Goal: Task Accomplishment & Management: Manage account settings

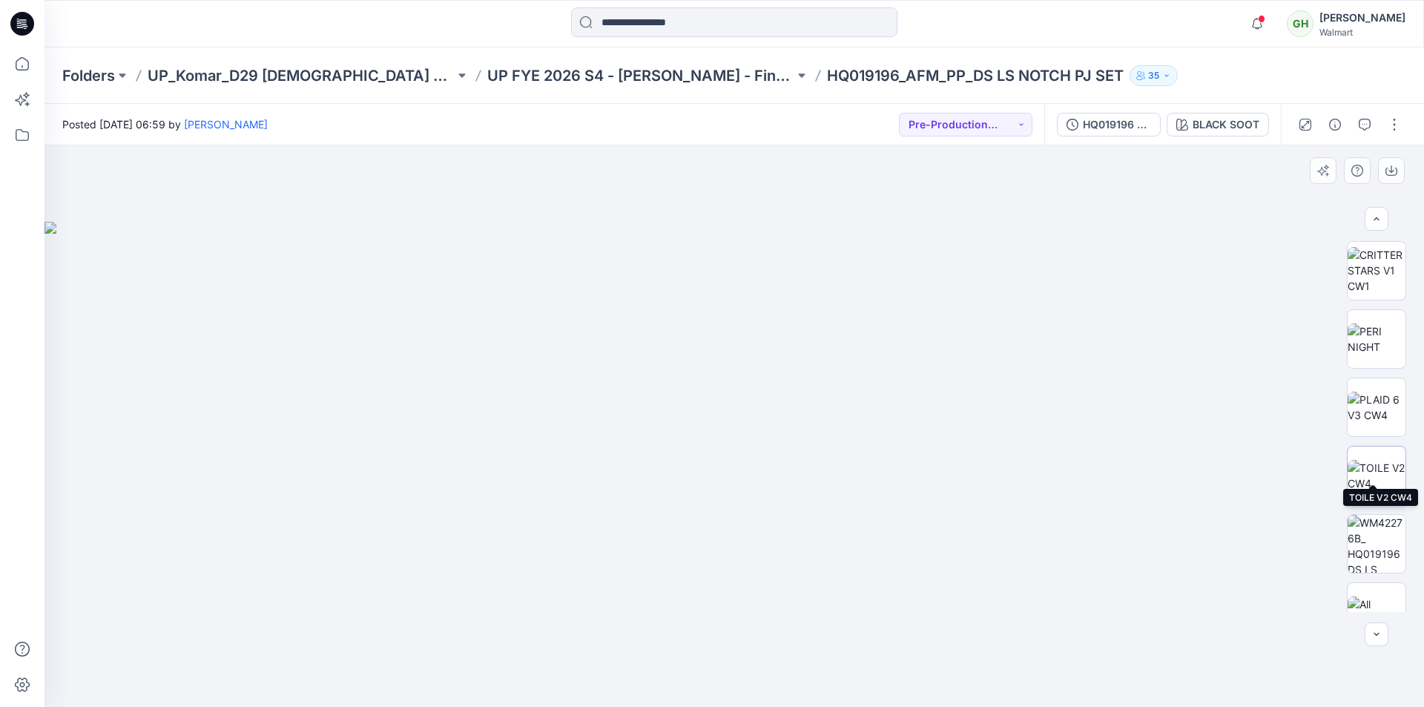
scroll to position [1531, 0]
click at [1383, 443] on img at bounding box center [1377, 445] width 58 height 31
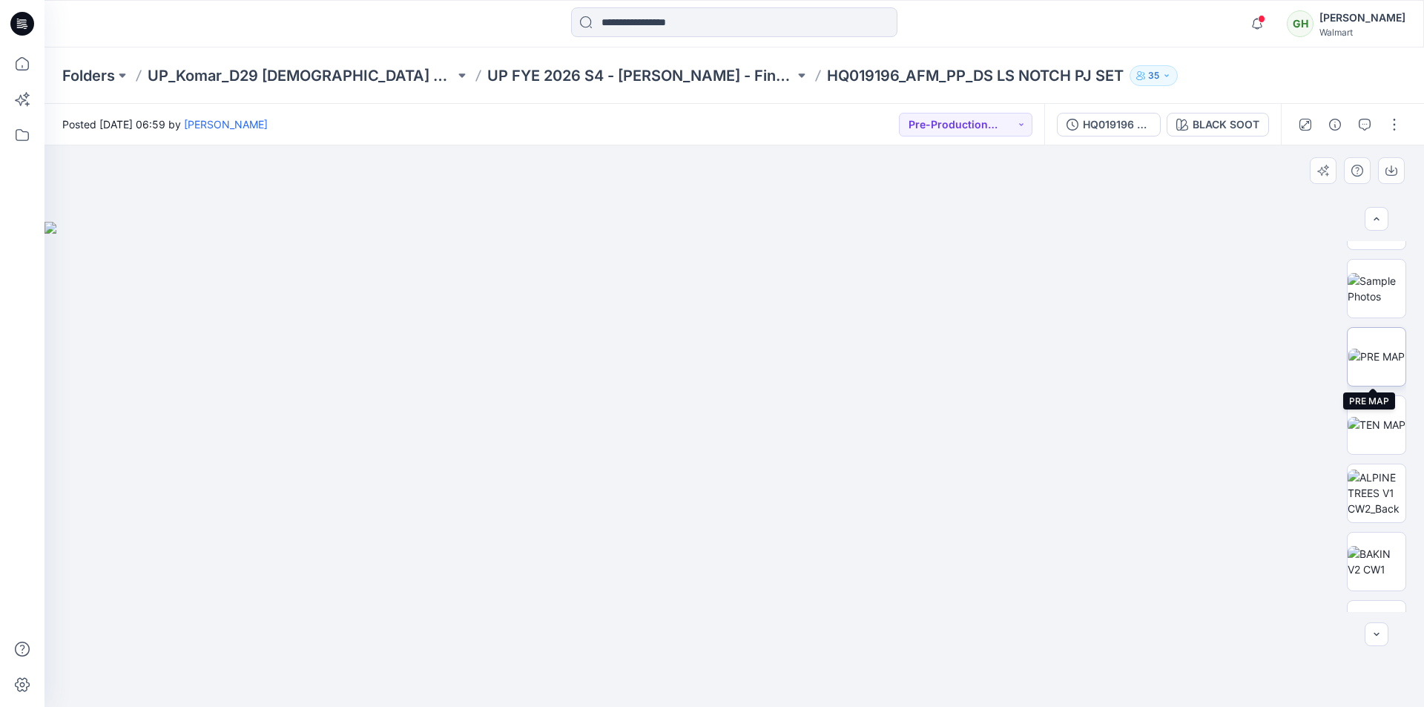
click at [1380, 364] on img at bounding box center [1377, 357] width 56 height 16
click at [1365, 424] on img at bounding box center [1377, 425] width 58 height 16
click at [1217, 484] on div at bounding box center [735, 426] width 1380 height 562
click at [479, 4] on div "Notifications Your style WM22219B_ADM_COLORWAY has been updated with WM22219B-P…" at bounding box center [735, 23] width 1380 height 47
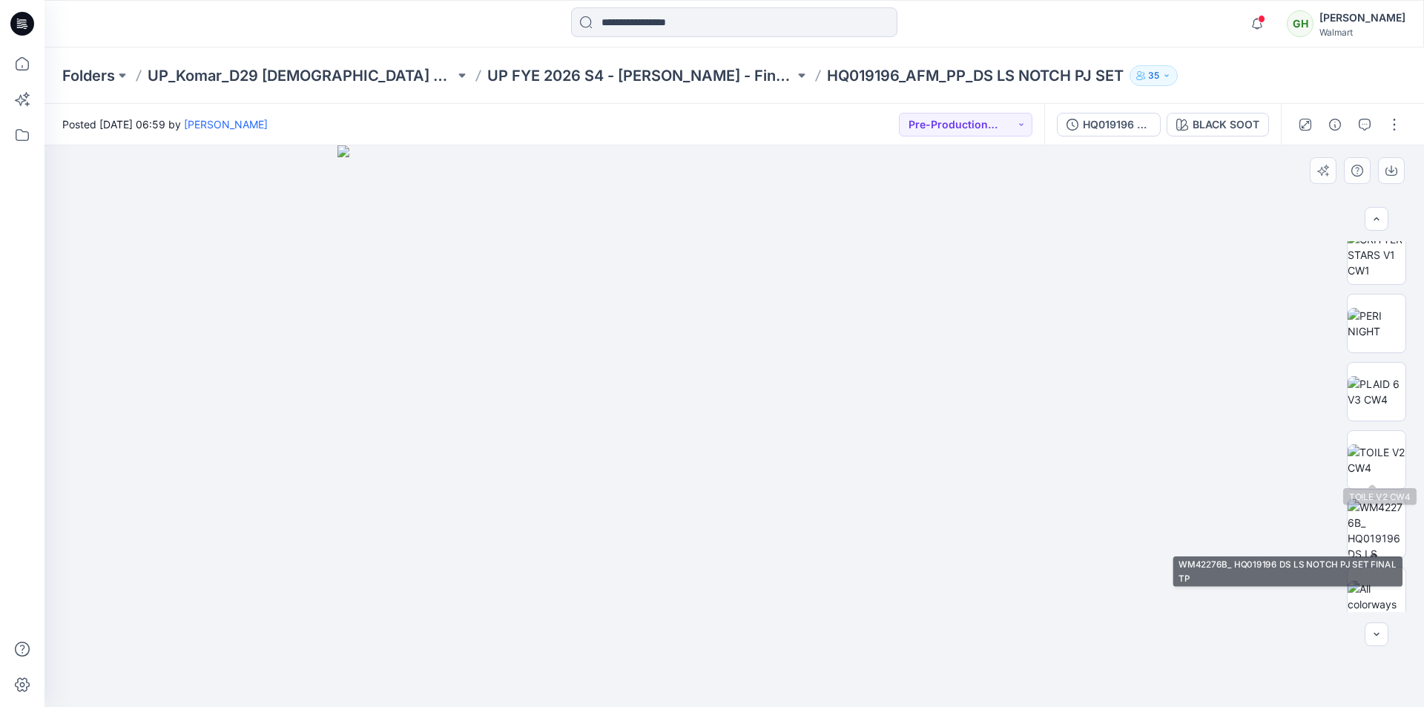
scroll to position [1531, 0]
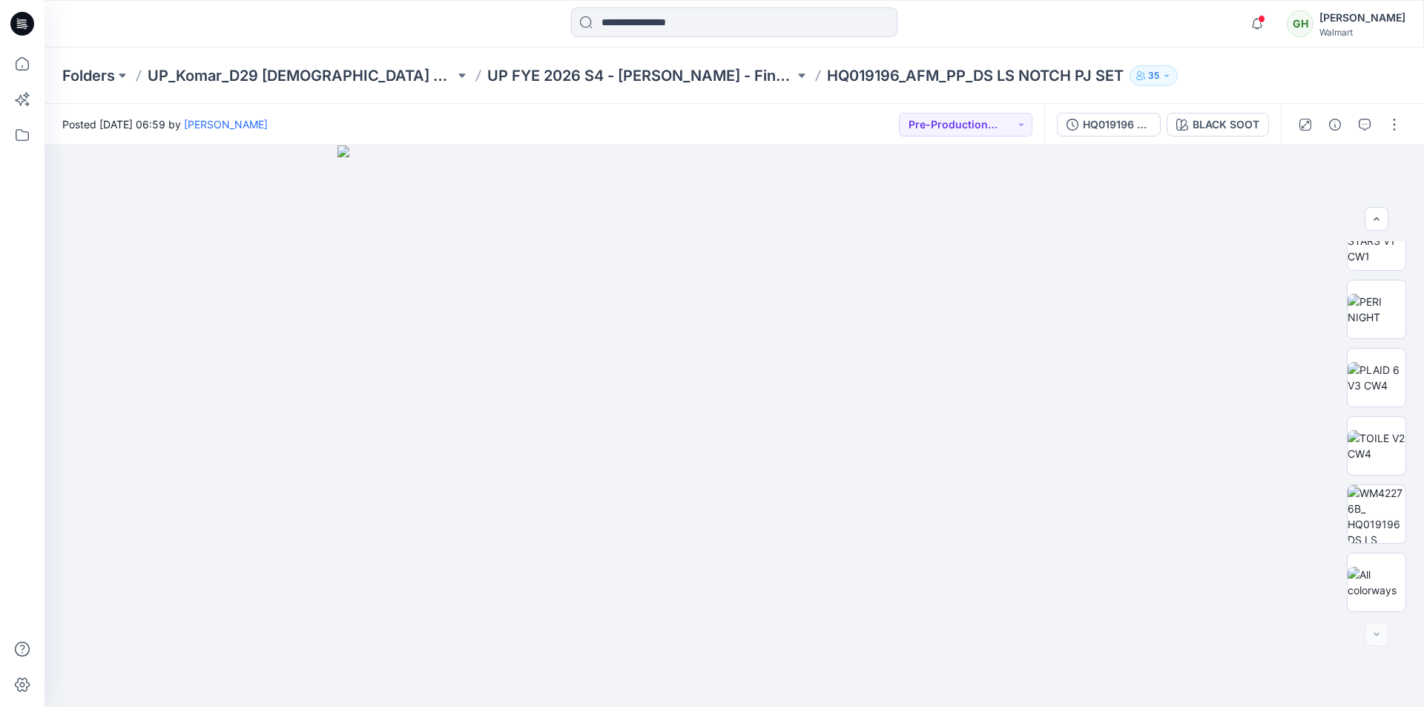
click at [1223, 87] on div "Folders UP_Komar_D29 Ladies Sleep UP FYE 2026 S4 - Komar - Final Approval Board…" at bounding box center [735, 75] width 1380 height 56
click at [476, 33] on div at bounding box center [734, 23] width 690 height 33
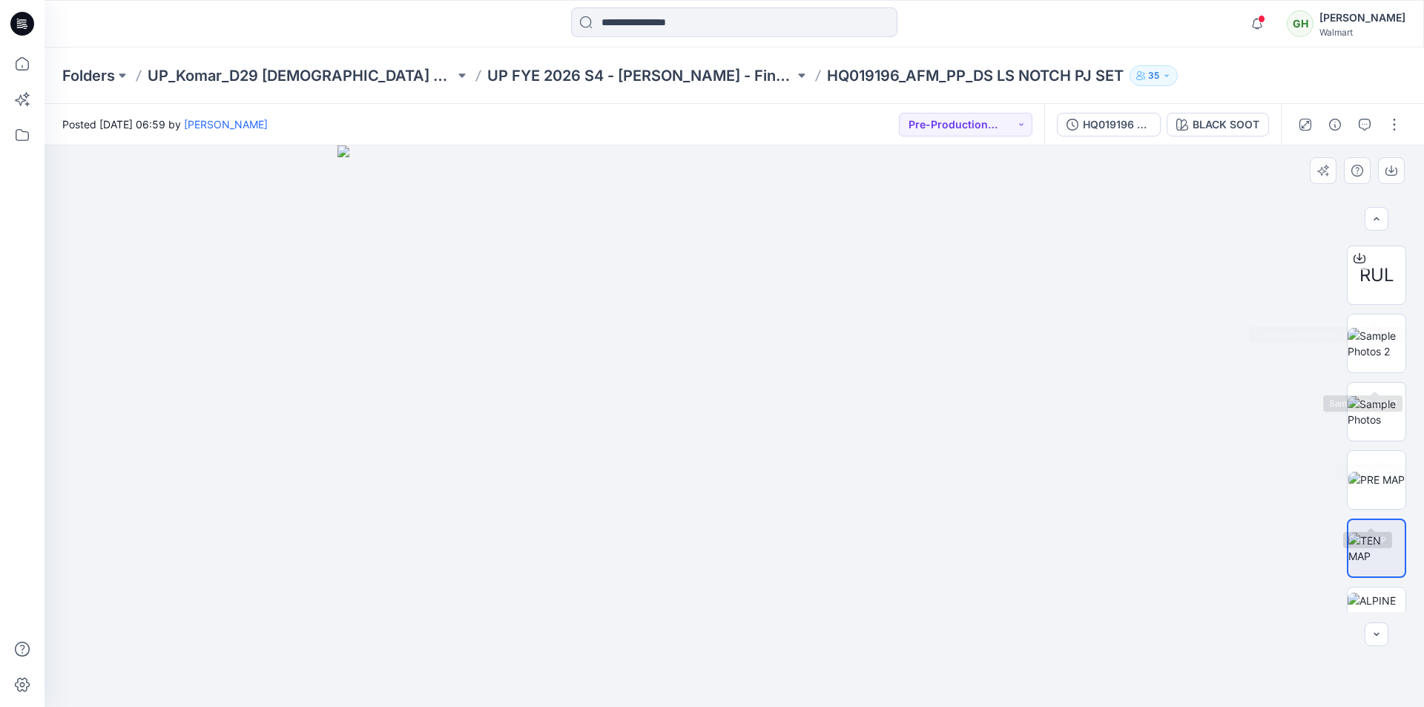
scroll to position [789, 0]
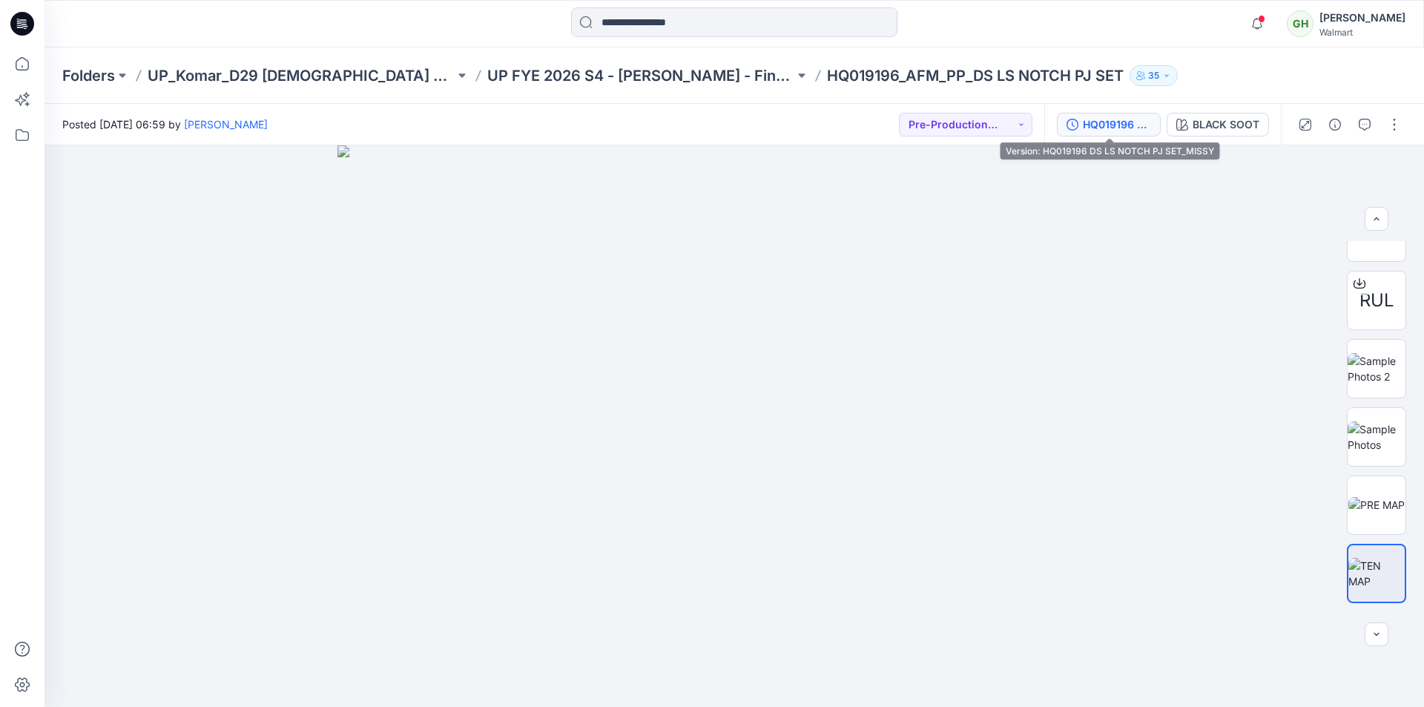
click at [1124, 130] on div "HQ019196 DS LS NOTCH PJ SET_MISSY" at bounding box center [1117, 124] width 68 height 16
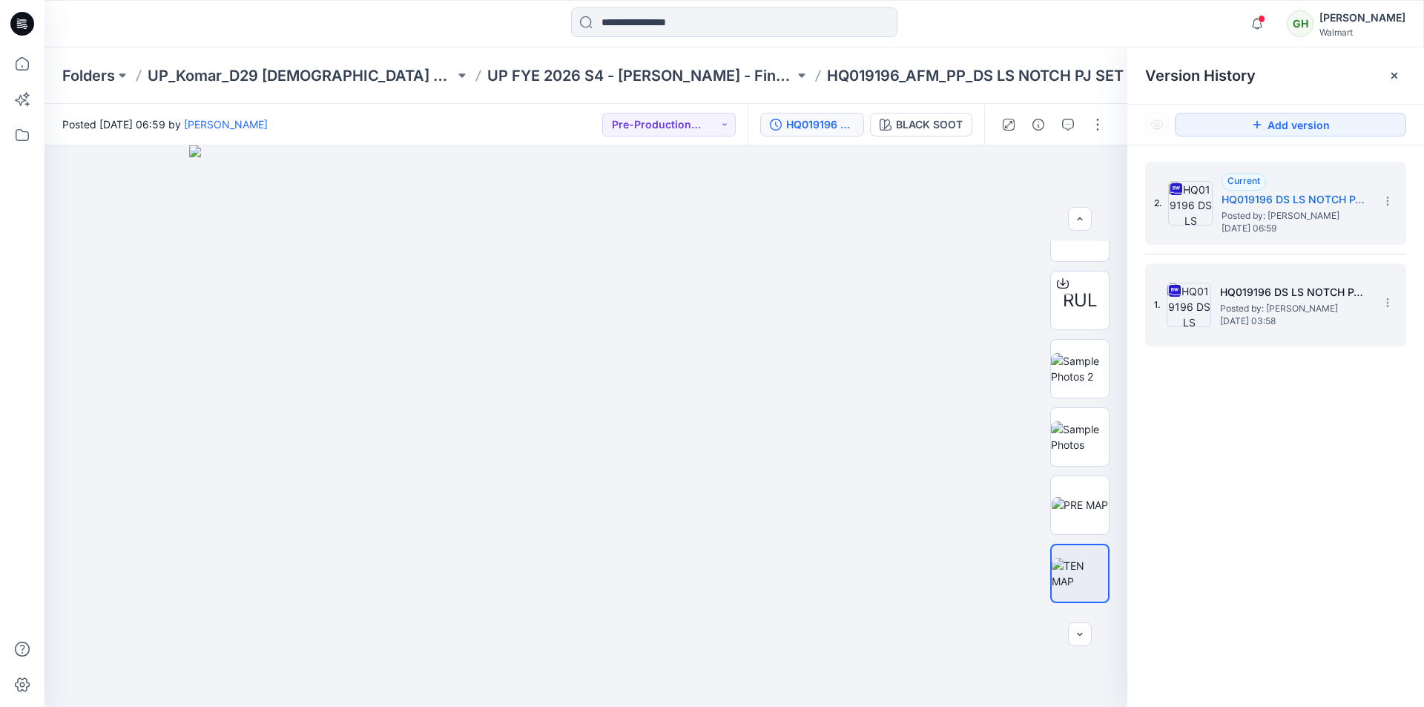
click at [1243, 298] on h5 "HQ019196 DS LS NOTCH PJ SET_PLUS" at bounding box center [1294, 292] width 148 height 18
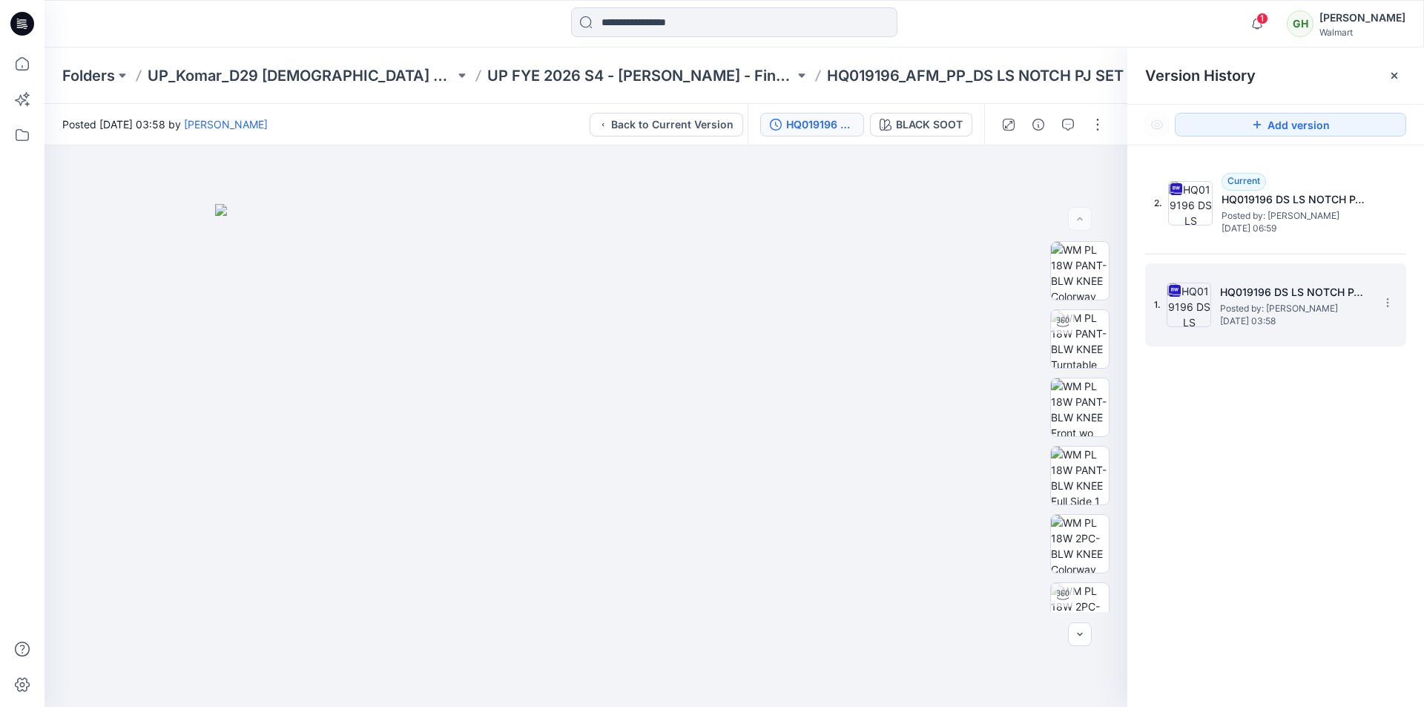
click at [1275, 298] on h5 "HQ019196 DS LS NOTCH PJ SET_PLUS" at bounding box center [1294, 292] width 148 height 18
click at [1275, 316] on span "Saturday, March 08, 2025 03:58" at bounding box center [1294, 321] width 148 height 10
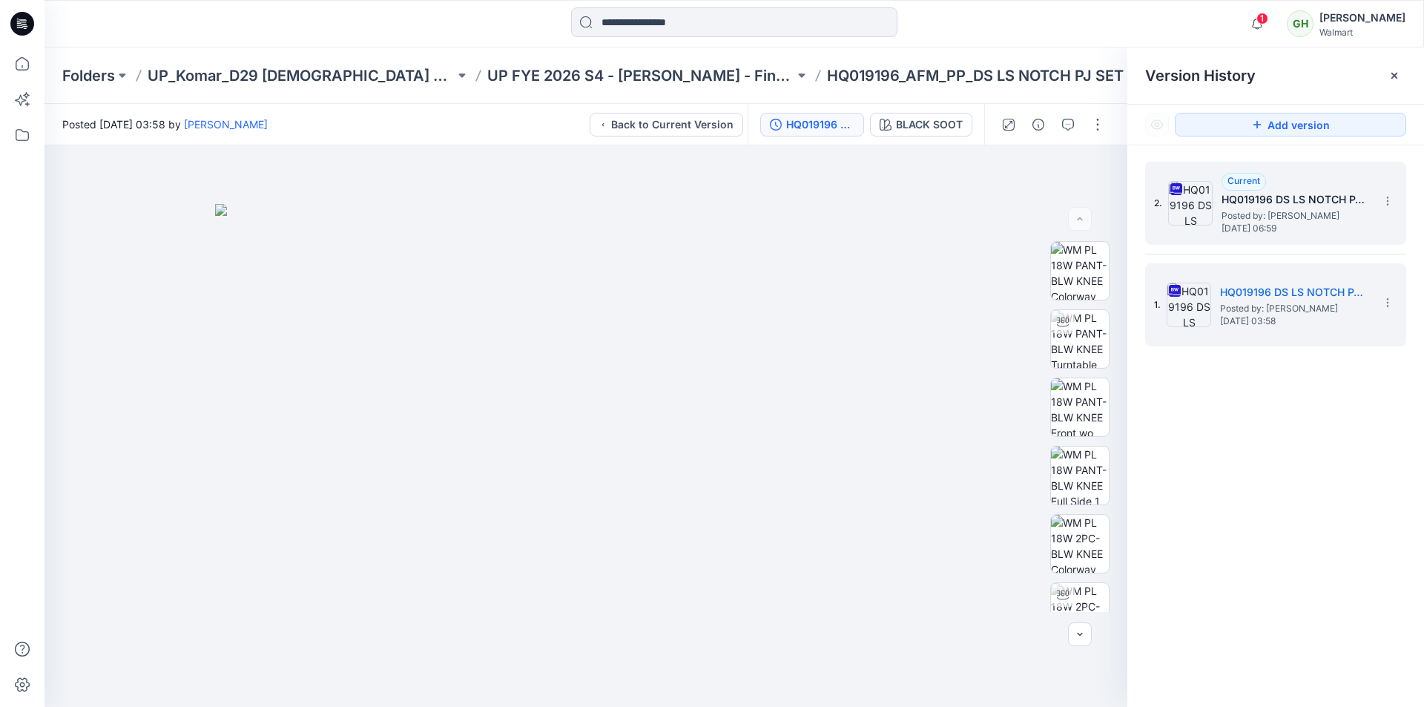
click at [1244, 224] on span "Saturday, March 08, 2025 06:59" at bounding box center [1296, 228] width 148 height 10
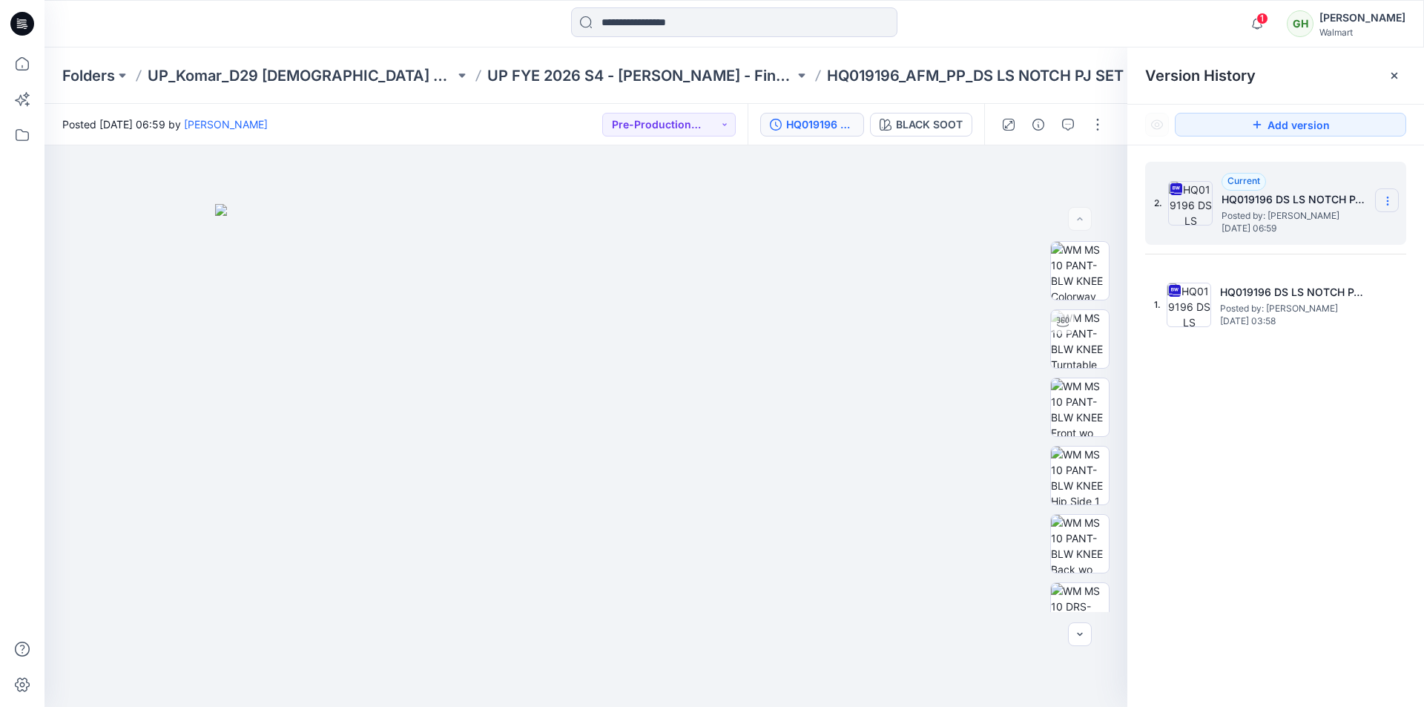
click at [1387, 203] on icon at bounding box center [1388, 201] width 12 height 12
drag, startPoint x: 1133, startPoint y: 20, endPoint x: 1205, endPoint y: 63, distance: 83.2
click at [1135, 22] on div "1 Notifications Your style WM22219B_ADM_COLORWAY has been updated with WM22219B…" at bounding box center [734, 23] width 1379 height 33
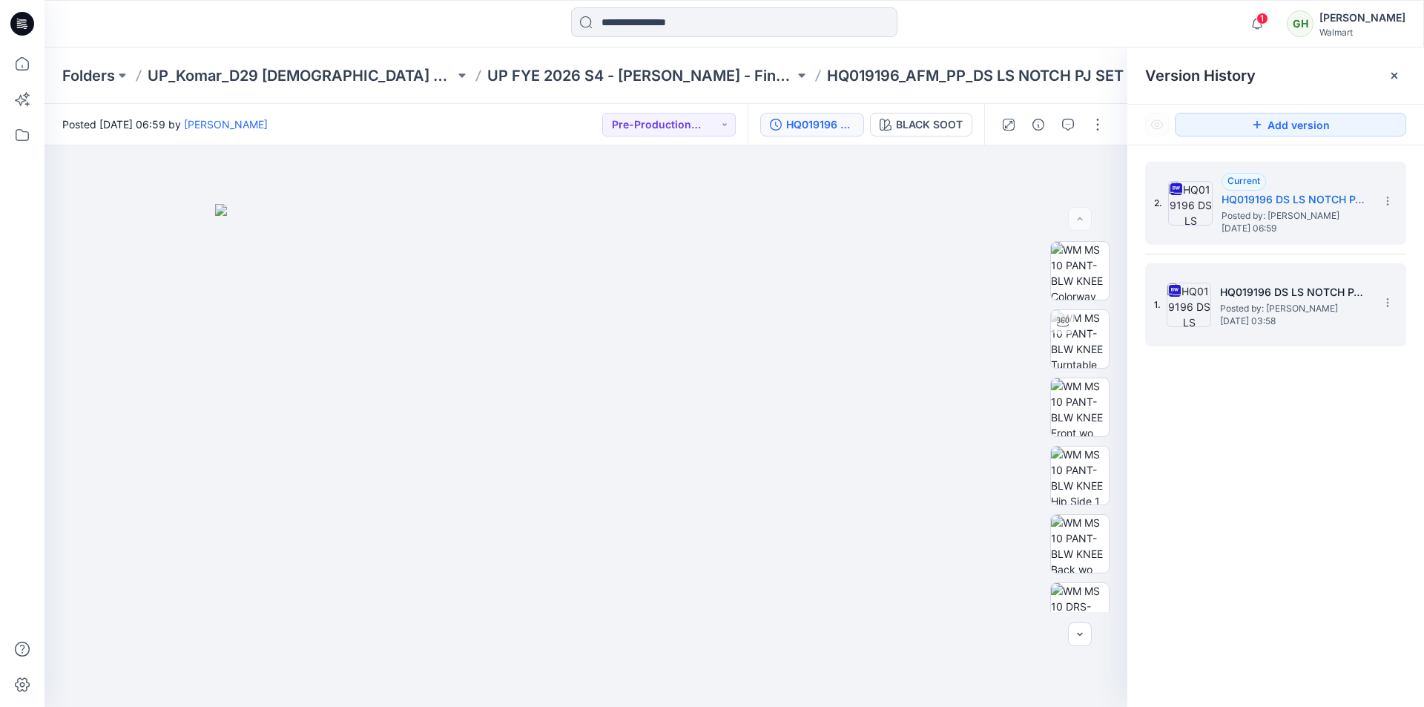
click at [1318, 300] on h5 "HQ019196 DS LS NOTCH PJ SET_PLUS" at bounding box center [1294, 292] width 148 height 18
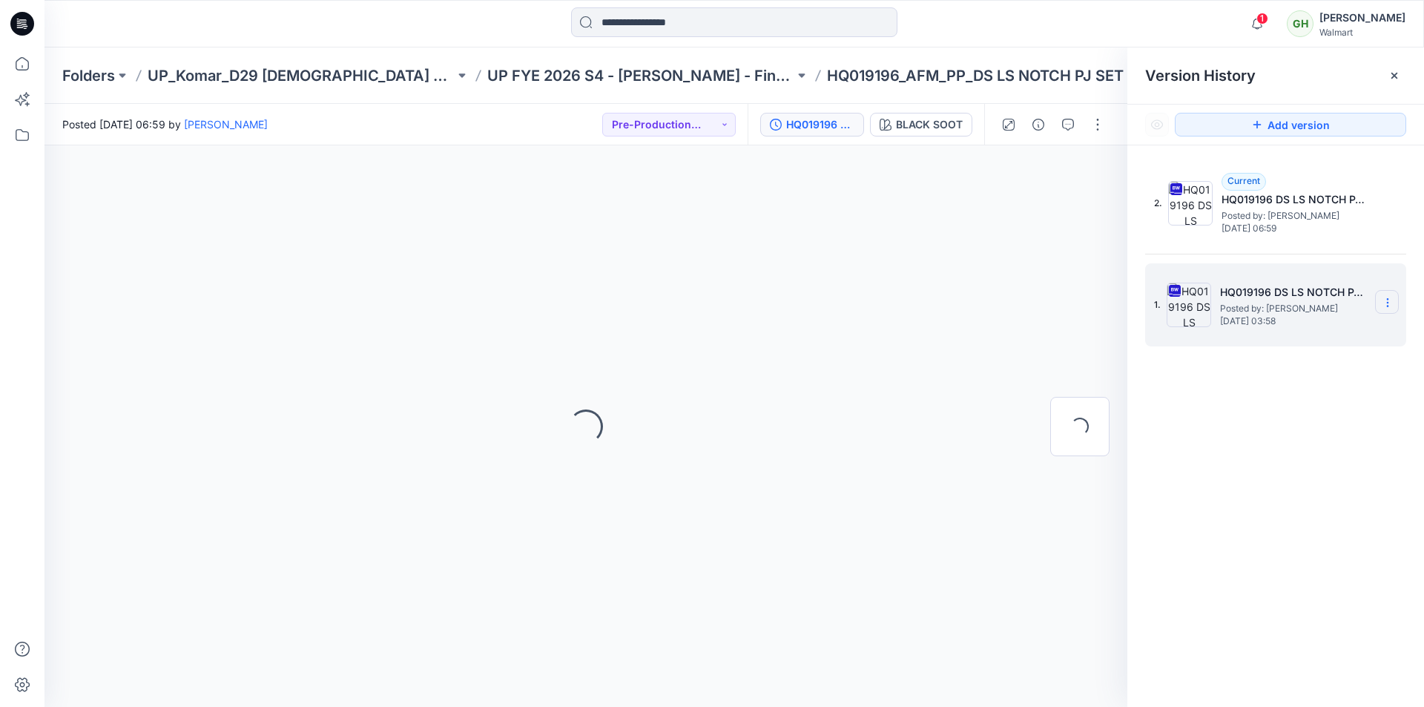
click at [1394, 305] on section at bounding box center [1387, 302] width 24 height 24
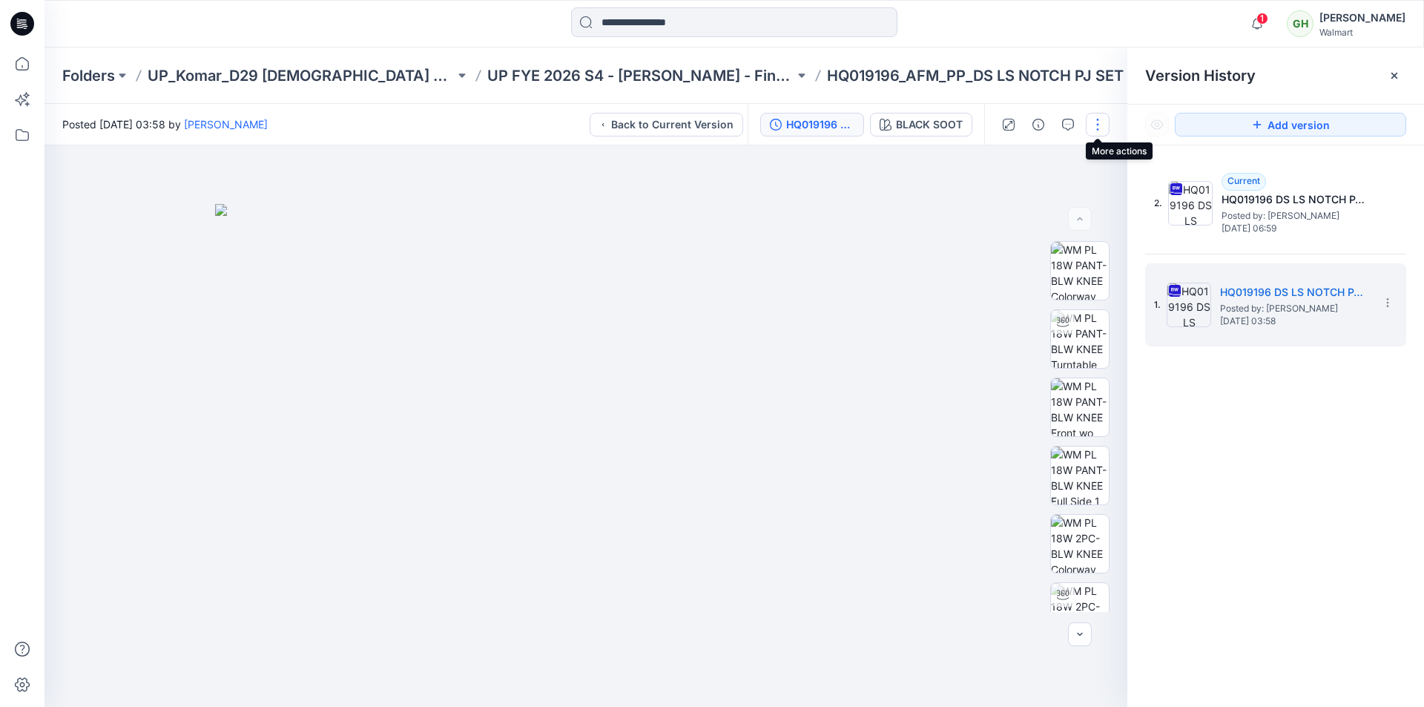
click at [1100, 130] on button "button" at bounding box center [1098, 125] width 24 height 24
click at [1093, 42] on div "1 Notifications Your style WM22219B_ADM_COLORWAY has been updated with WM22219B…" at bounding box center [735, 23] width 1380 height 47
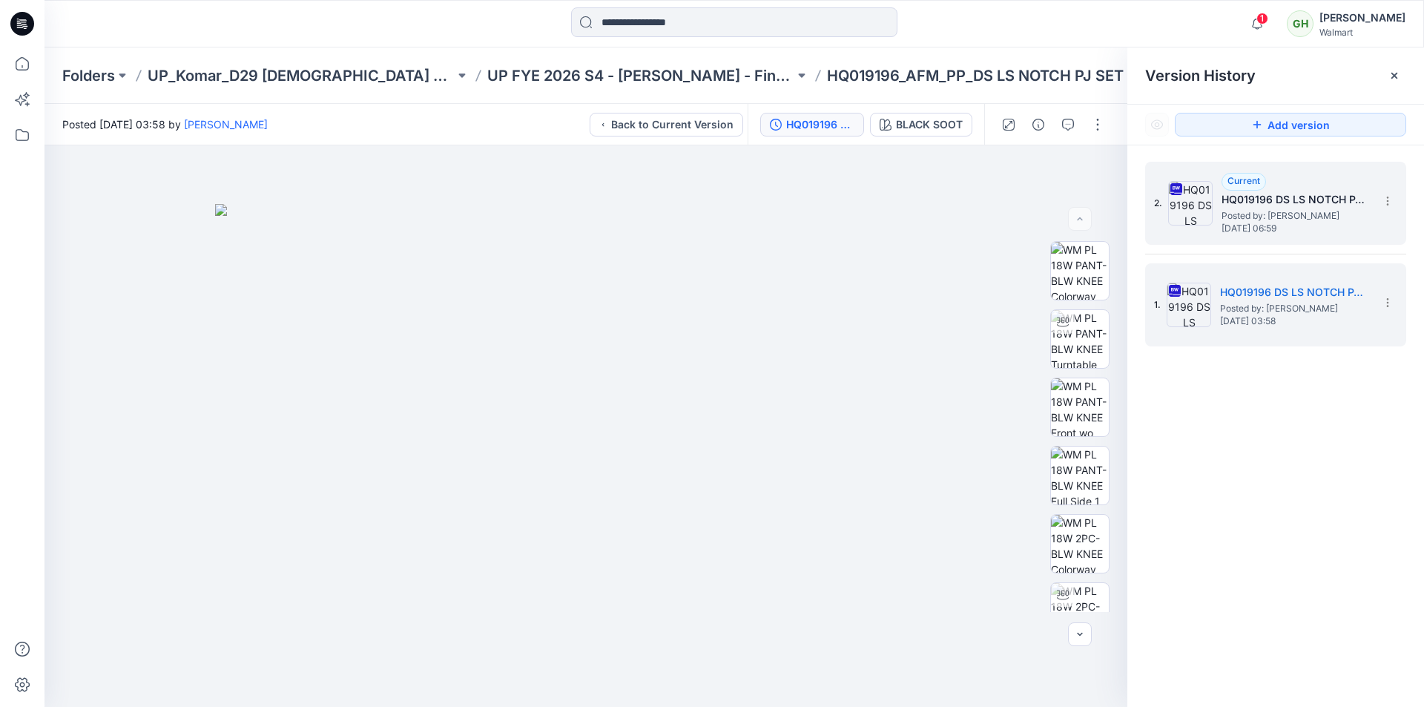
click at [1277, 210] on span "Posted by: [PERSON_NAME]" at bounding box center [1296, 215] width 148 height 15
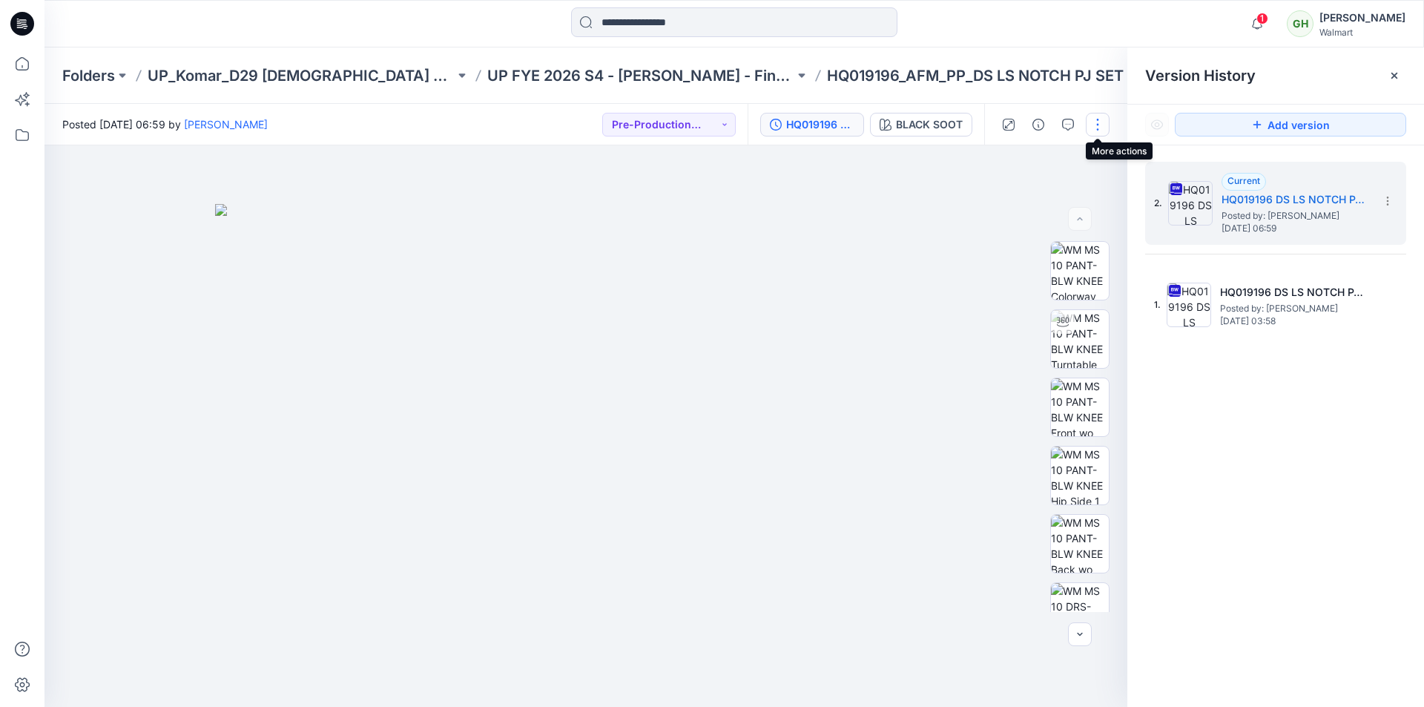
click at [1099, 127] on button "button" at bounding box center [1098, 125] width 24 height 24
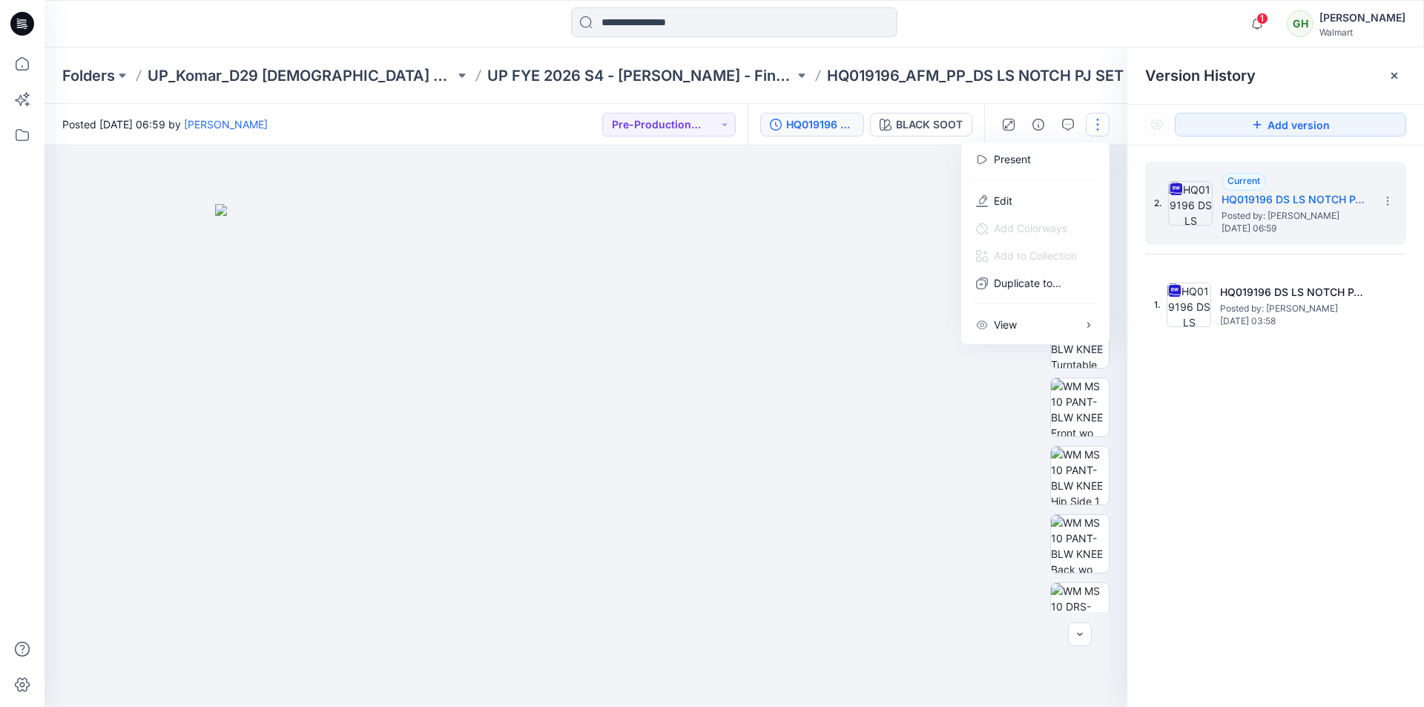
click at [1079, 45] on div "1 Notifications Your style WM22219B_ADM_COLORWAY has been updated with WM22219B…" at bounding box center [735, 23] width 1380 height 47
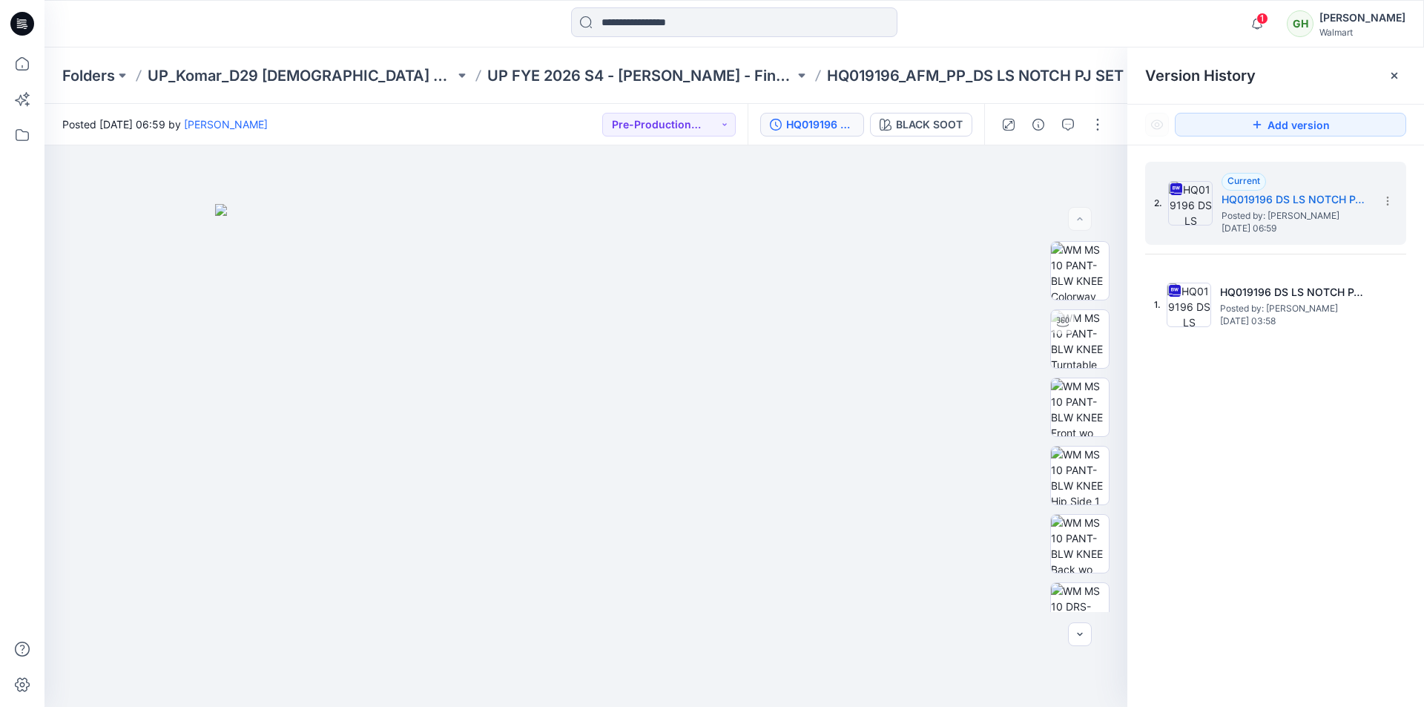
drag, startPoint x: 1296, startPoint y: 315, endPoint x: 1182, endPoint y: 361, distance: 123.4
click at [1296, 315] on div "HQ019196 DS LS NOTCH PJ SET_PLUS Posted by: Gayan Hettiarachchi Saturday, March…" at bounding box center [1294, 304] width 148 height 43
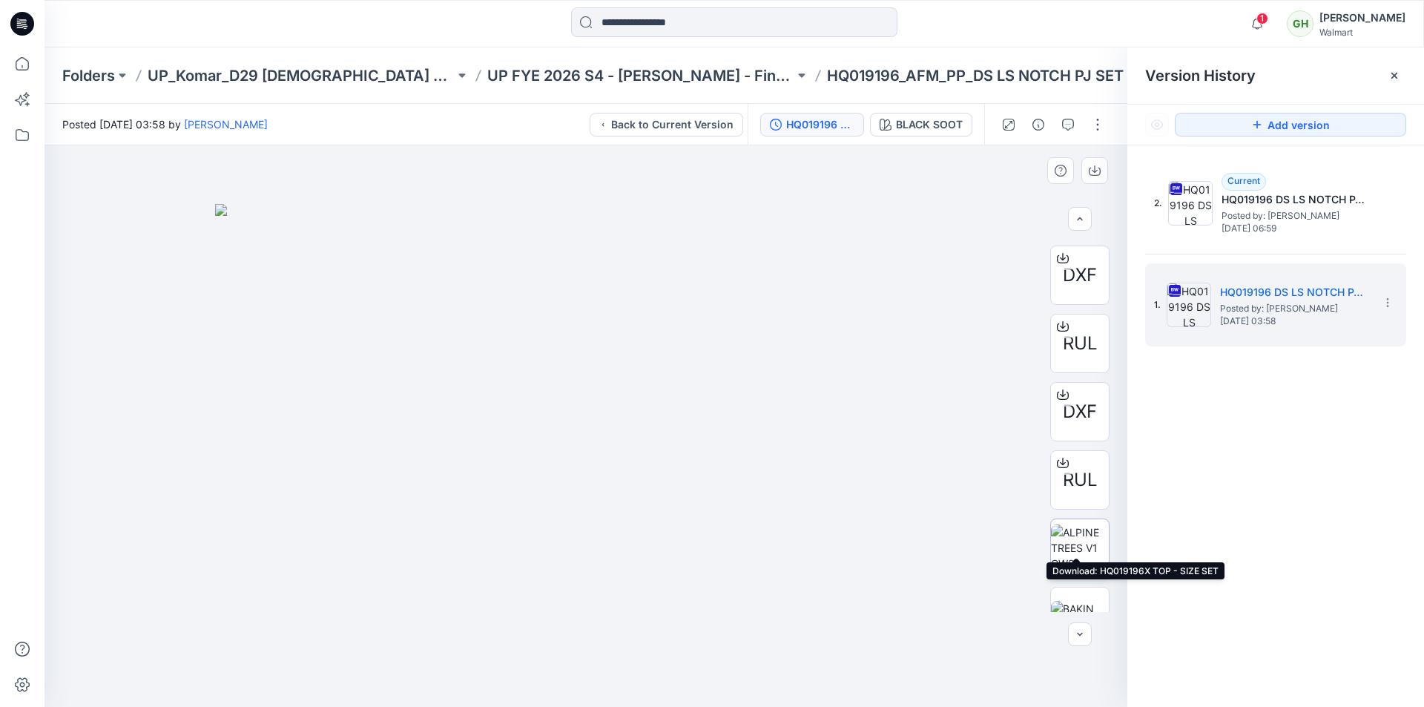
scroll to position [964, 0]
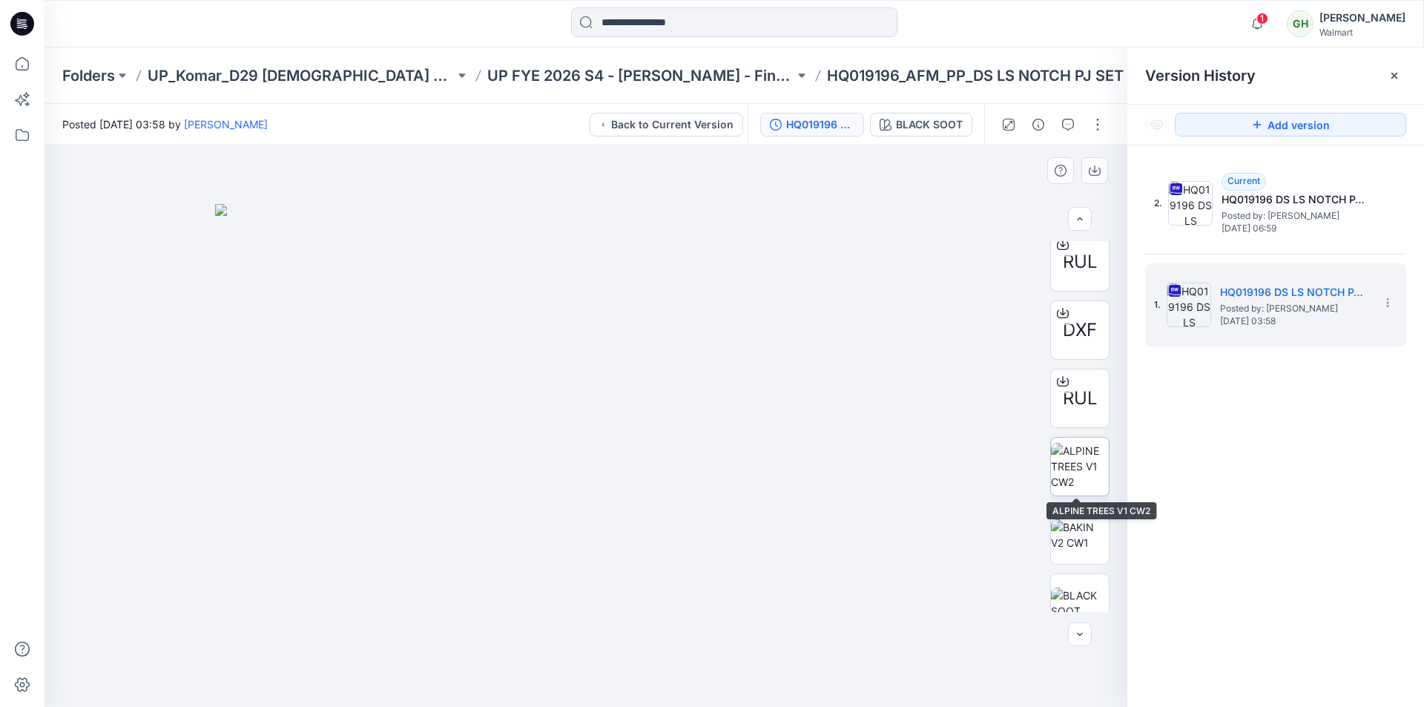
click at [1067, 466] on img at bounding box center [1080, 466] width 58 height 47
click at [1057, 22] on div at bounding box center [734, 23] width 690 height 33
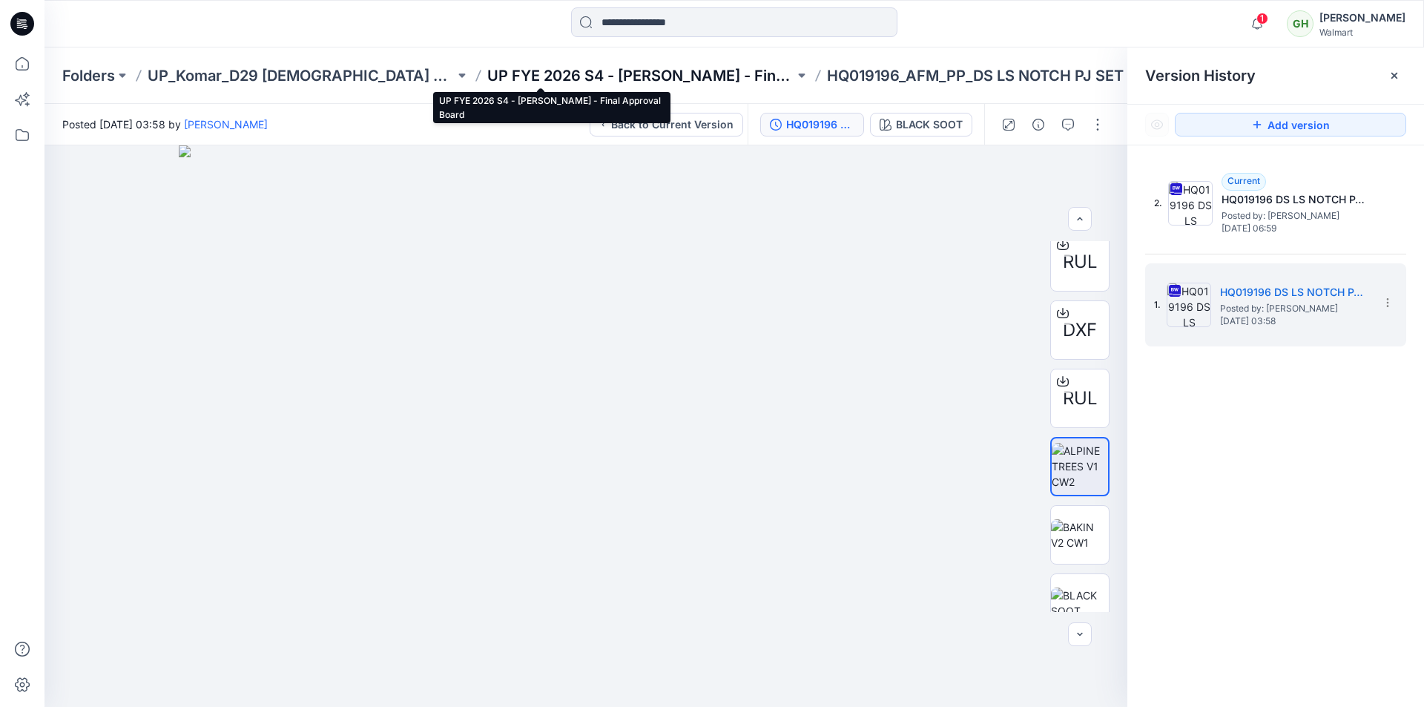
click at [580, 72] on p "UP FYE 2026 S4 - Komar - Final Approval Board" at bounding box center [640, 75] width 307 height 21
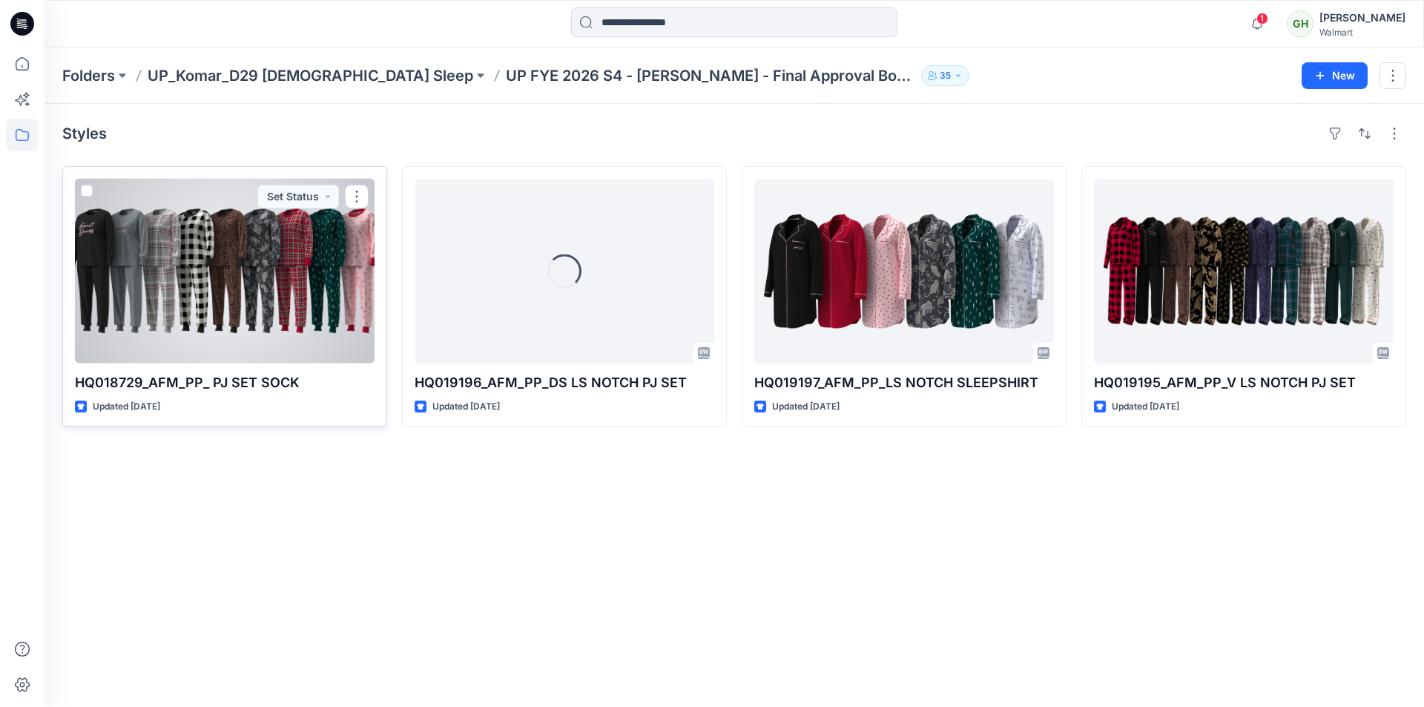
click at [211, 274] on div at bounding box center [225, 271] width 300 height 185
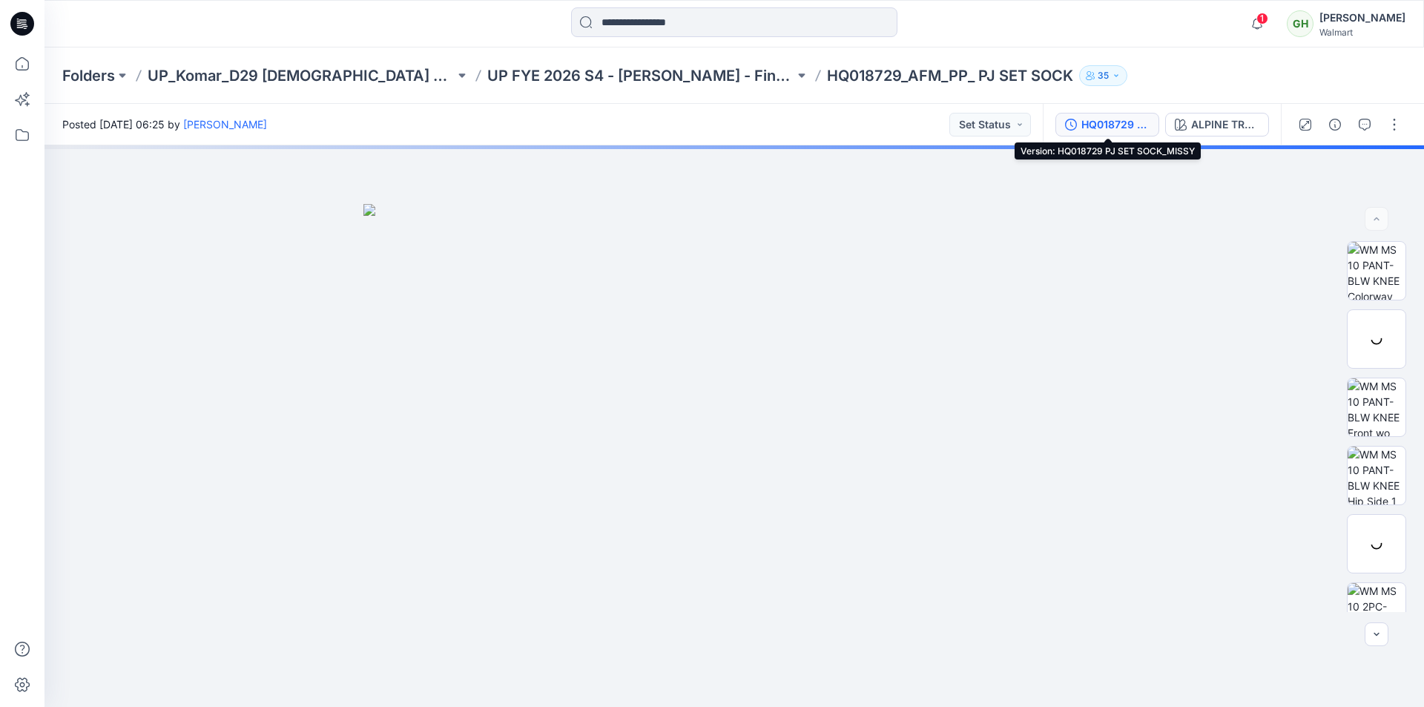
click at [1119, 126] on div "HQ018729 PJ SET SOCK_MISSY" at bounding box center [1116, 124] width 68 height 16
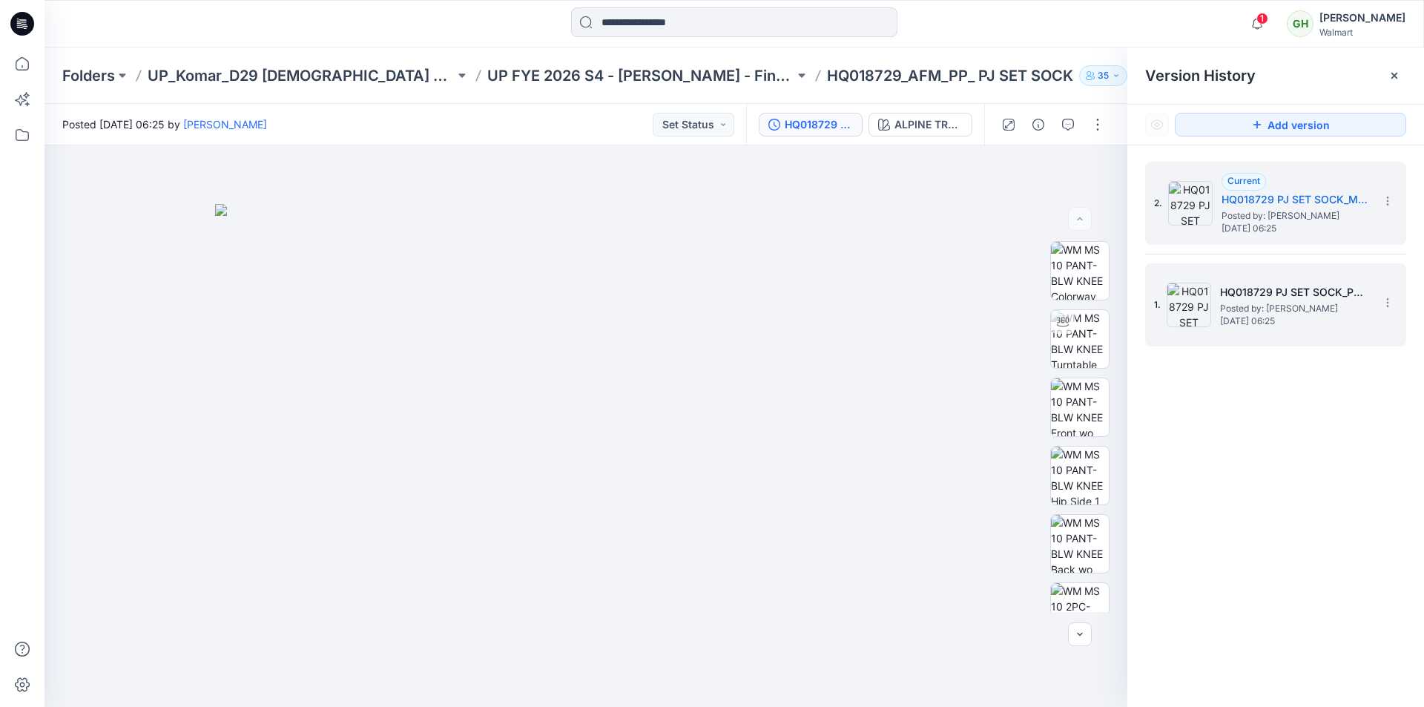
click at [1277, 306] on span "Posted by: [PERSON_NAME]" at bounding box center [1294, 308] width 148 height 15
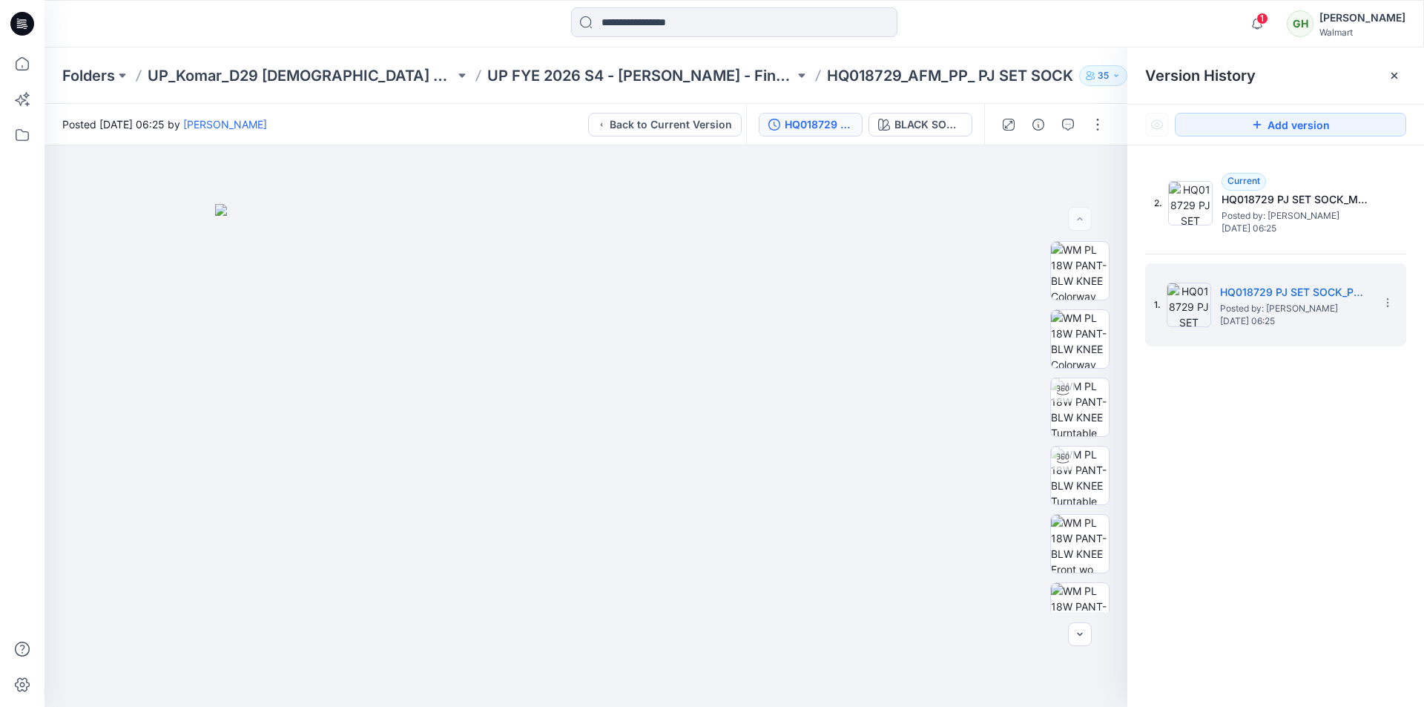
scroll to position [1620, 0]
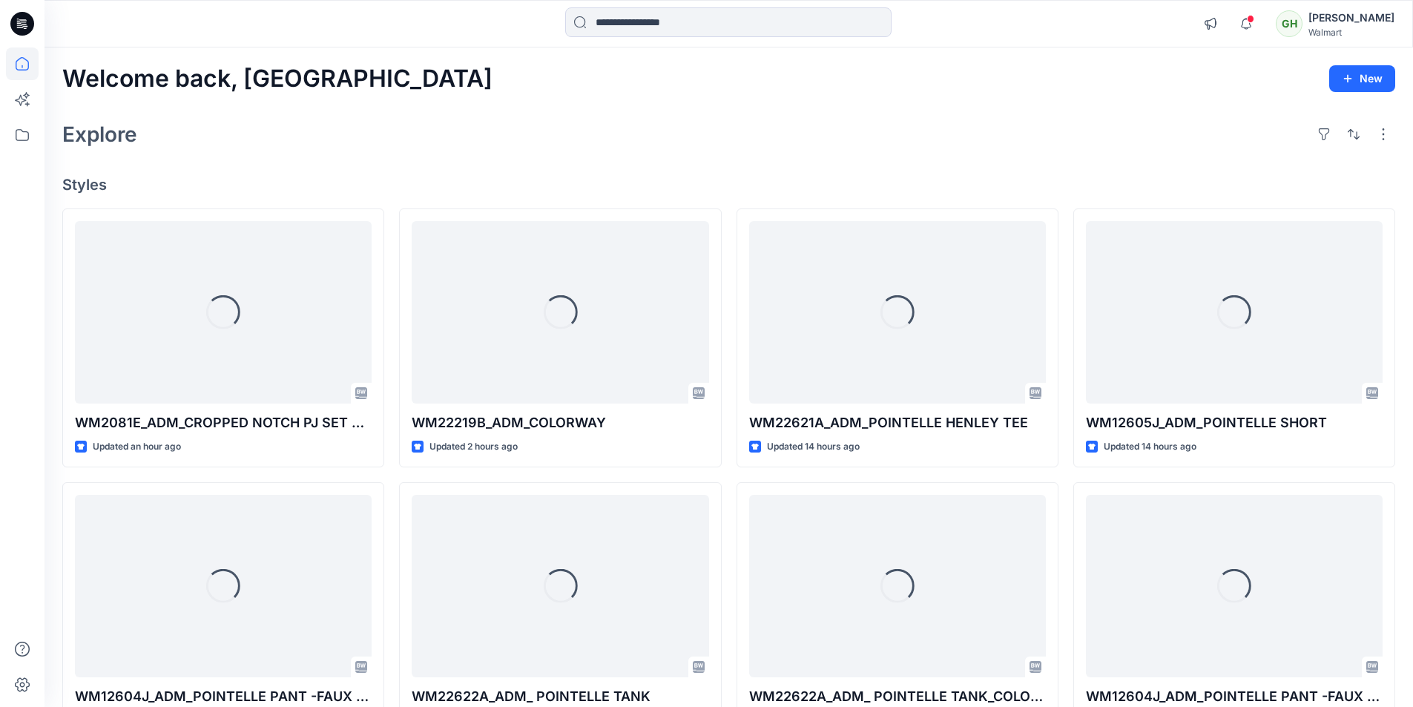
click at [924, 127] on div "Explore" at bounding box center [728, 134] width 1333 height 36
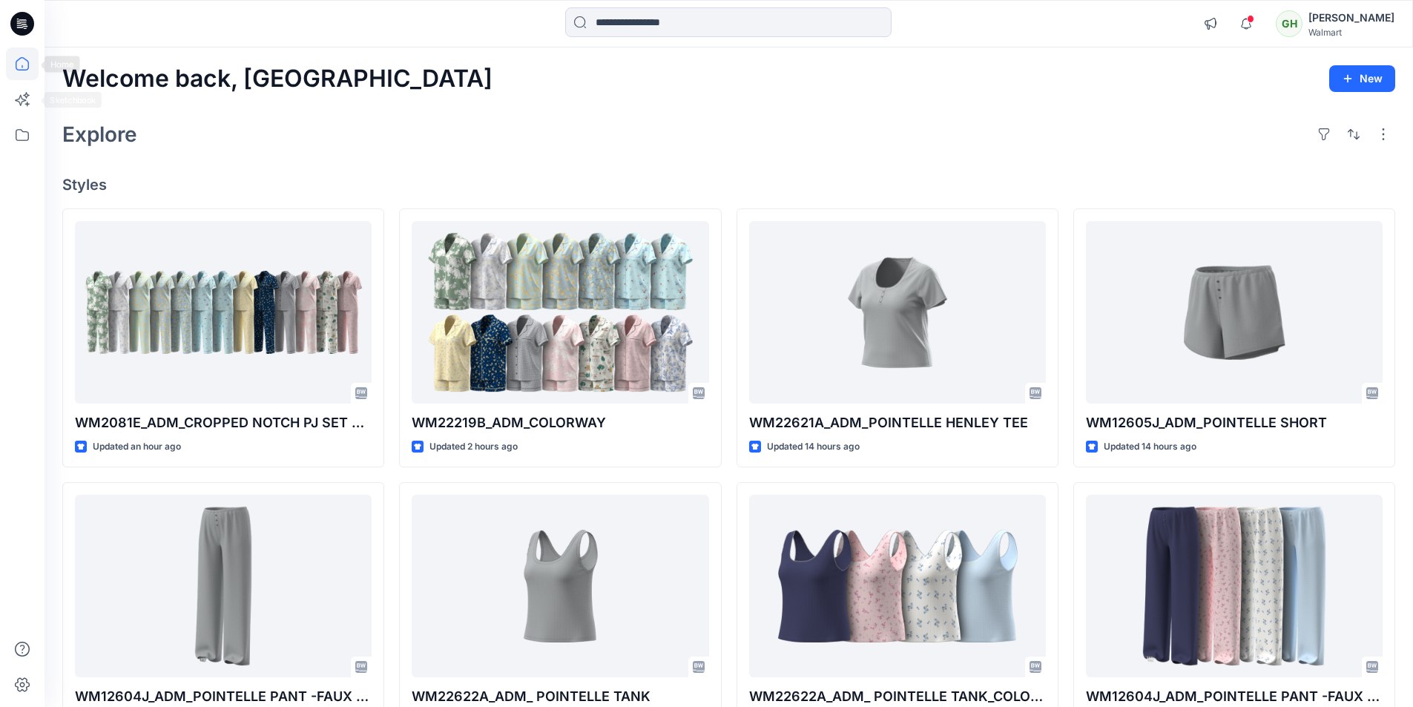
click at [30, 39] on icon at bounding box center [22, 23] width 24 height 47
click at [25, 14] on icon at bounding box center [22, 24] width 24 height 24
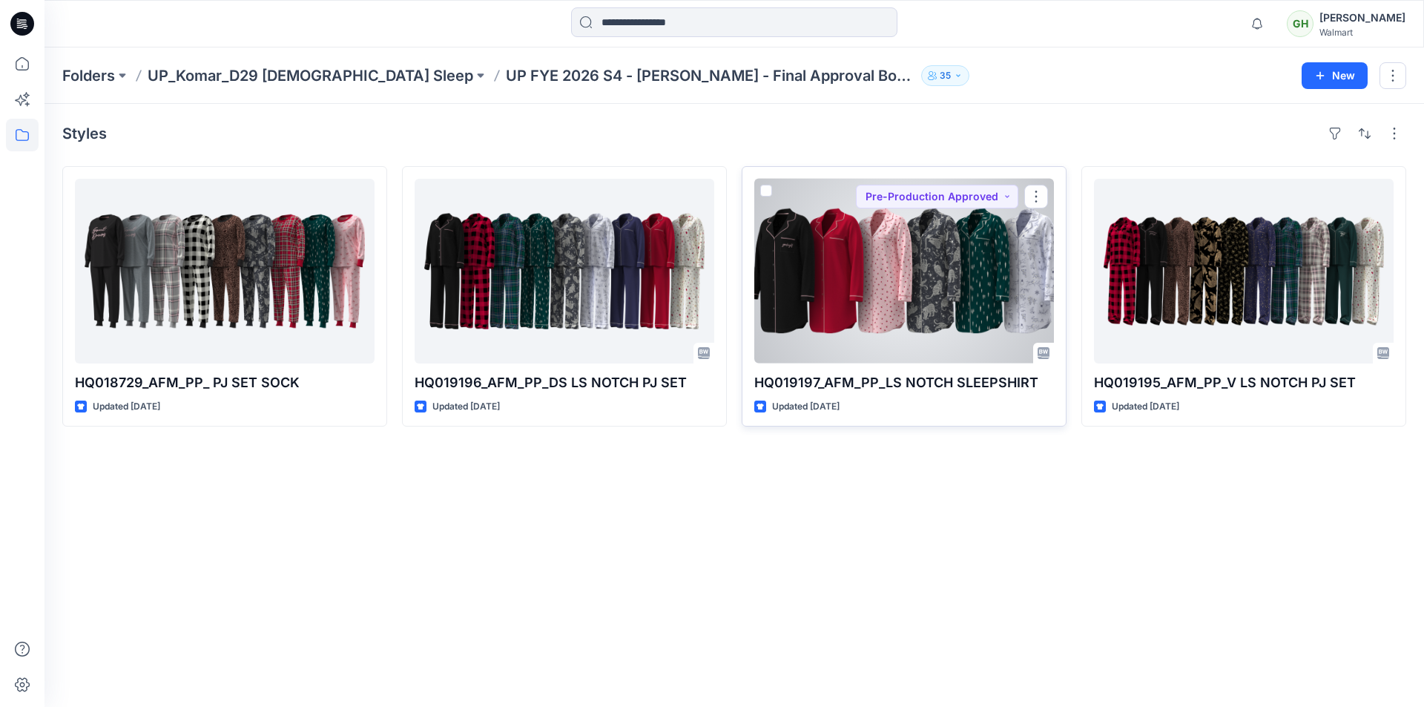
click at [958, 282] on div at bounding box center [904, 271] width 300 height 185
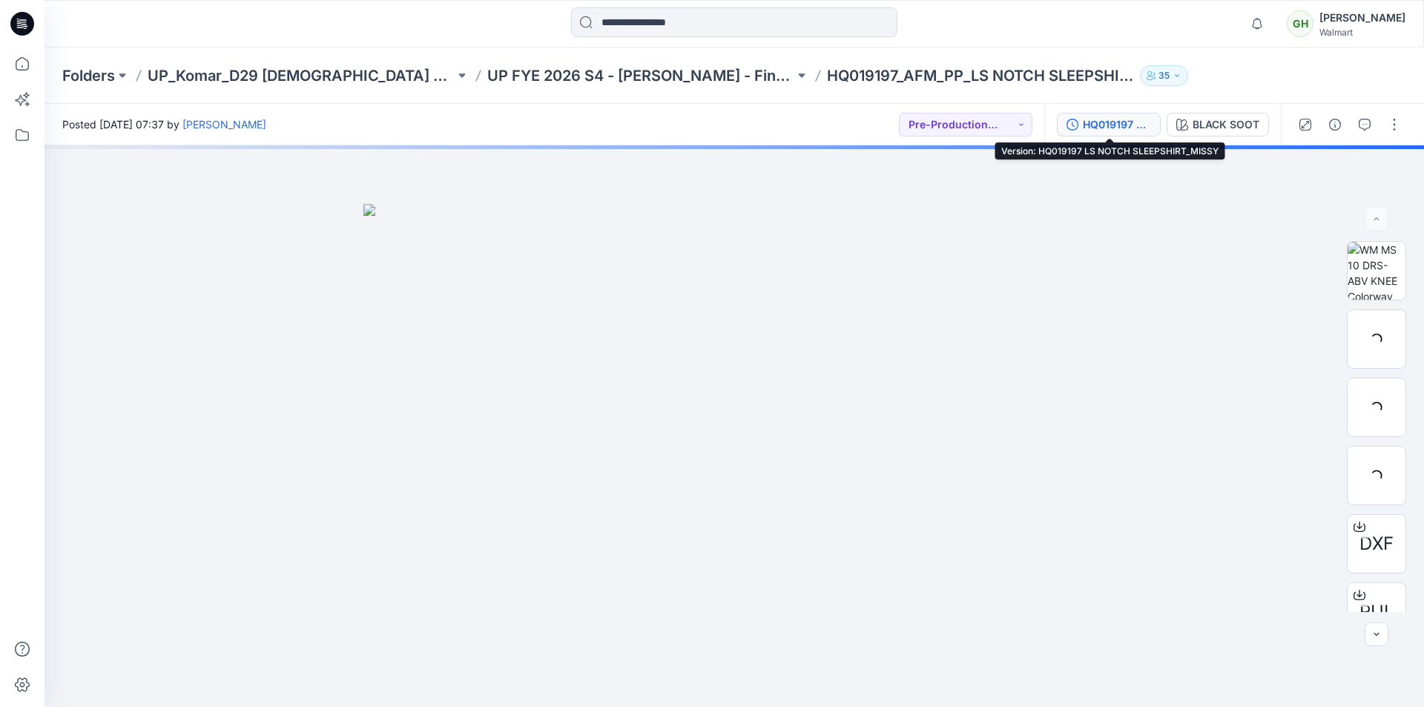
click at [1125, 123] on div "HQ019197 LS NOTCH SLEEPSHIRT_MISSY" at bounding box center [1117, 124] width 68 height 16
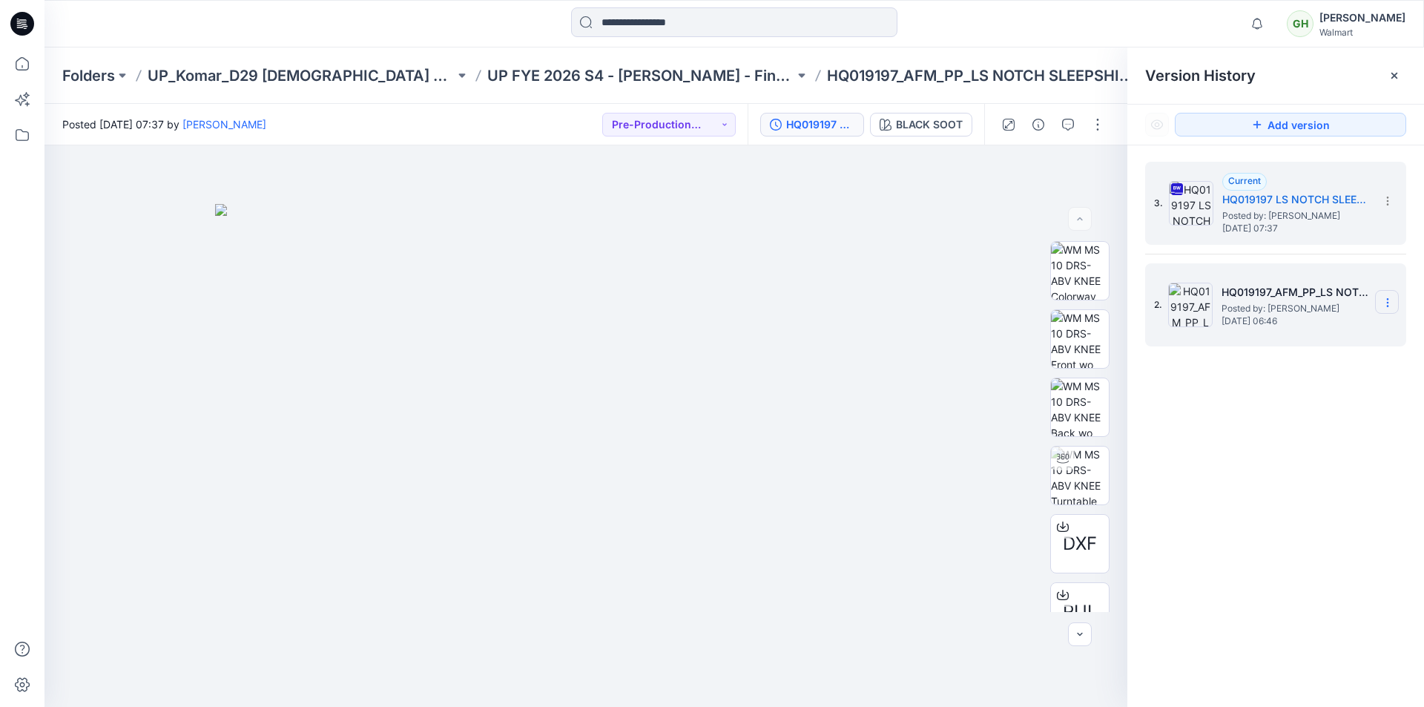
click at [1385, 302] on icon at bounding box center [1388, 303] width 12 height 12
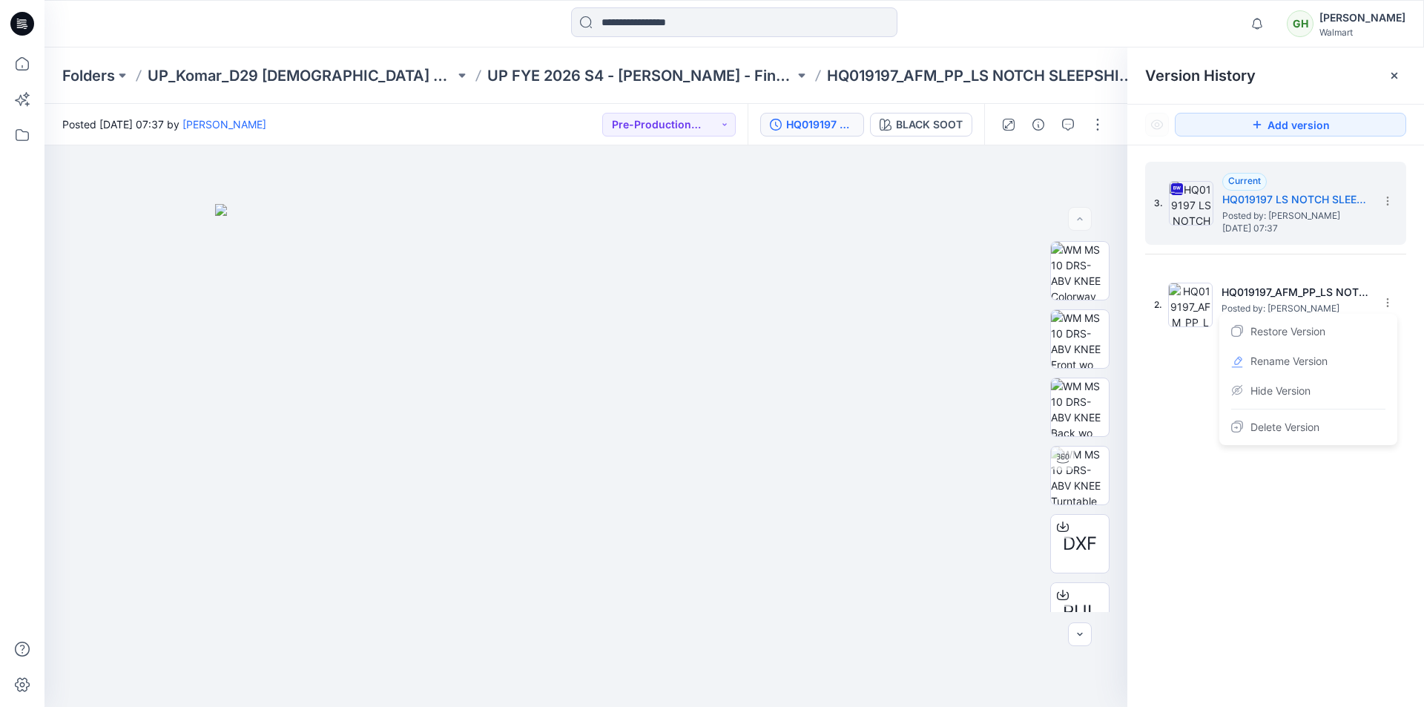
click at [1312, 155] on div "3. Current HQ019197 LS NOTCH SLEEPSHIRT_MISSY Posted by: Gayan Hettiarachchi Fr…" at bounding box center [1276, 436] width 297 height 583
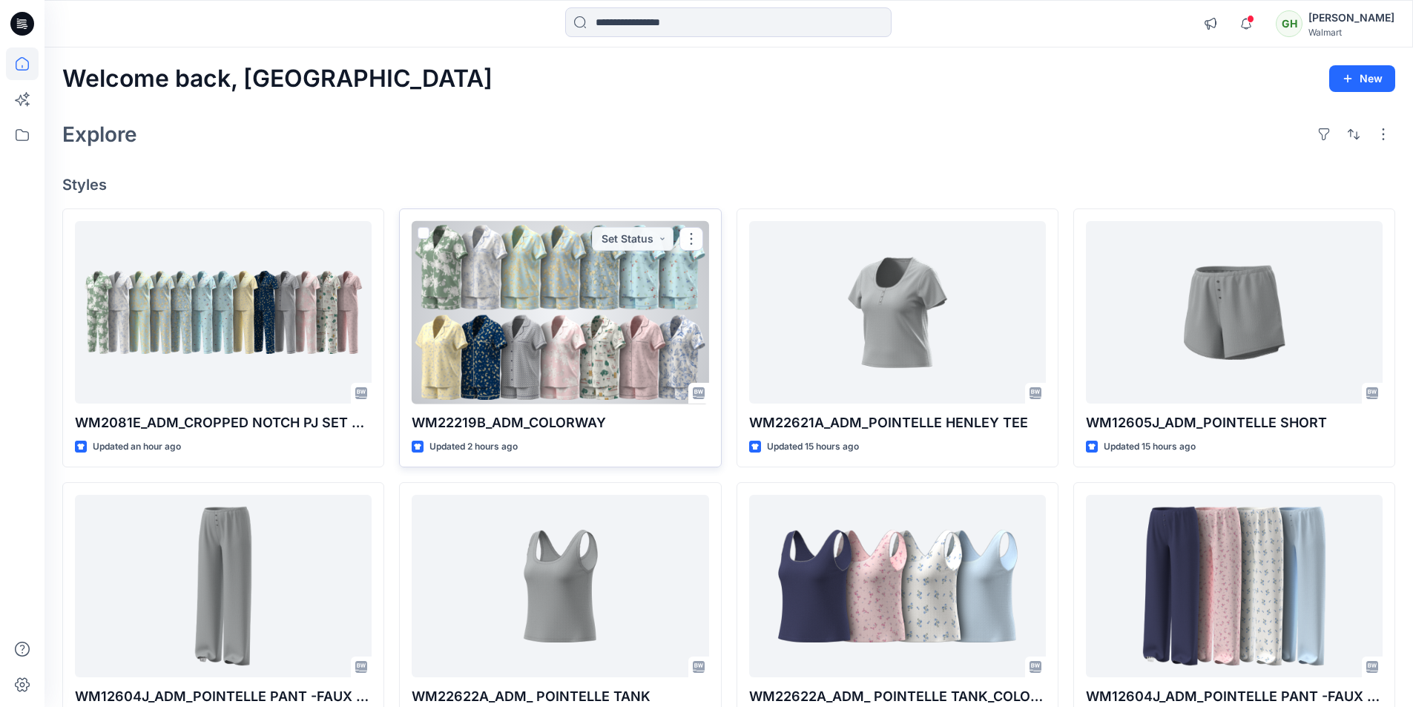
click at [546, 321] on div at bounding box center [560, 312] width 297 height 183
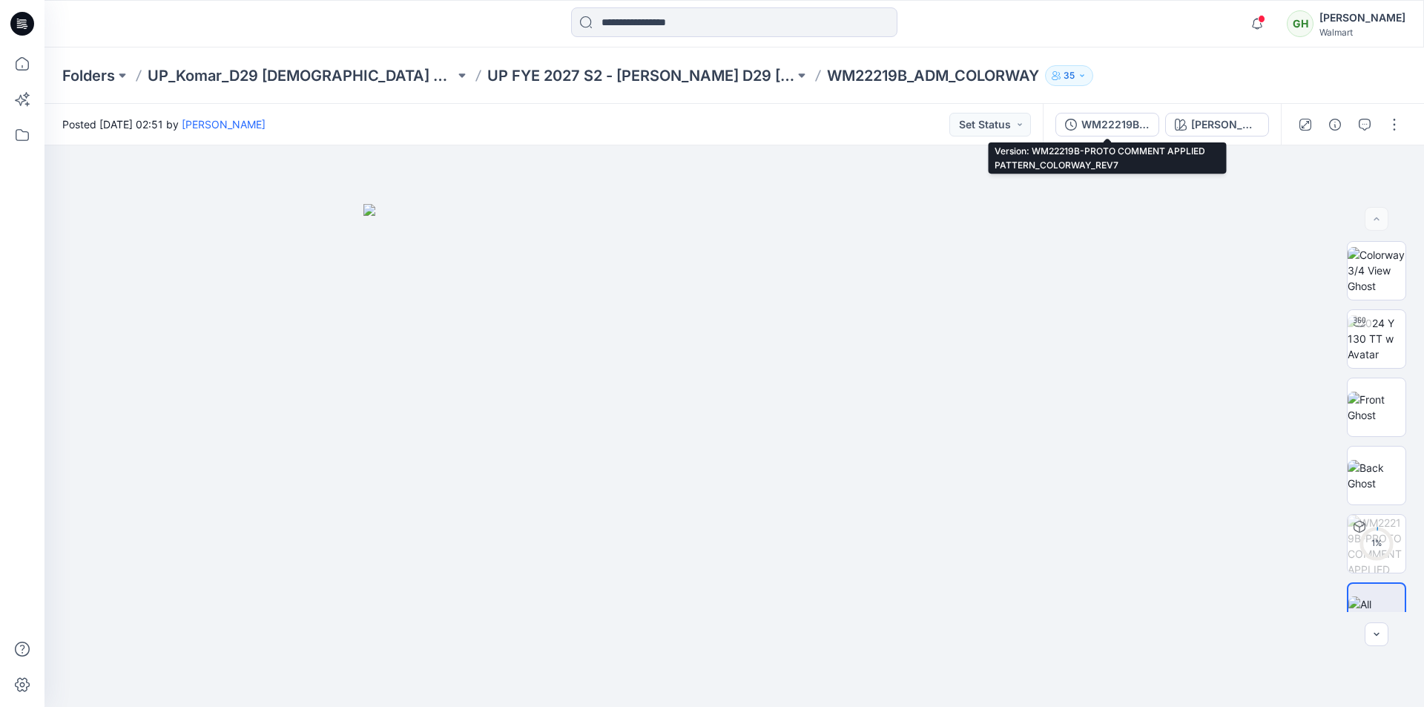
drag, startPoint x: 1118, startPoint y: 128, endPoint x: 1133, endPoint y: 131, distance: 15.1
click at [1119, 128] on div "WM22219B-PROTO COMMENT APPLIED PATTERN_COLORWAY_REV7" at bounding box center [1116, 124] width 68 height 16
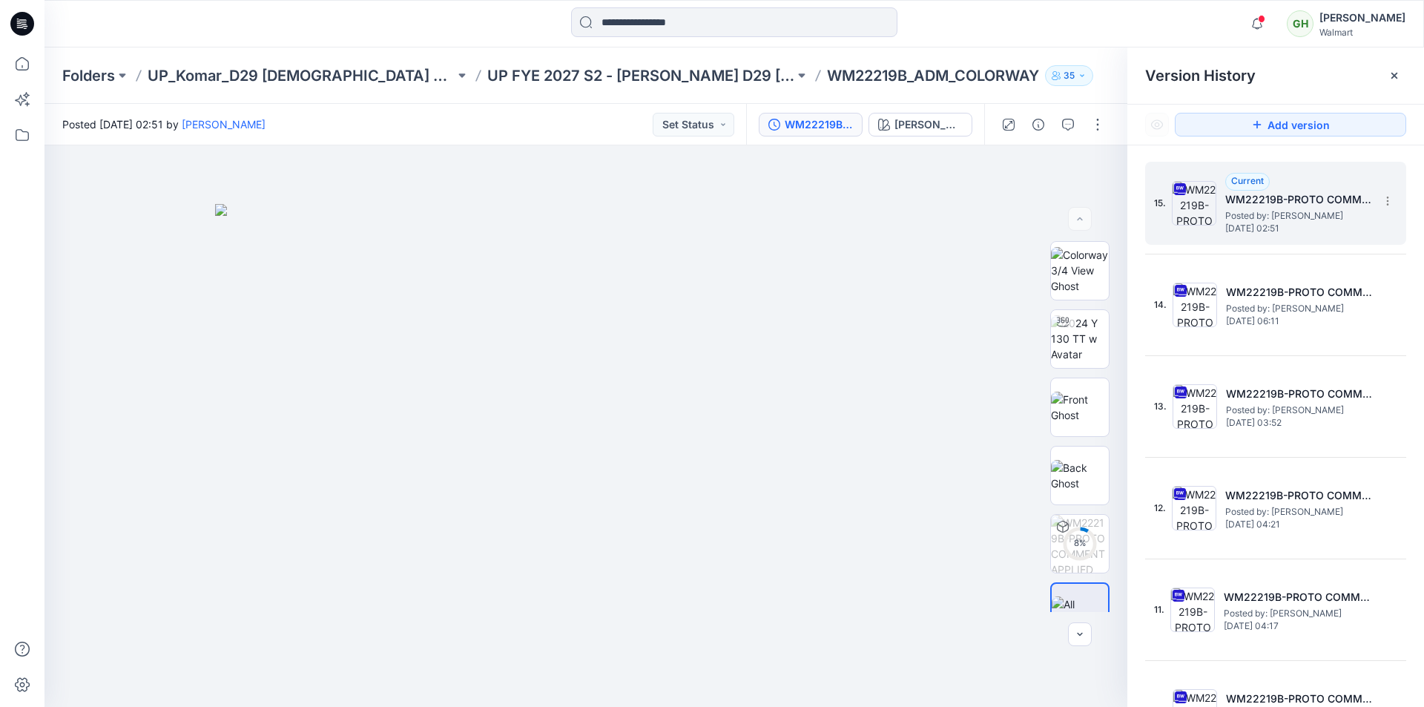
click at [1326, 203] on h5 "WM22219B-PROTO COMMENT APPLIED PATTERN_COLORWAY_REV7" at bounding box center [1299, 200] width 148 height 18
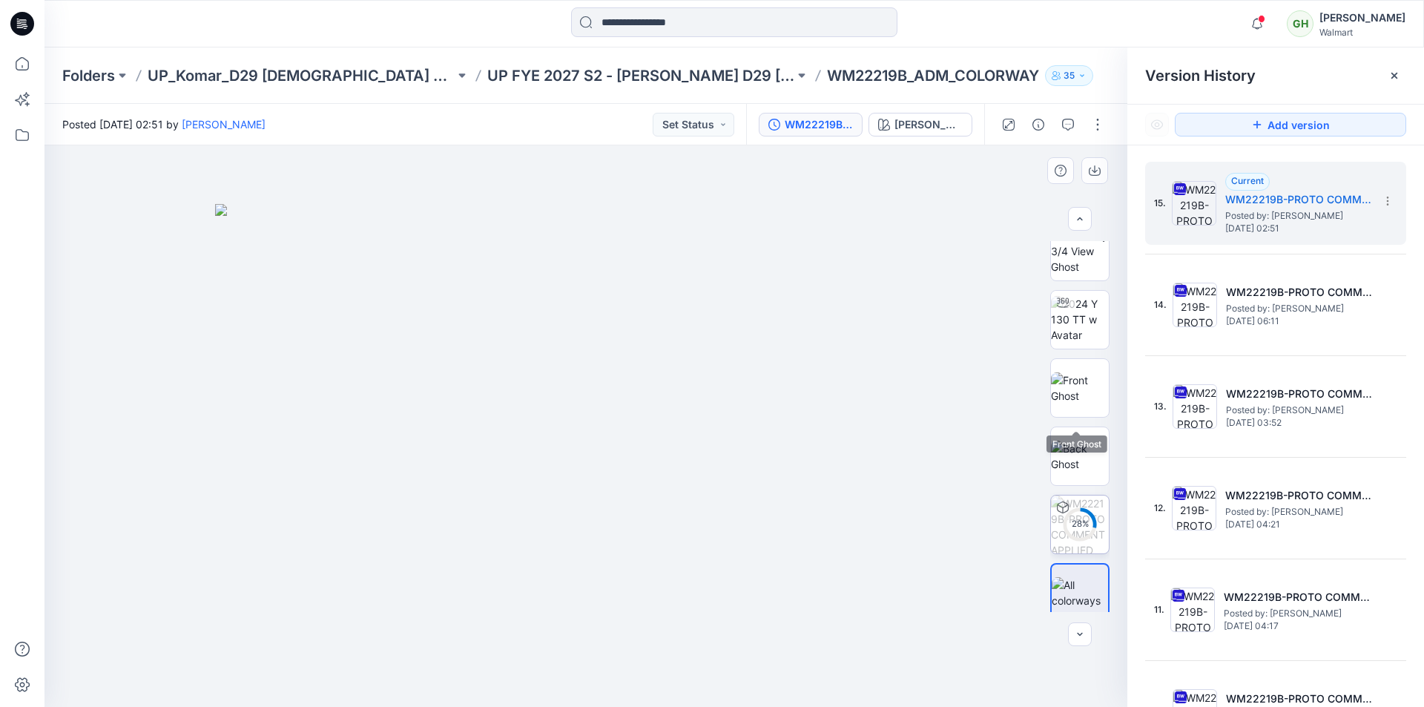
scroll to position [30, 0]
click at [1102, 120] on button "button" at bounding box center [1098, 125] width 24 height 24
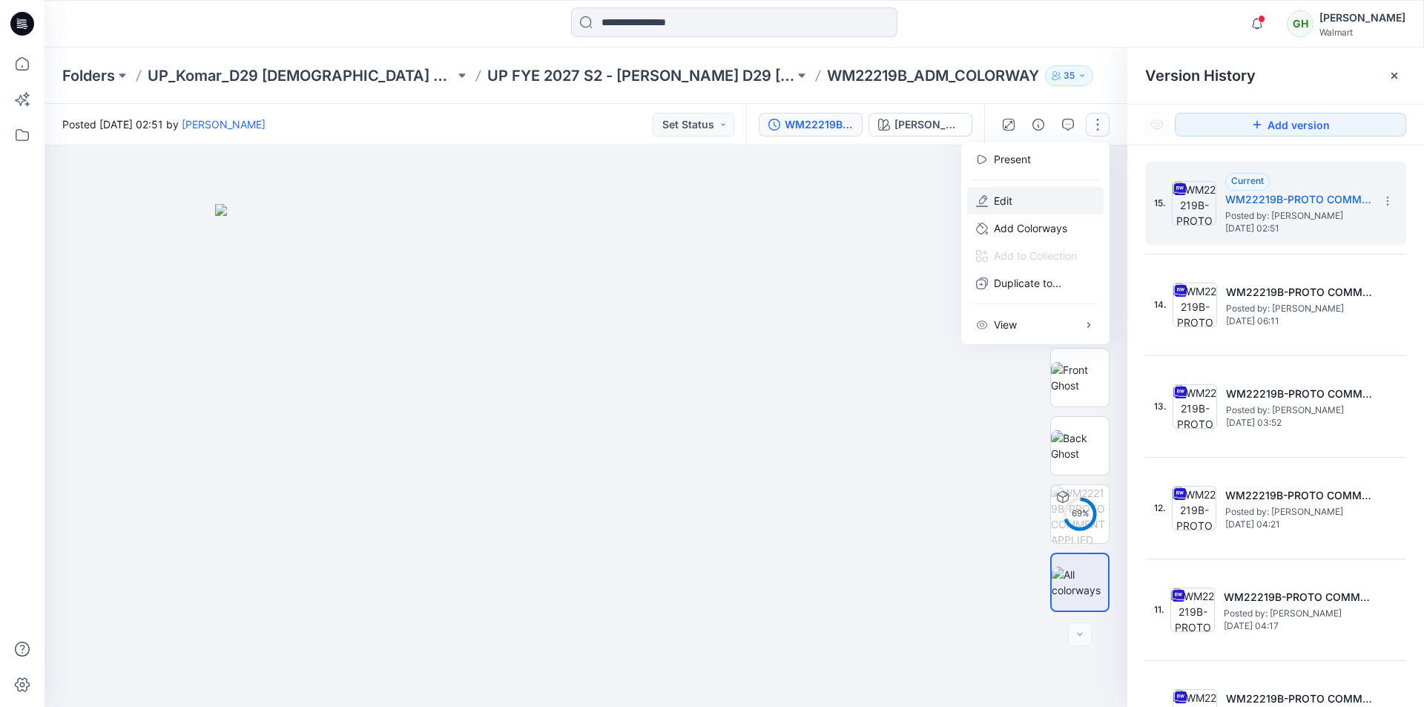
click at [1001, 204] on p "Edit" at bounding box center [1003, 201] width 19 height 16
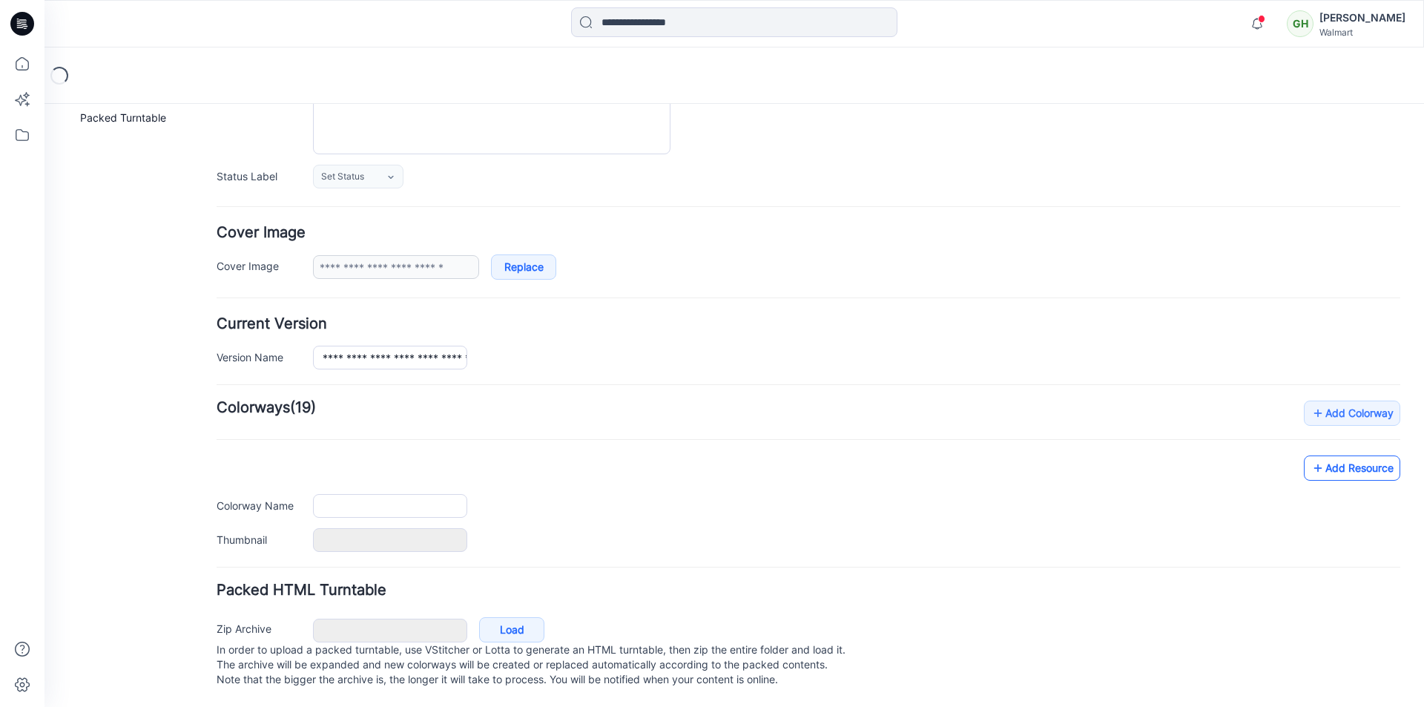
type input "**********"
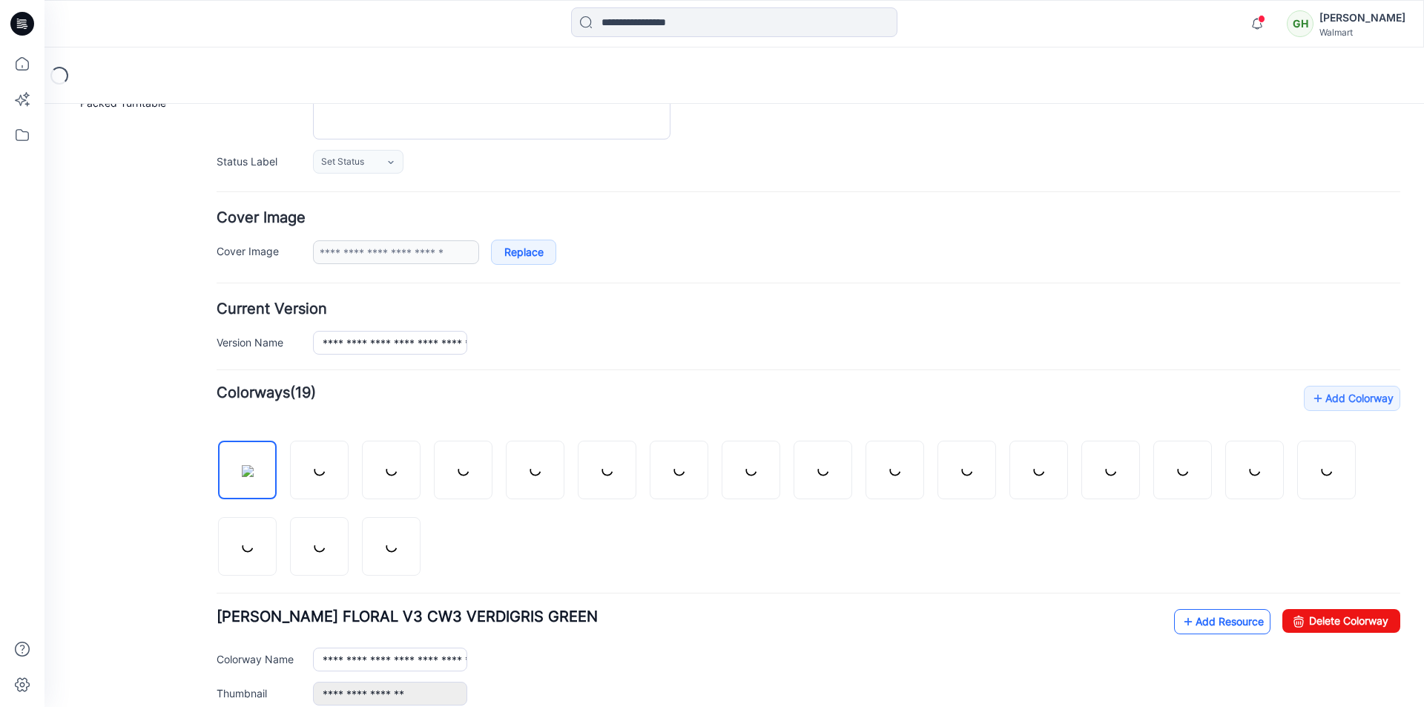
scroll to position [200, 0]
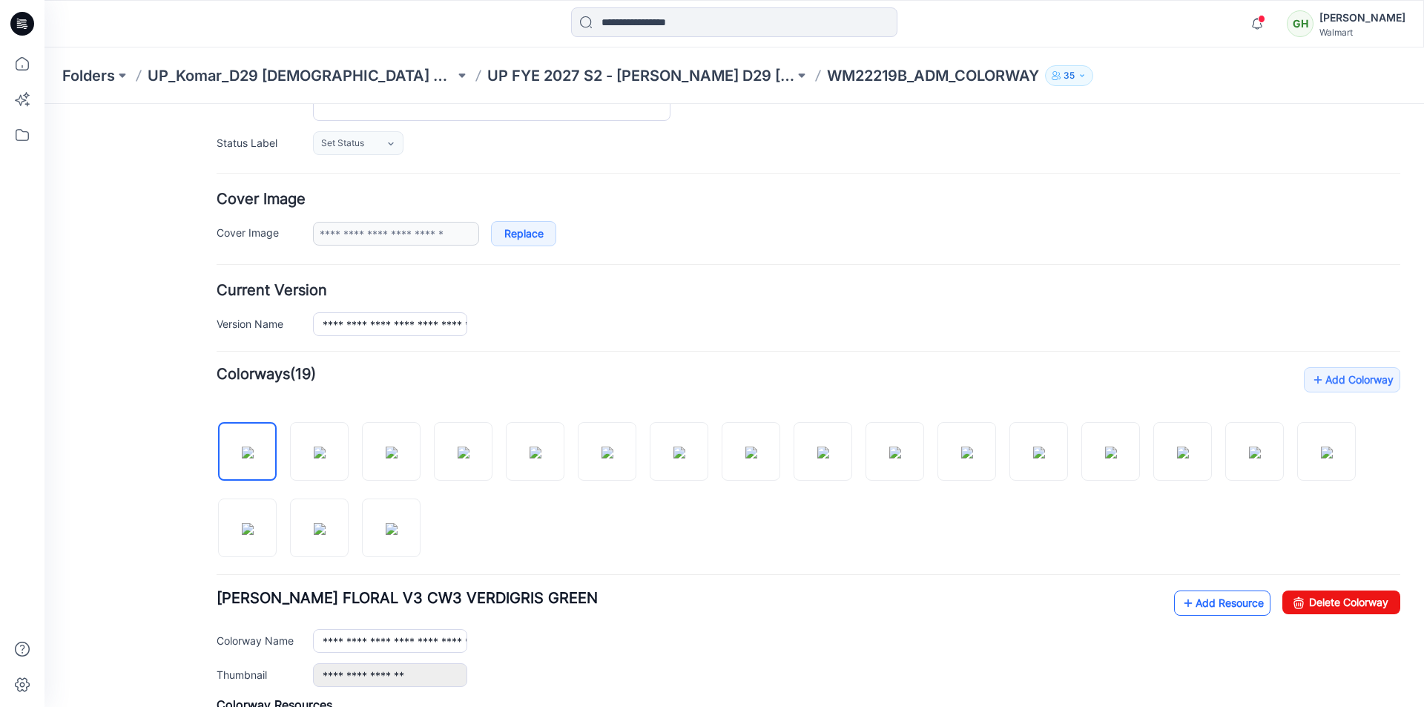
click at [1192, 602] on link "Add Resource" at bounding box center [1222, 602] width 96 height 25
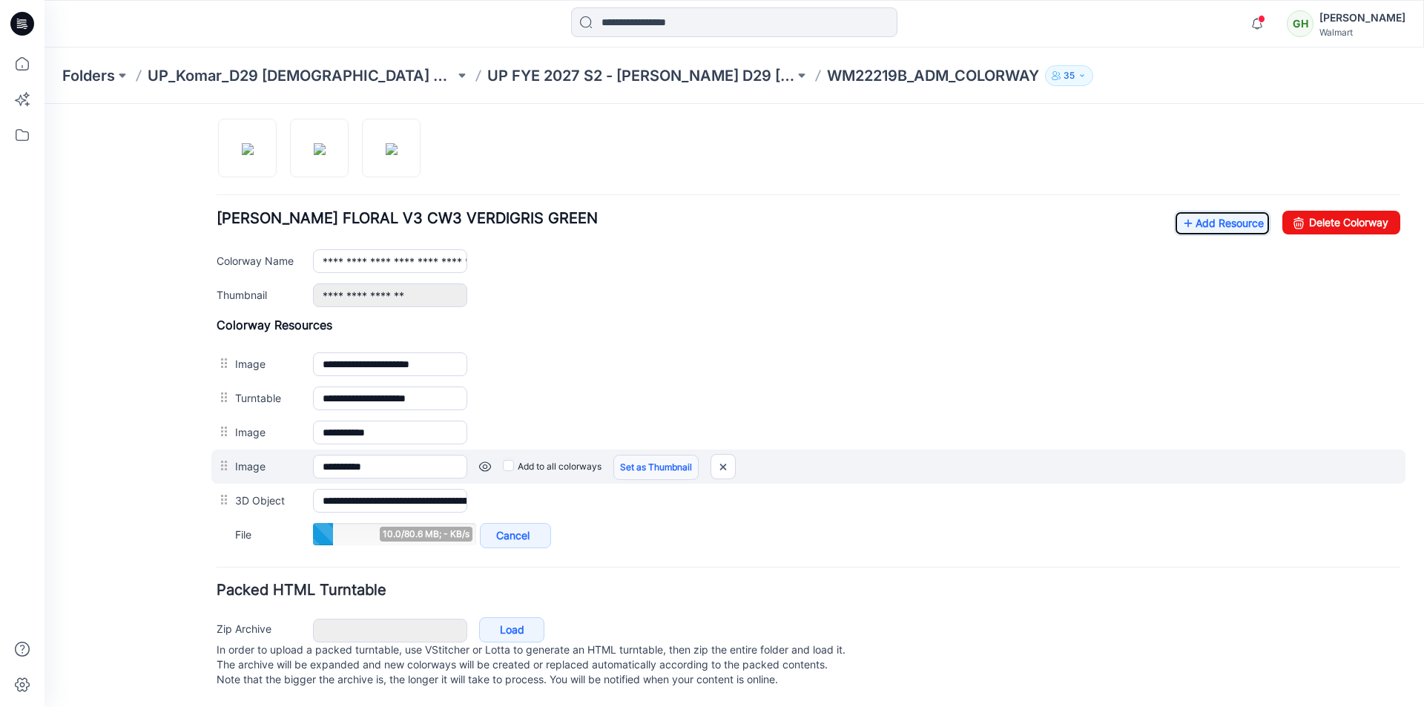
scroll to position [595, 0]
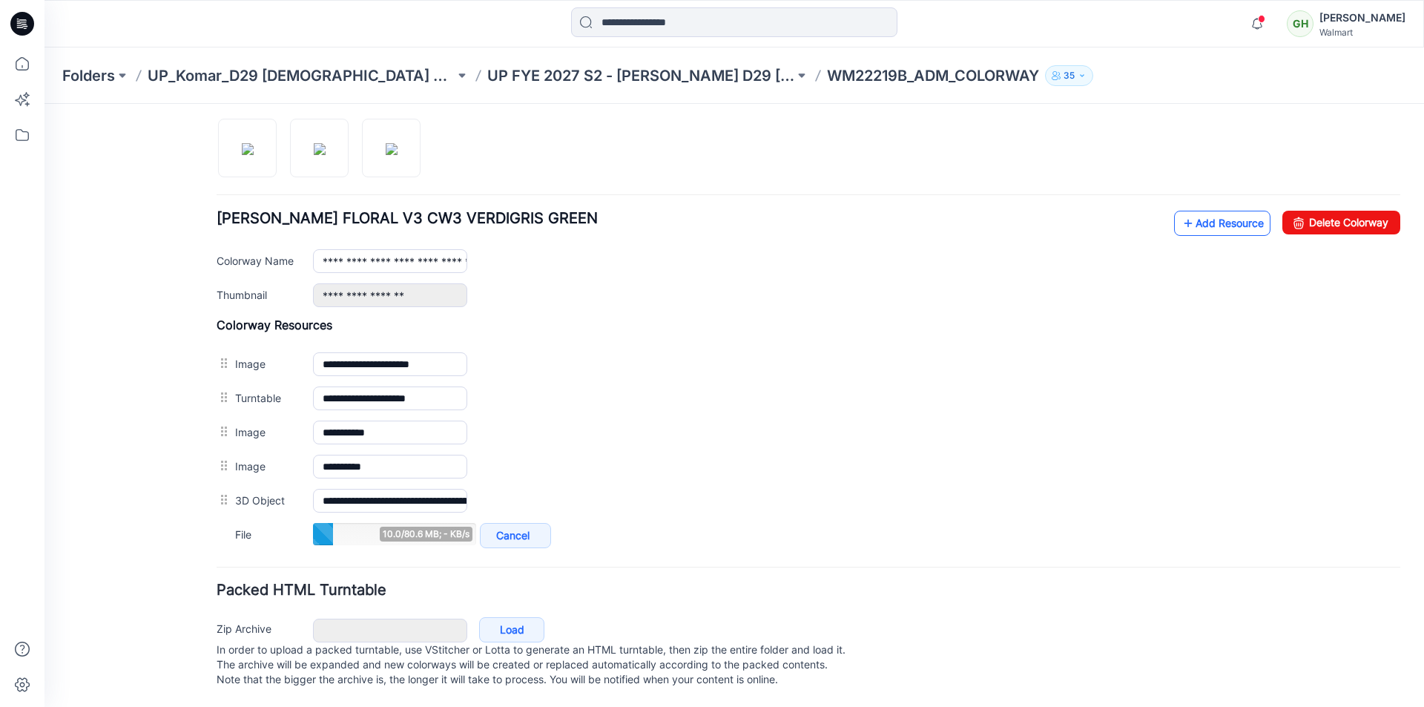
click at [1197, 211] on link "Add Resource" at bounding box center [1222, 223] width 96 height 25
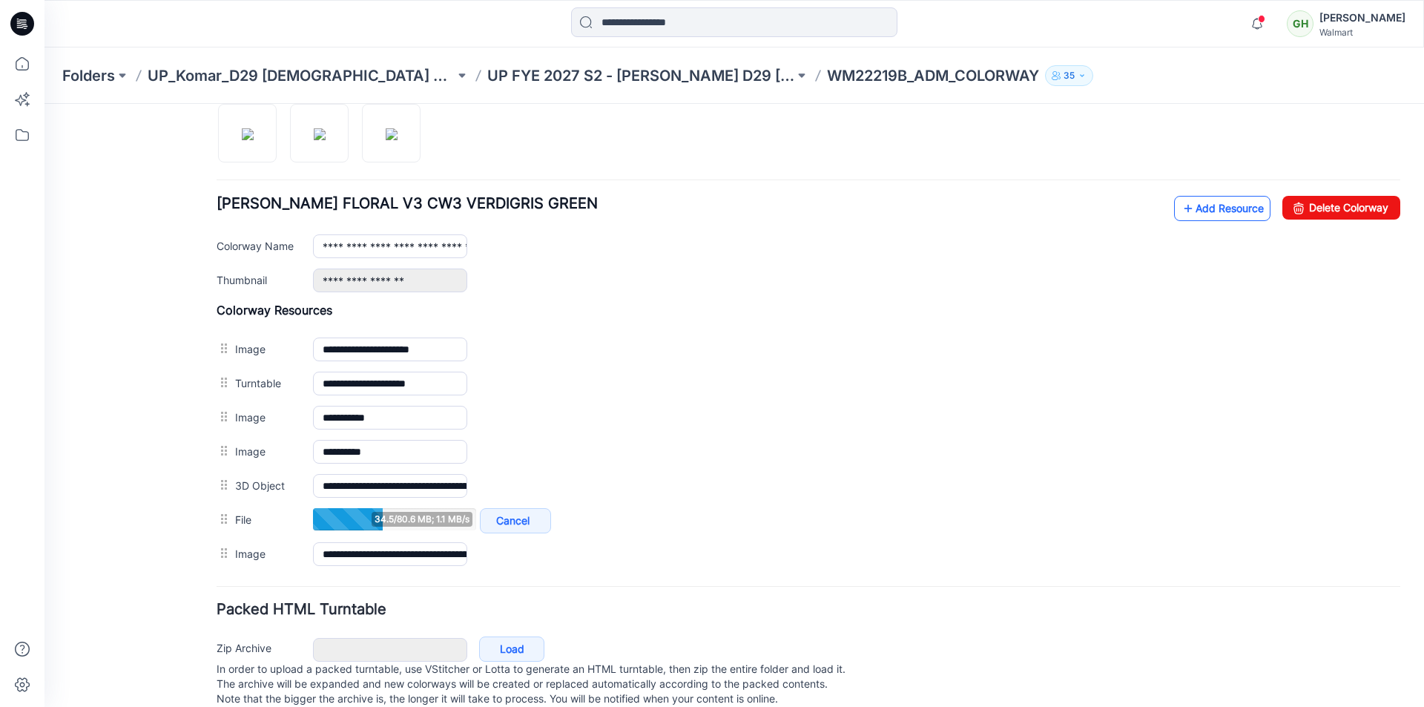
click at [1205, 212] on link "Add Resource" at bounding box center [1222, 208] width 96 height 25
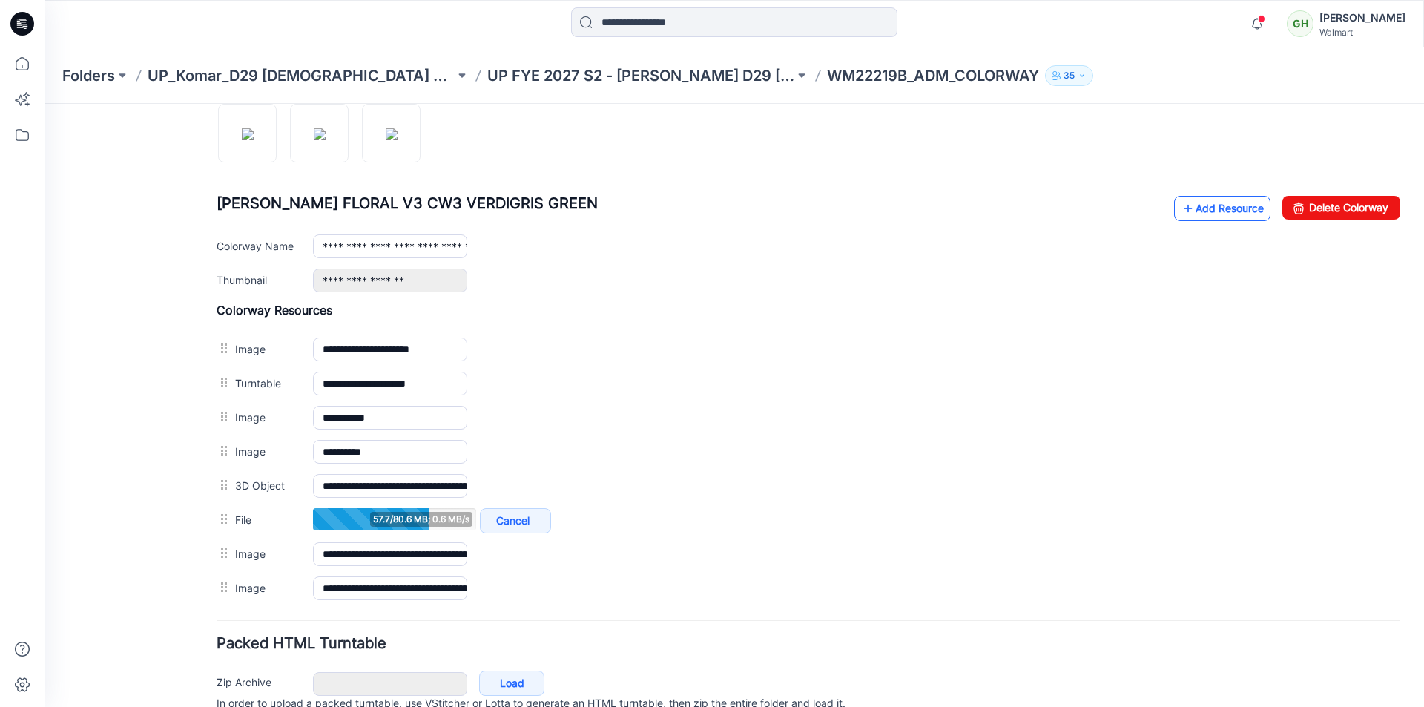
click at [1186, 211] on link "Add Resource" at bounding box center [1222, 208] width 96 height 25
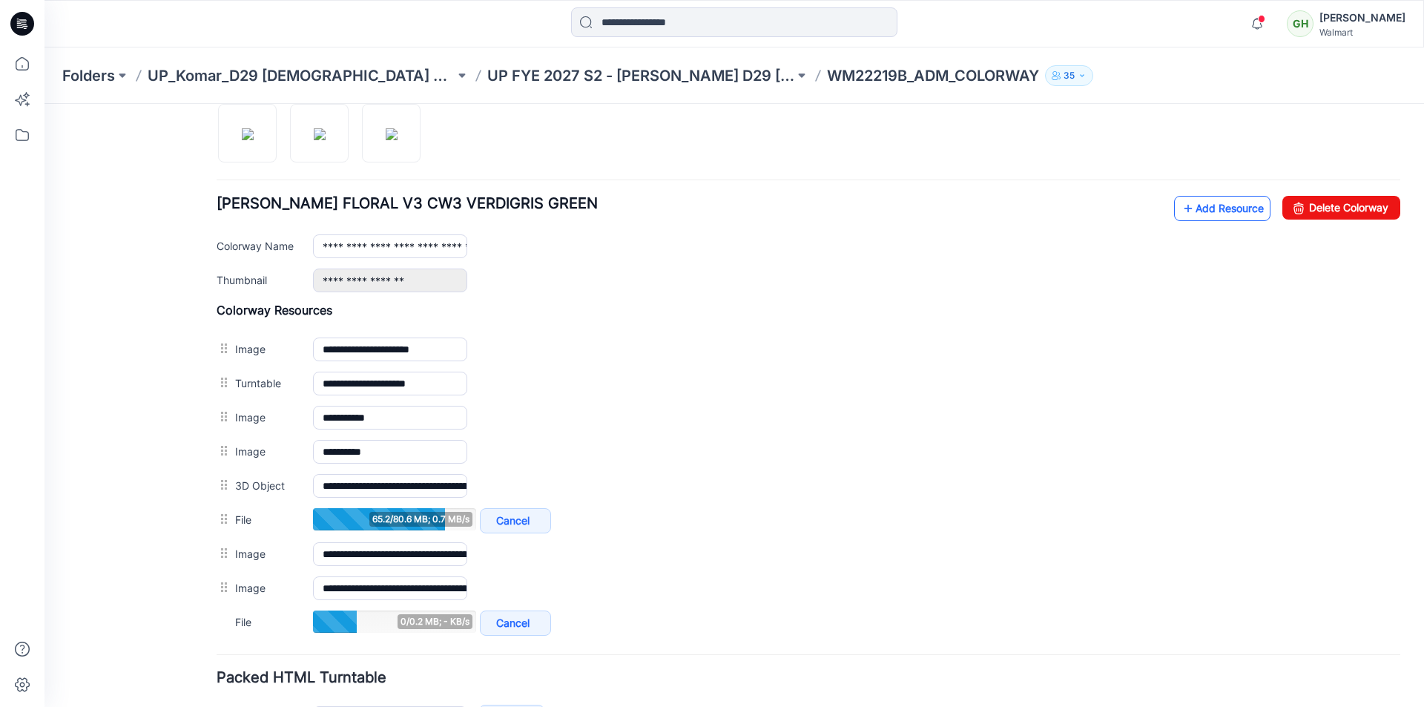
click at [1218, 215] on link "Add Resource" at bounding box center [1222, 208] width 96 height 25
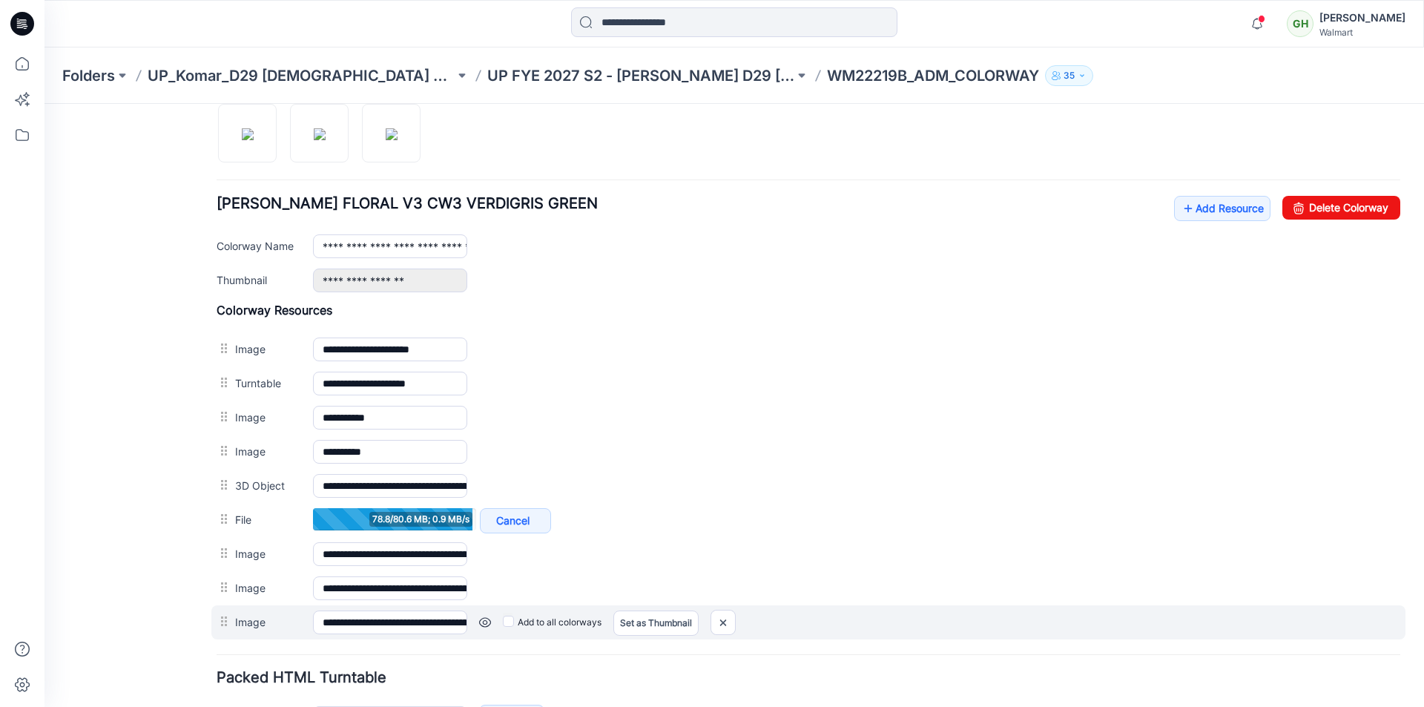
click at [45, 104] on link at bounding box center [45, 104] width 0 height 0
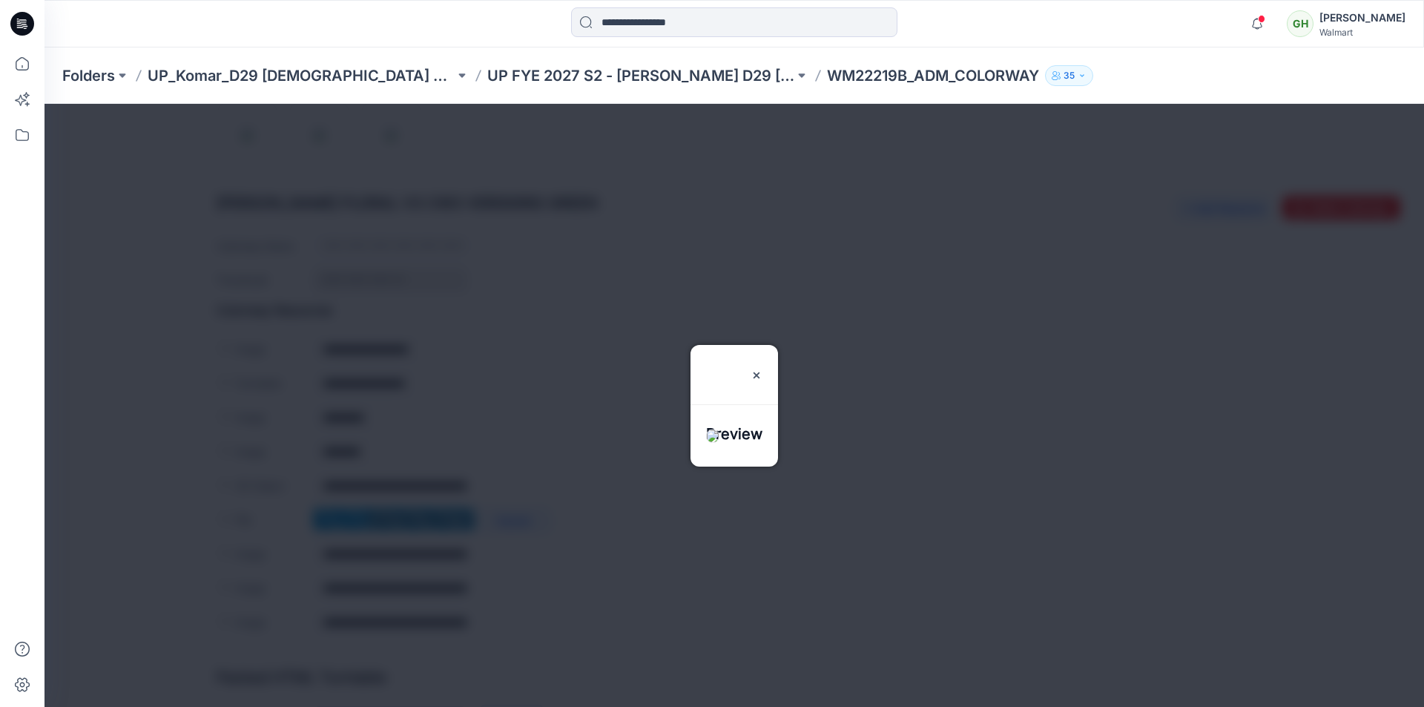
click at [482, 636] on div at bounding box center [735, 405] width 1380 height 603
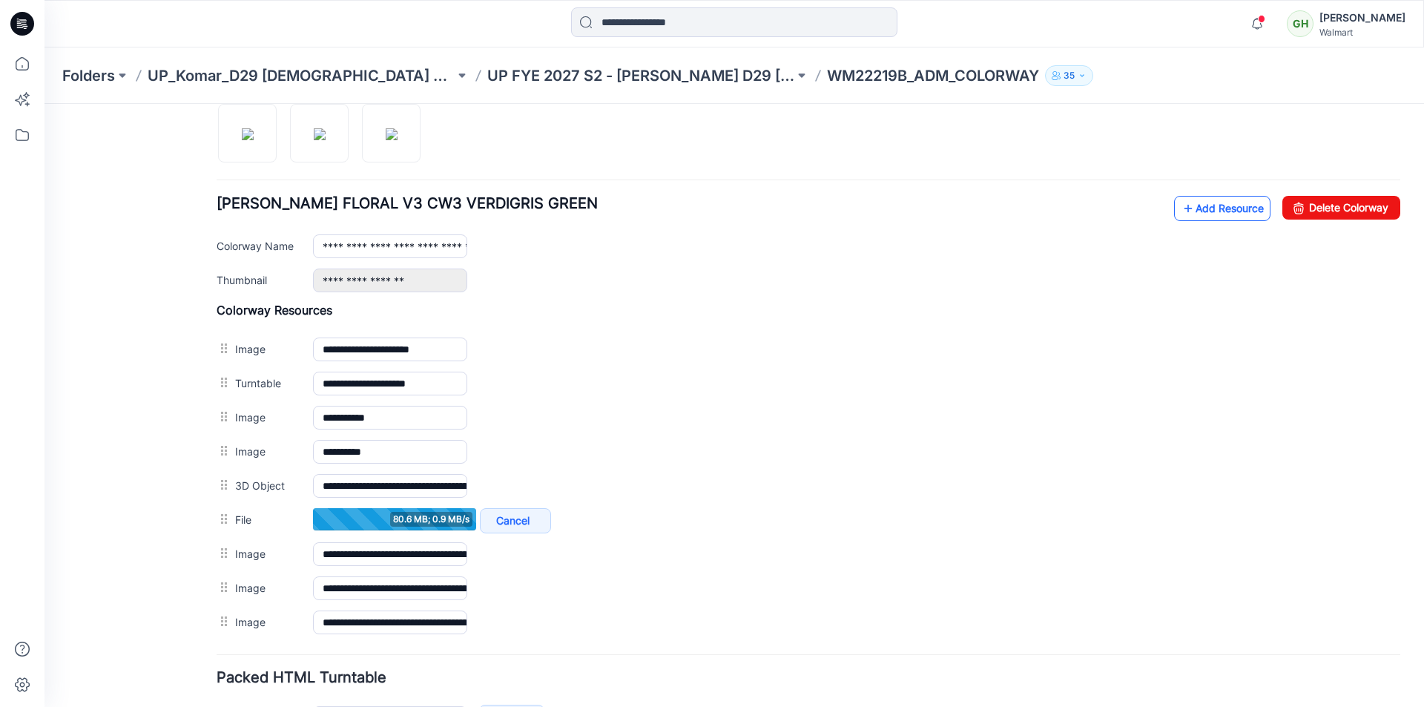
click at [1196, 210] on link "Add Resource" at bounding box center [1222, 208] width 96 height 25
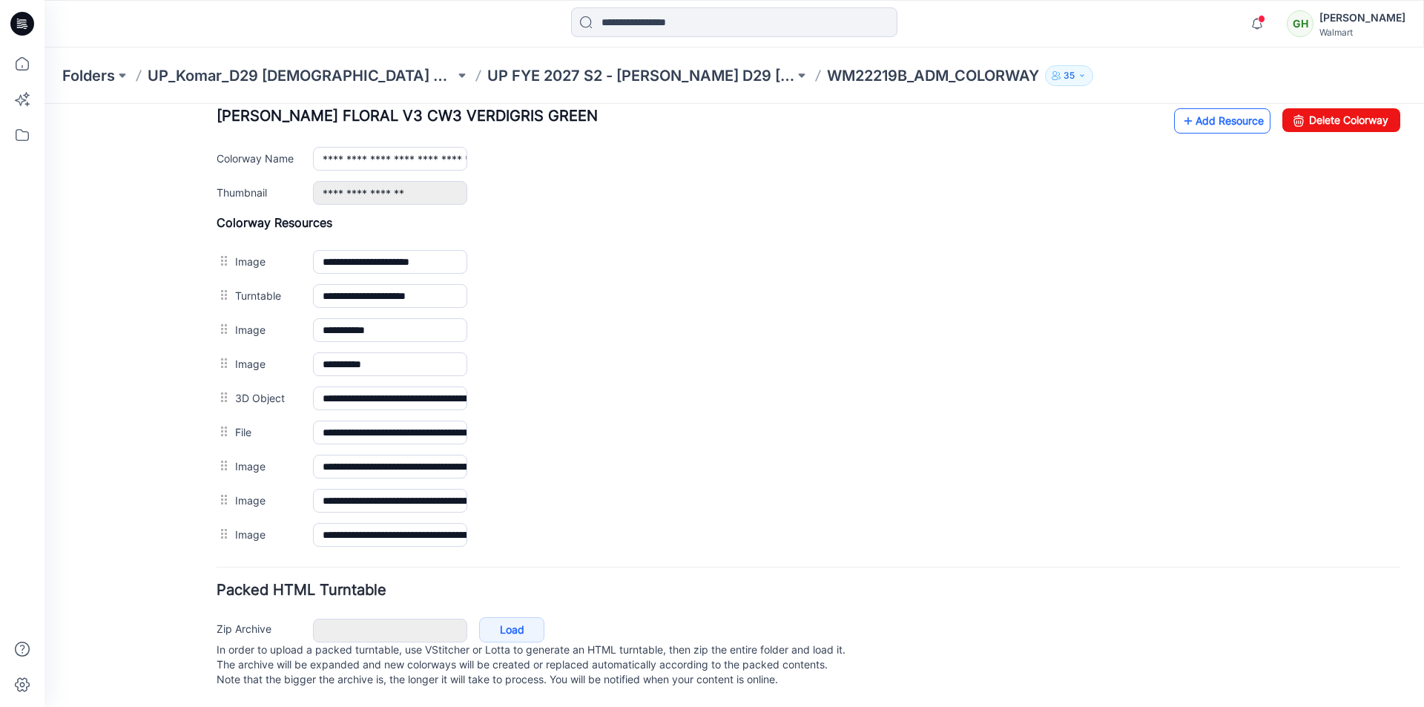
scroll to position [697, 0]
click at [1211, 116] on link "Add Resource" at bounding box center [1222, 120] width 96 height 25
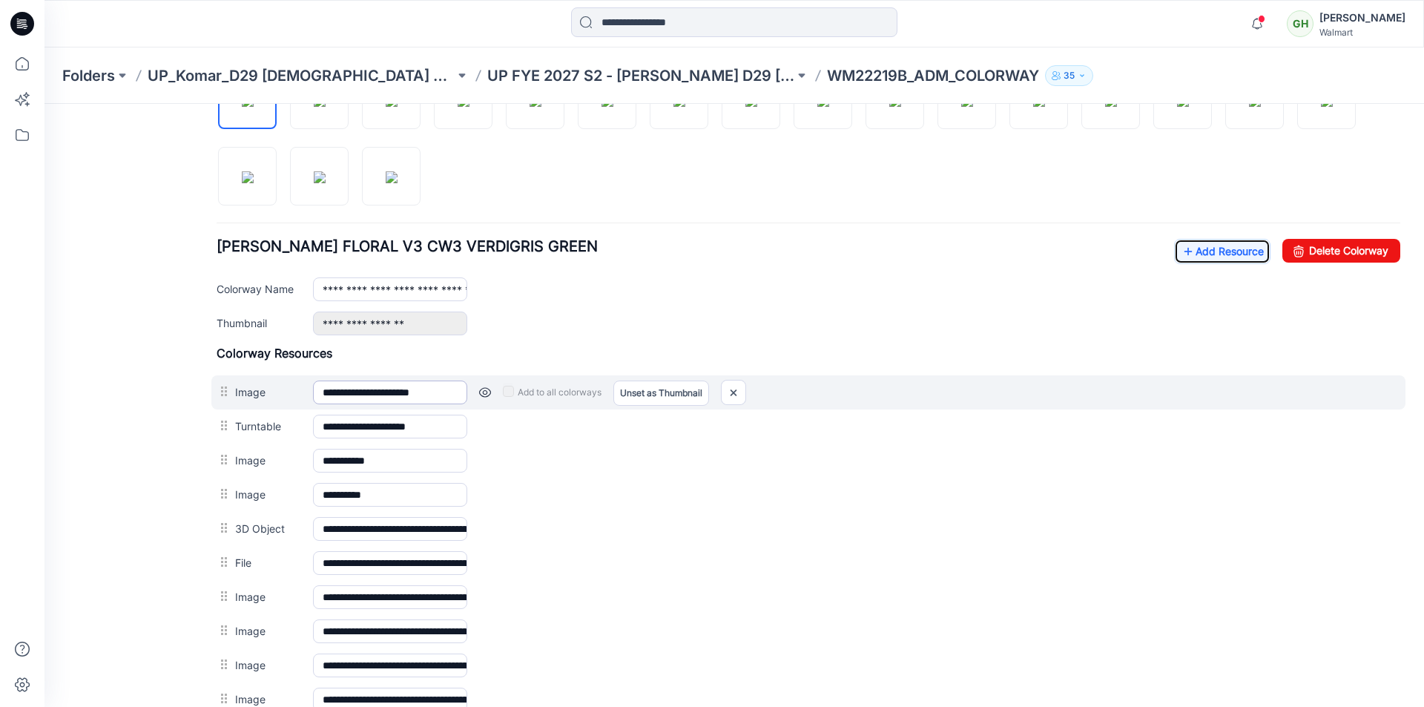
scroll to position [549, 0]
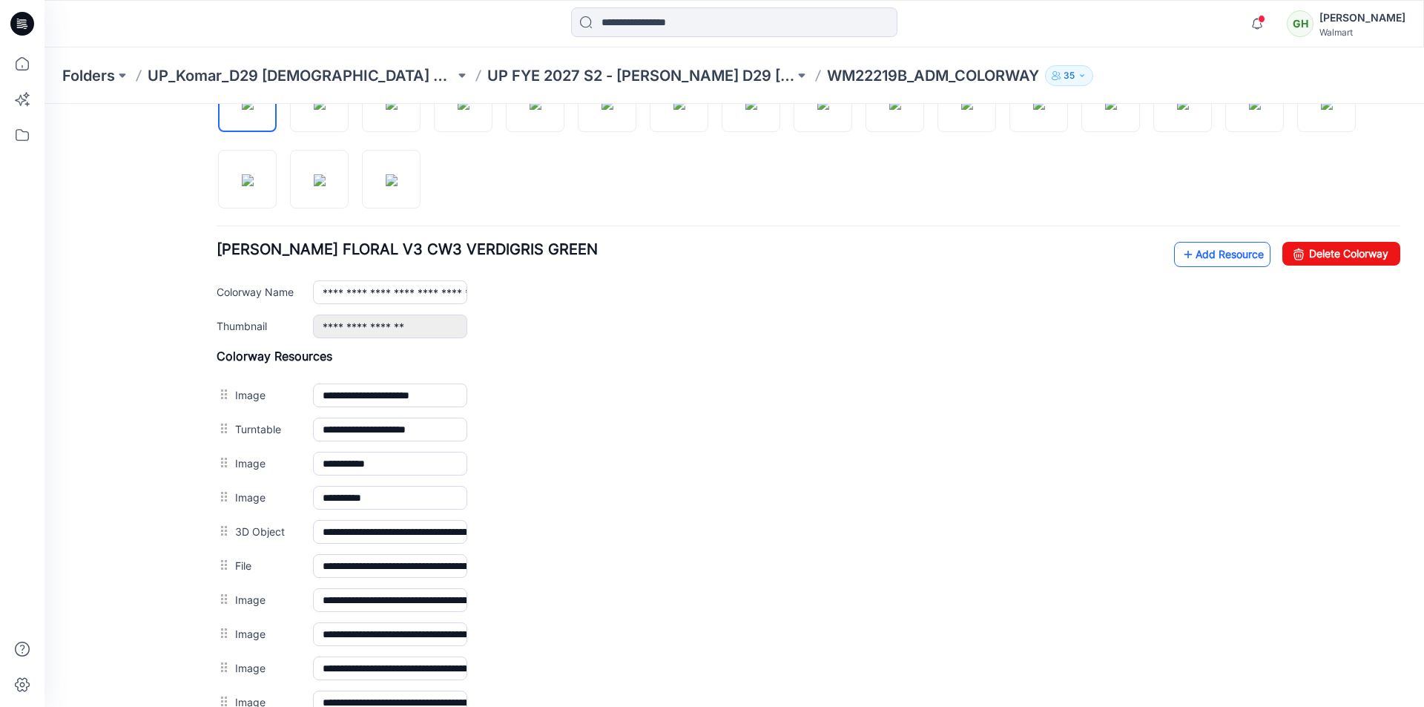
click at [1216, 254] on link "Add Resource" at bounding box center [1222, 254] width 96 height 25
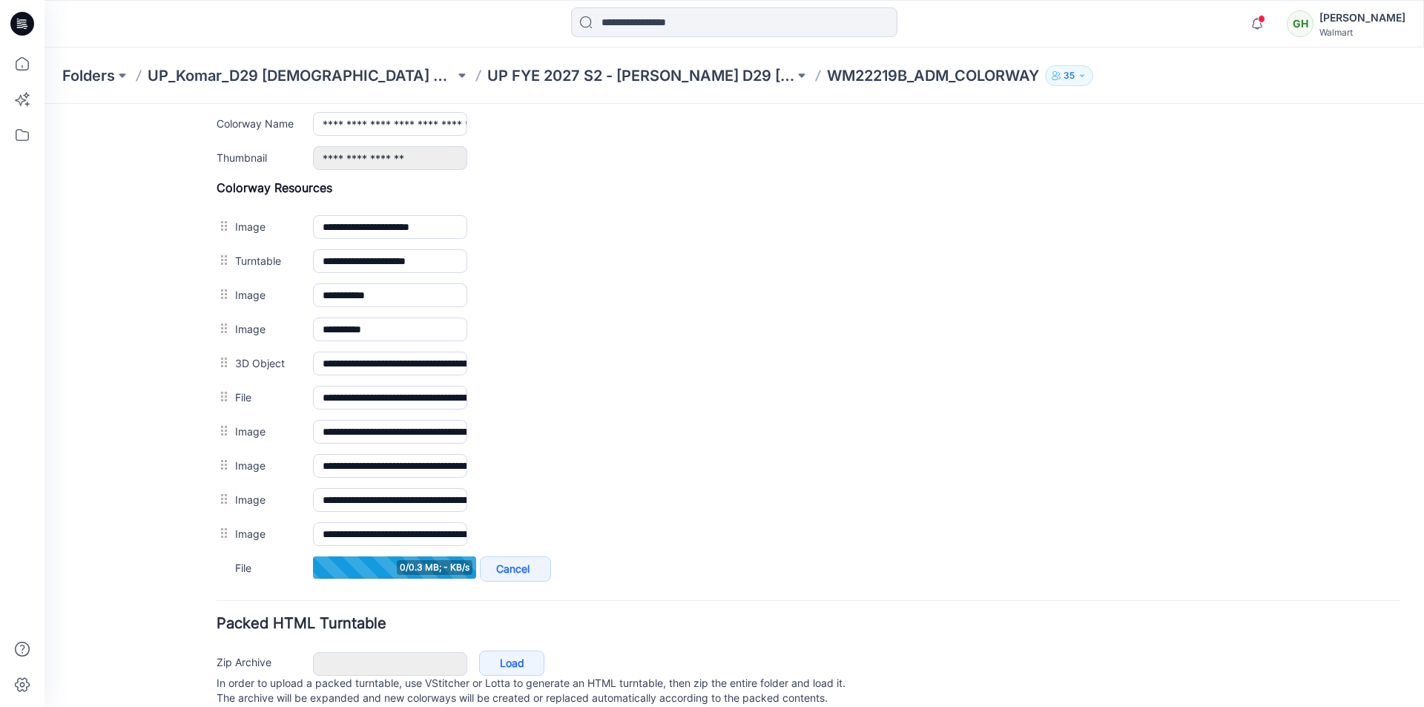
scroll to position [691, 0]
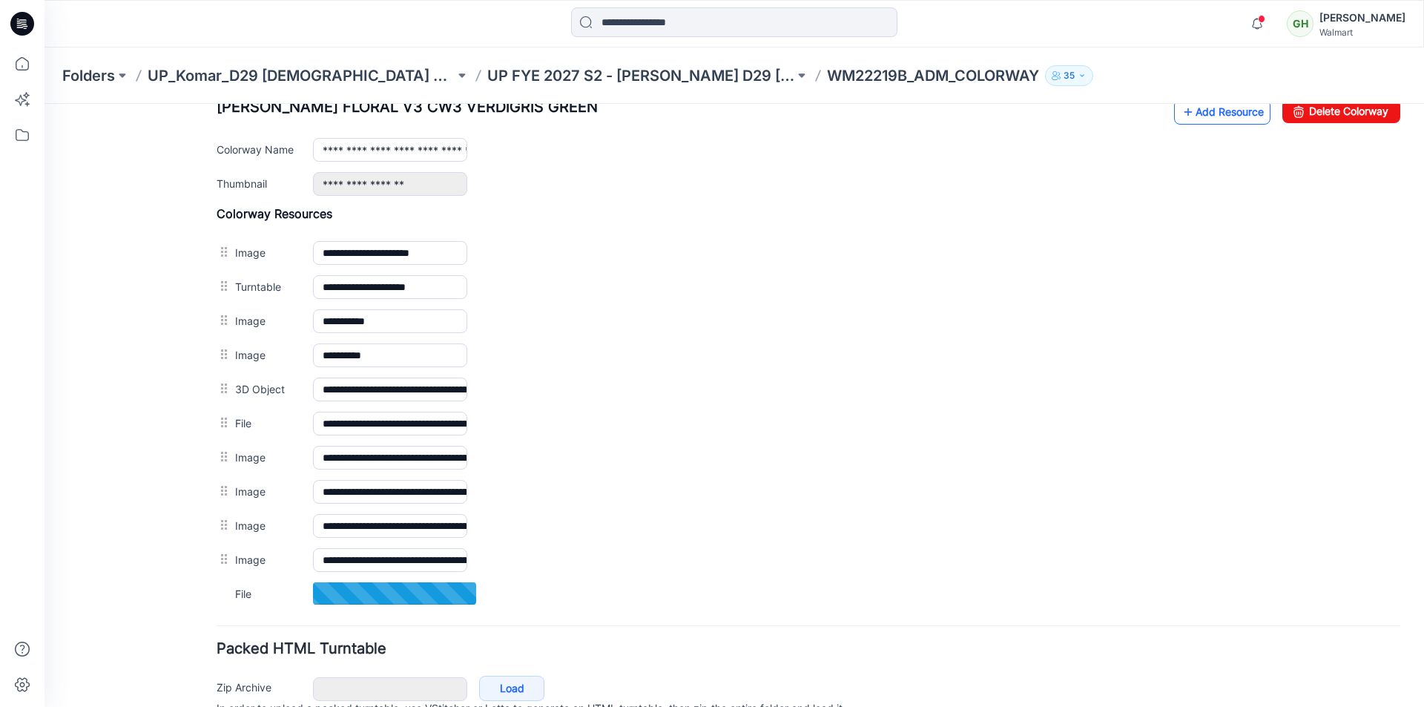
click at [1237, 122] on link "Add Resource" at bounding box center [1222, 111] width 96 height 25
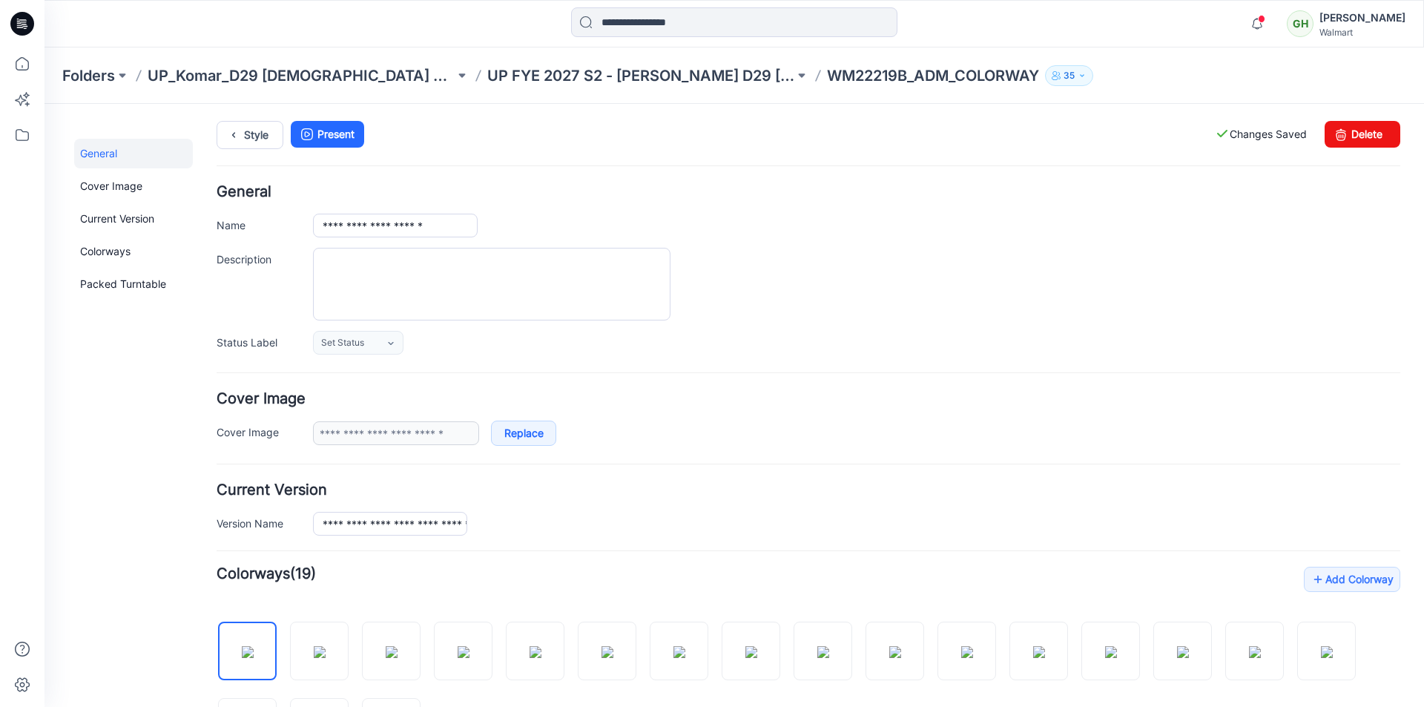
scroll to position [0, 0]
click at [252, 129] on link "Style" at bounding box center [250, 136] width 67 height 28
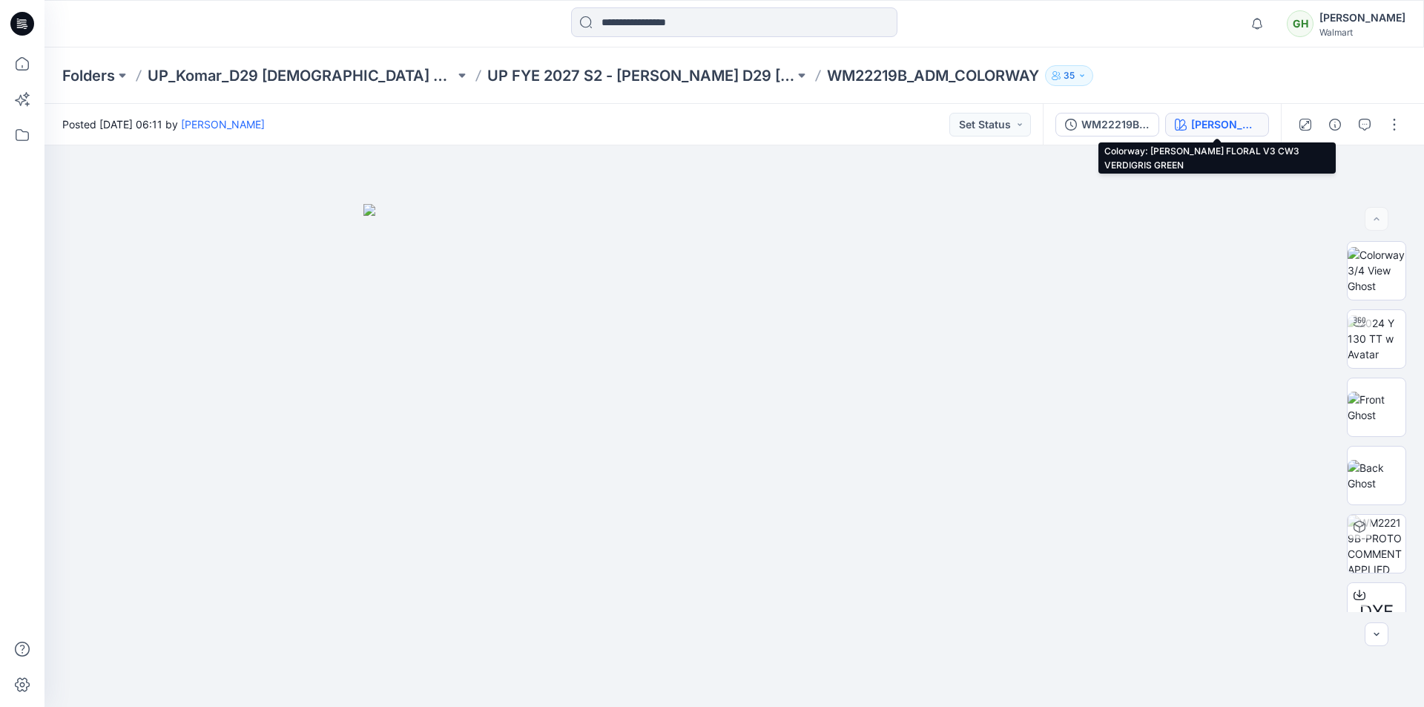
click at [1217, 128] on div "[PERSON_NAME] FLORAL V3 CW3 VERDIGRIS GREEN" at bounding box center [1225, 124] width 68 height 16
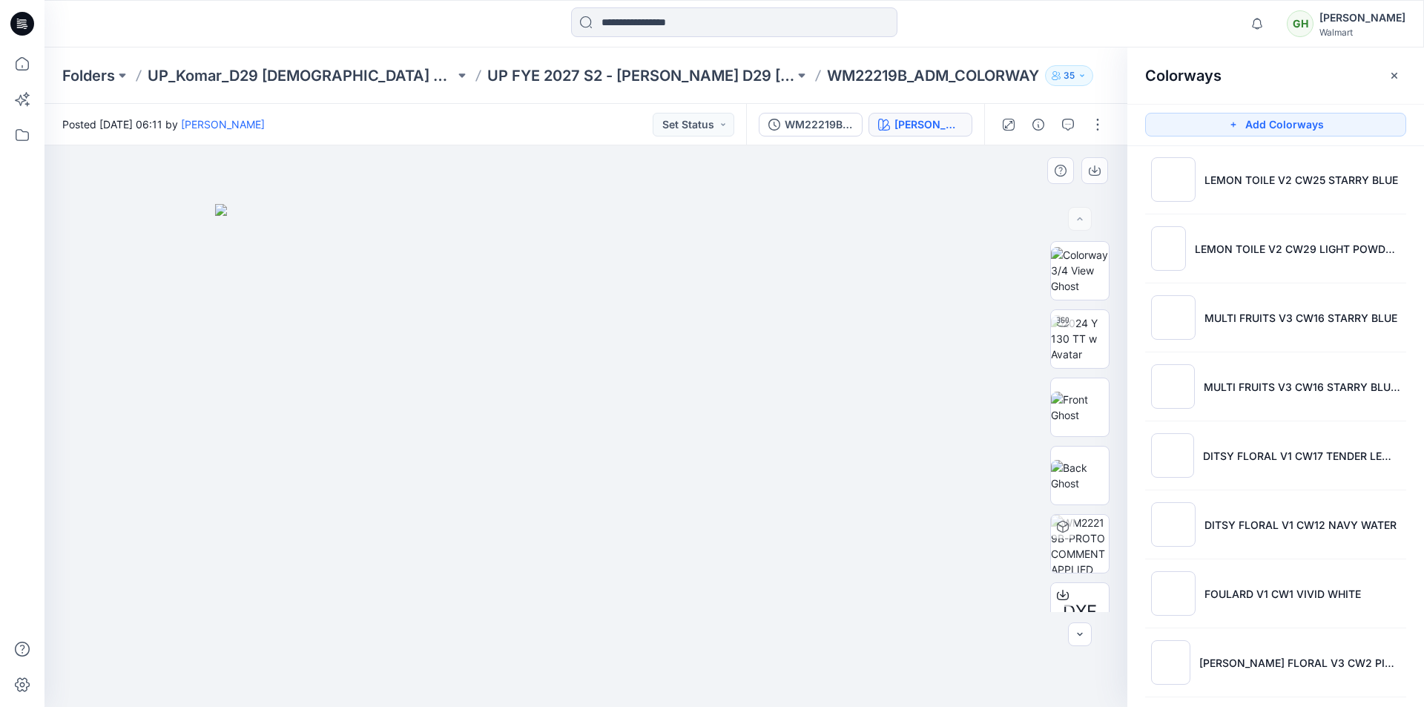
scroll to position [148, 0]
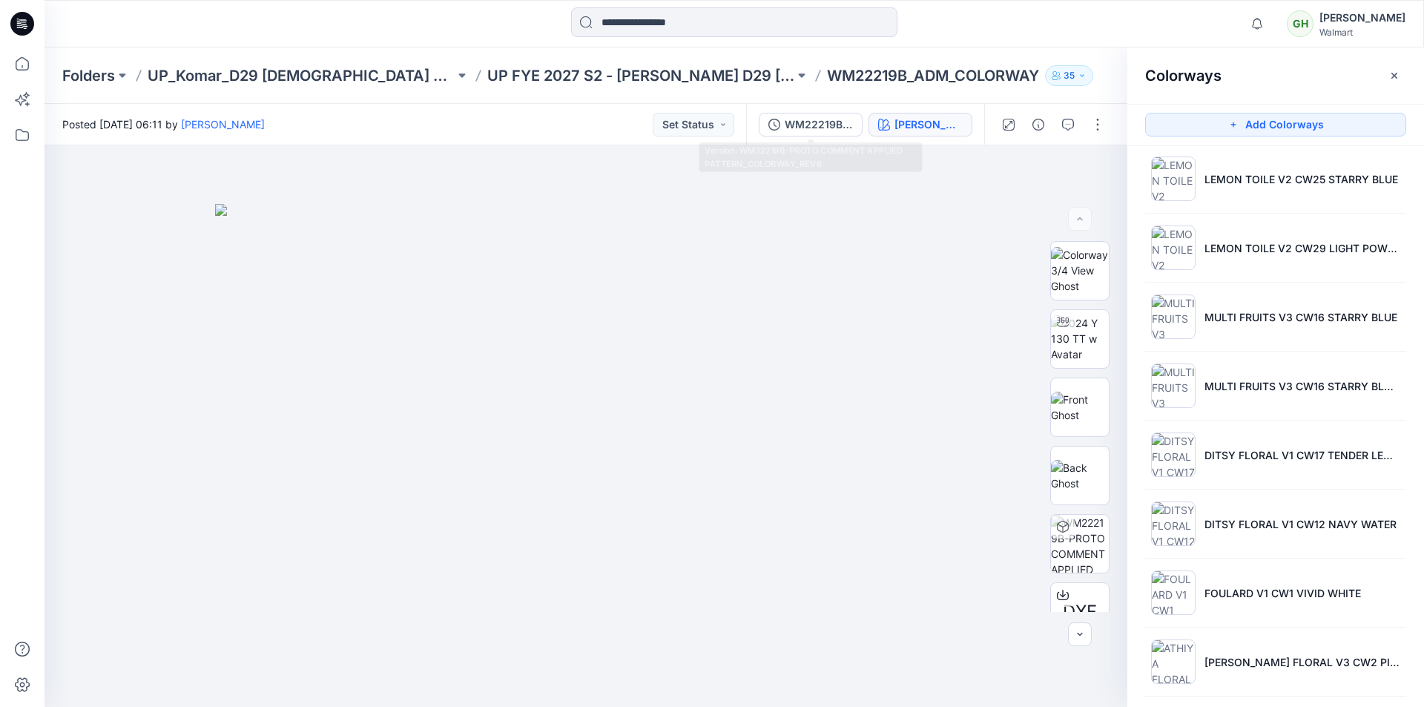
drag, startPoint x: 833, startPoint y: 125, endPoint x: 872, endPoint y: 136, distance: 40.1
click at [833, 125] on div "WM22219B-PROTO COMMENT APPLIED PATTERN_COLORWAY_REV6" at bounding box center [819, 124] width 68 height 16
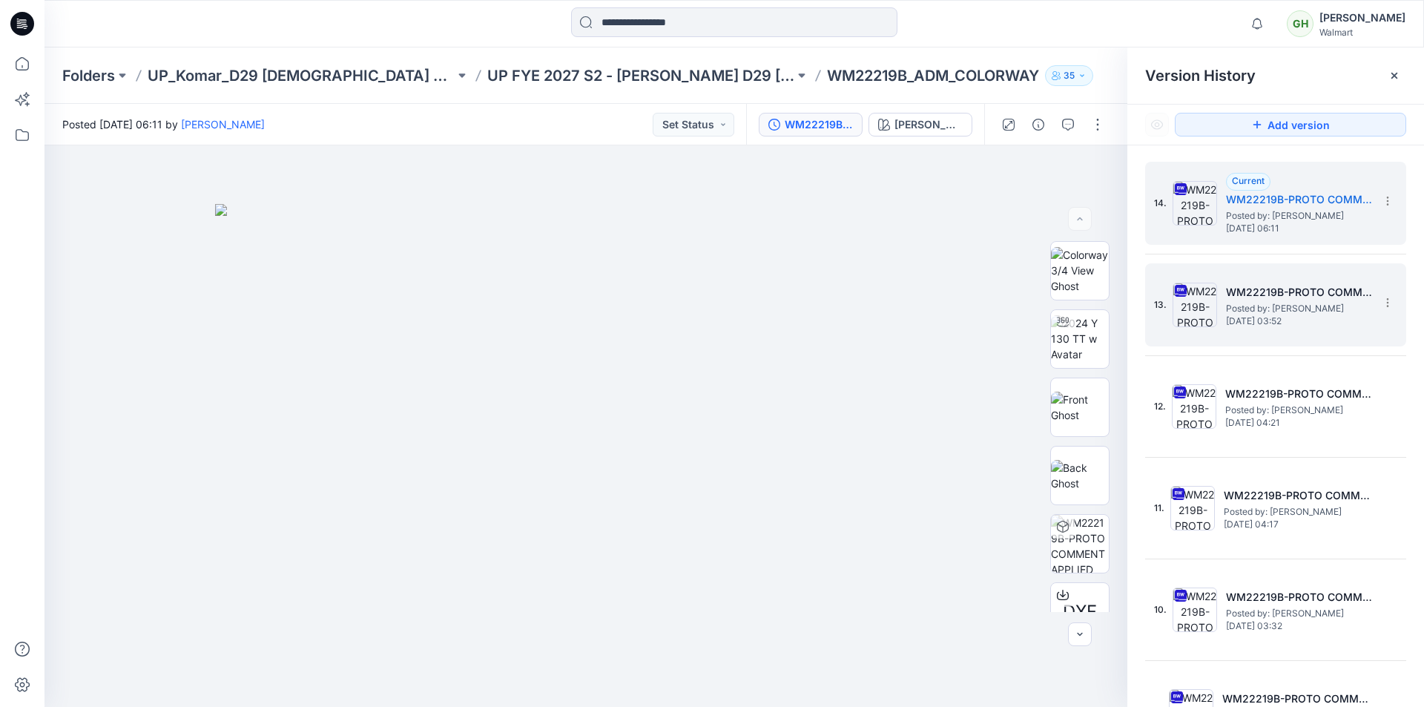
click at [1327, 307] on span "Posted by: [PERSON_NAME]" at bounding box center [1300, 308] width 148 height 15
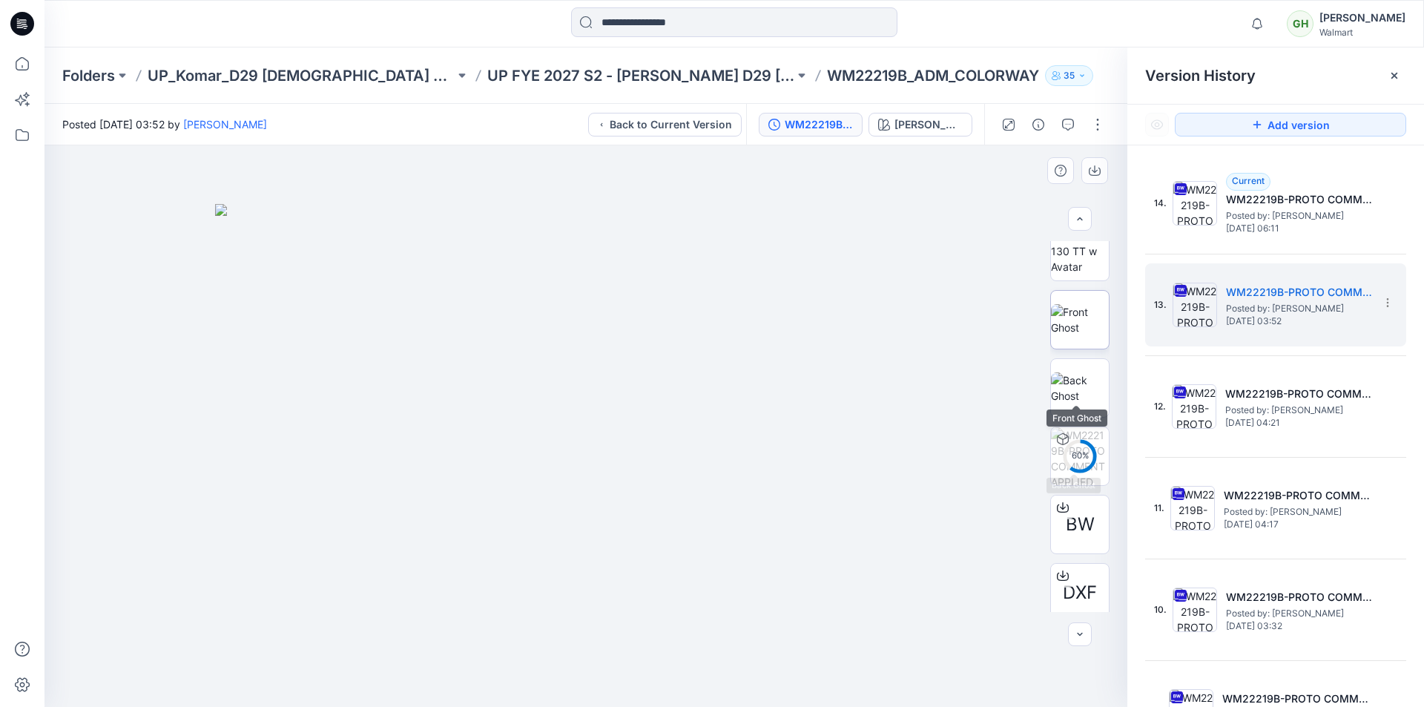
scroll to position [0, 0]
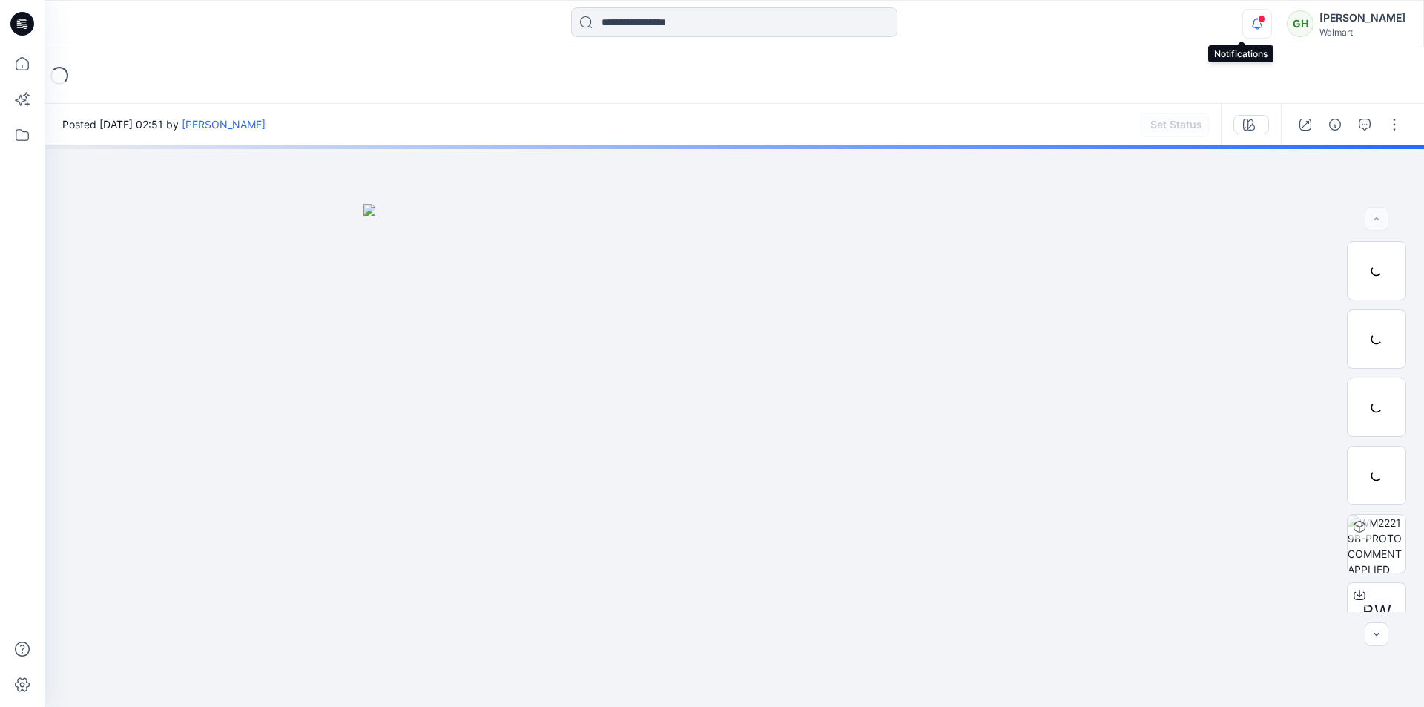
click at [1252, 27] on icon "button" at bounding box center [1257, 24] width 10 height 10
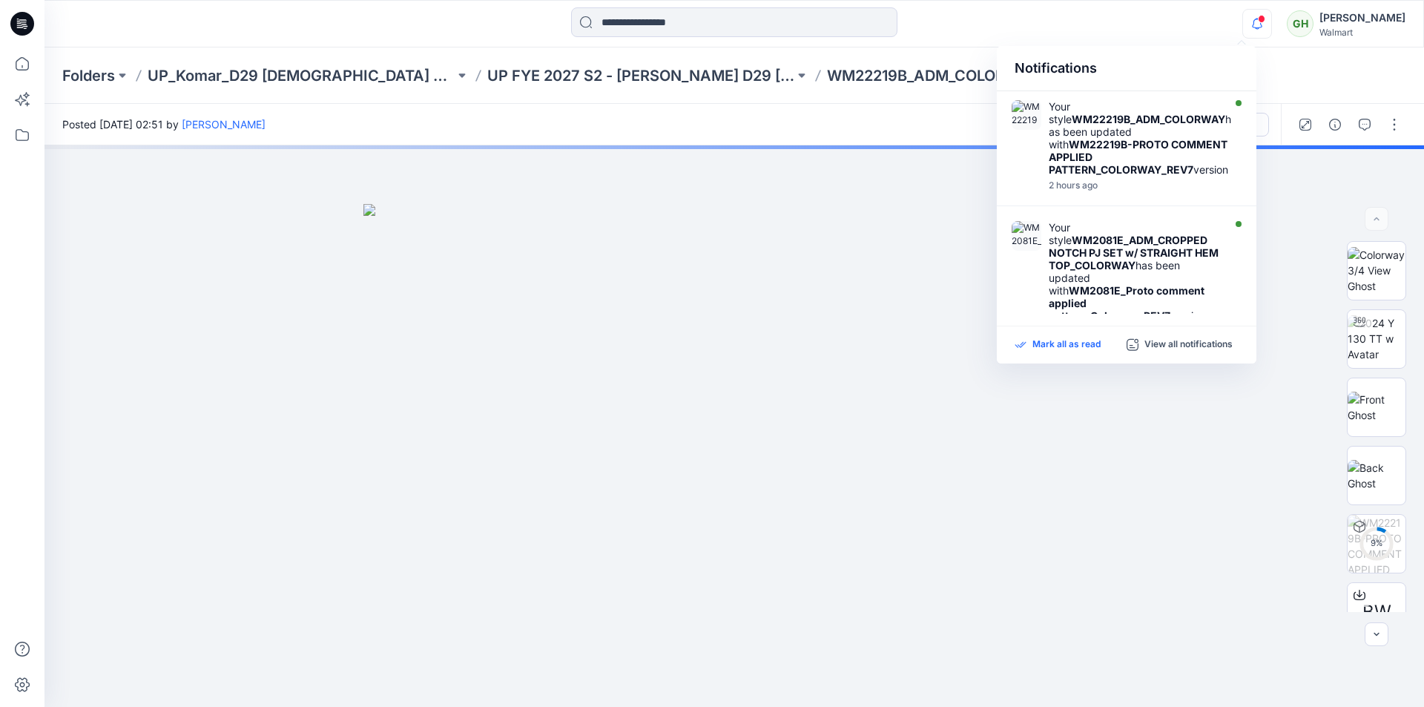
click at [1088, 349] on p "Mark all as read" at bounding box center [1067, 344] width 68 height 13
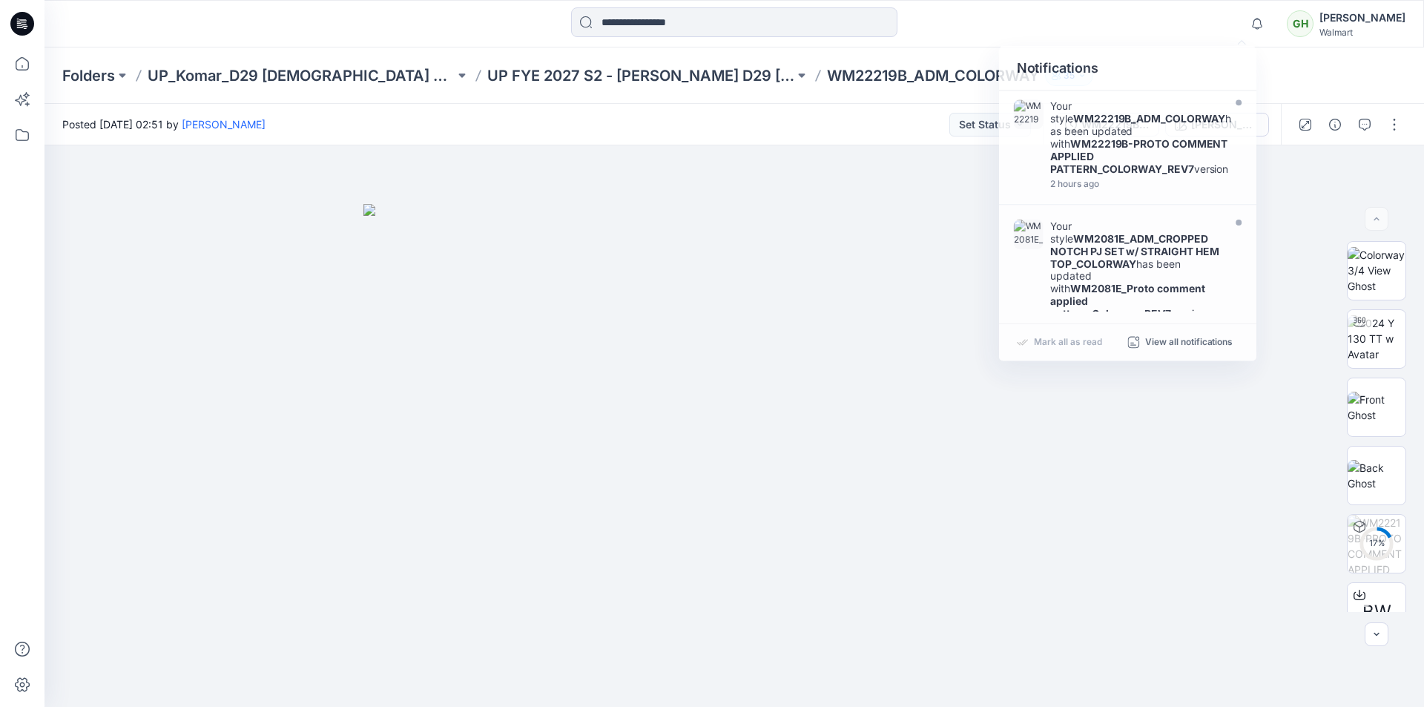
click at [413, 38] on div at bounding box center [734, 23] width 690 height 33
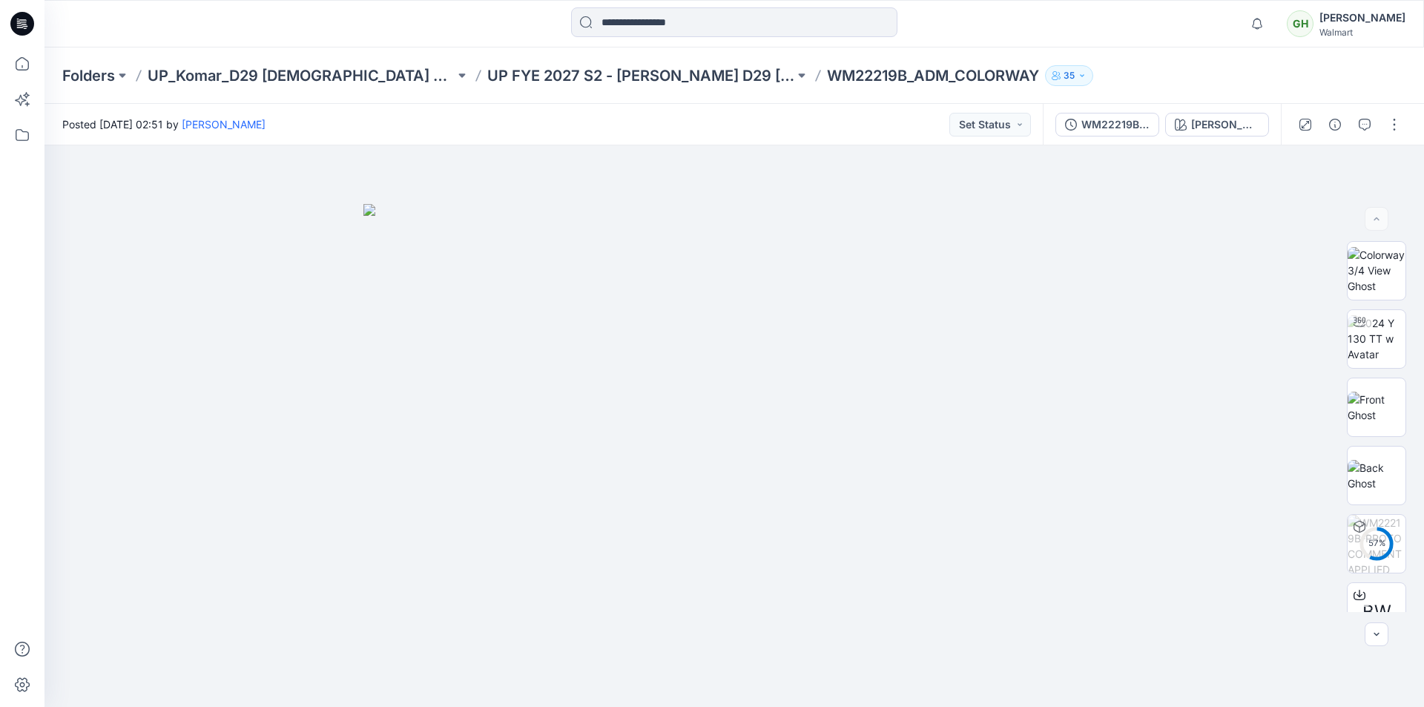
click at [16, 22] on icon at bounding box center [22, 24] width 24 height 24
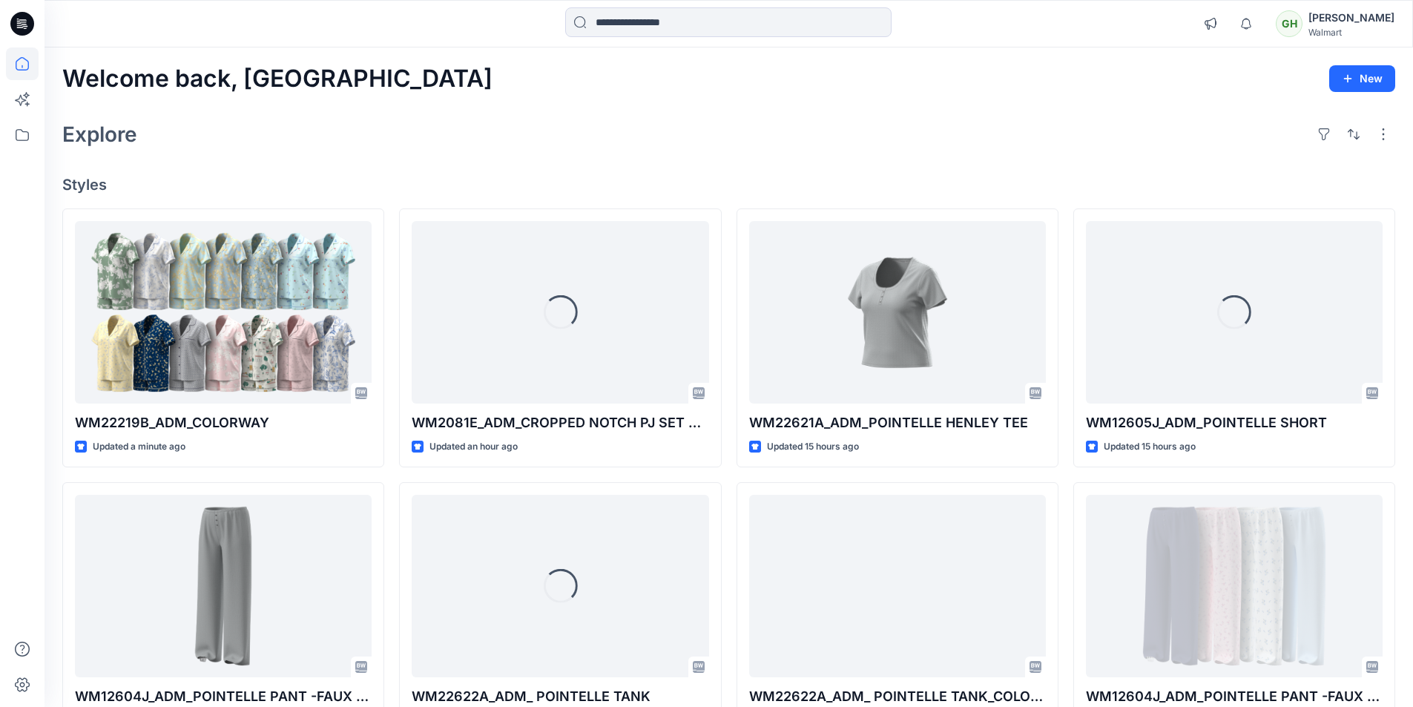
click at [1052, 76] on div "Welcome back, Gayan New" at bounding box center [728, 78] width 1333 height 27
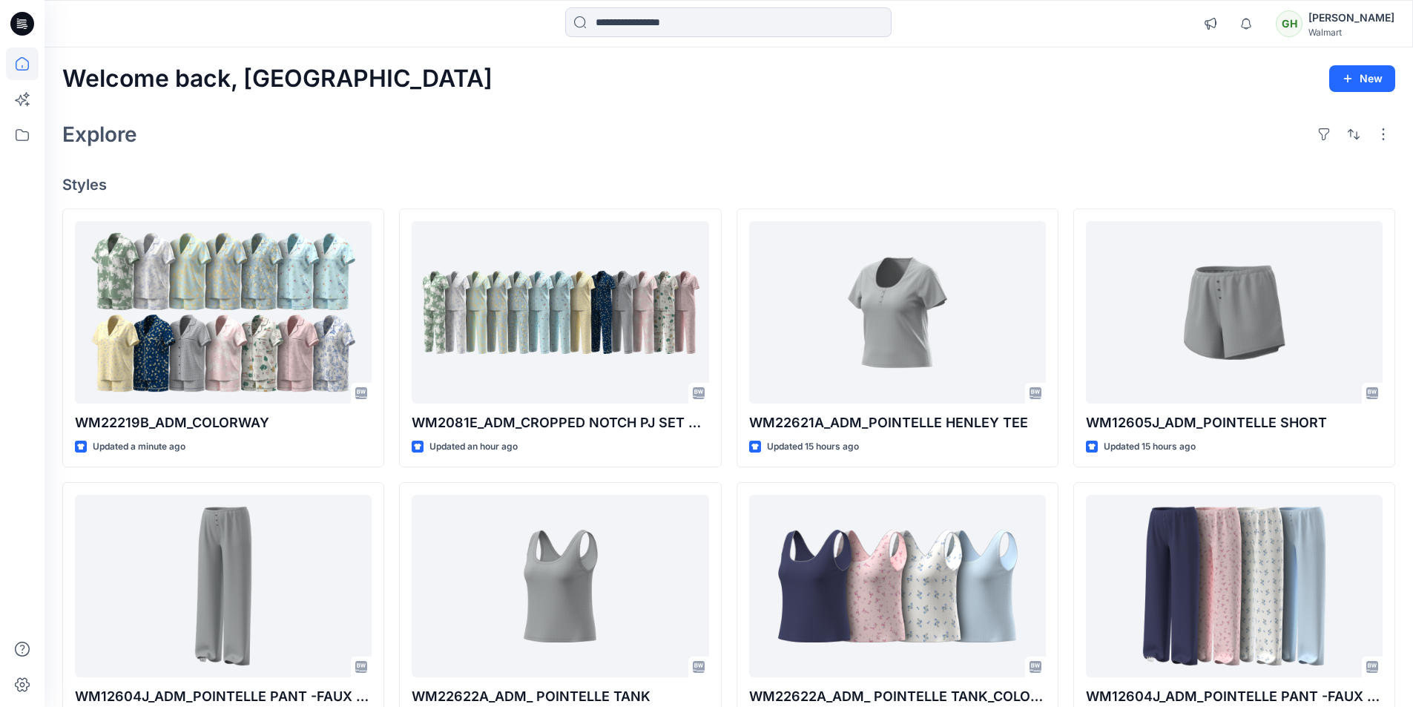
click at [576, 133] on div "Explore" at bounding box center [728, 134] width 1333 height 36
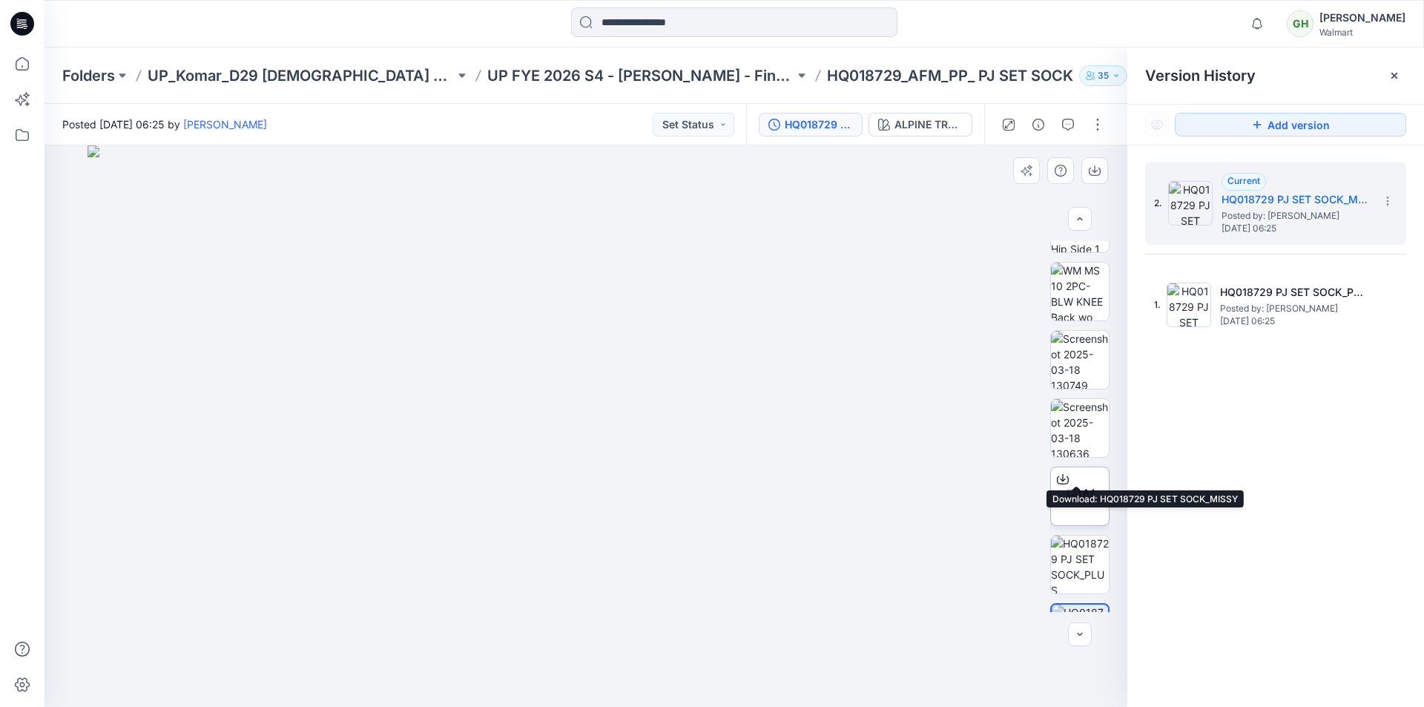
scroll to position [668, 0]
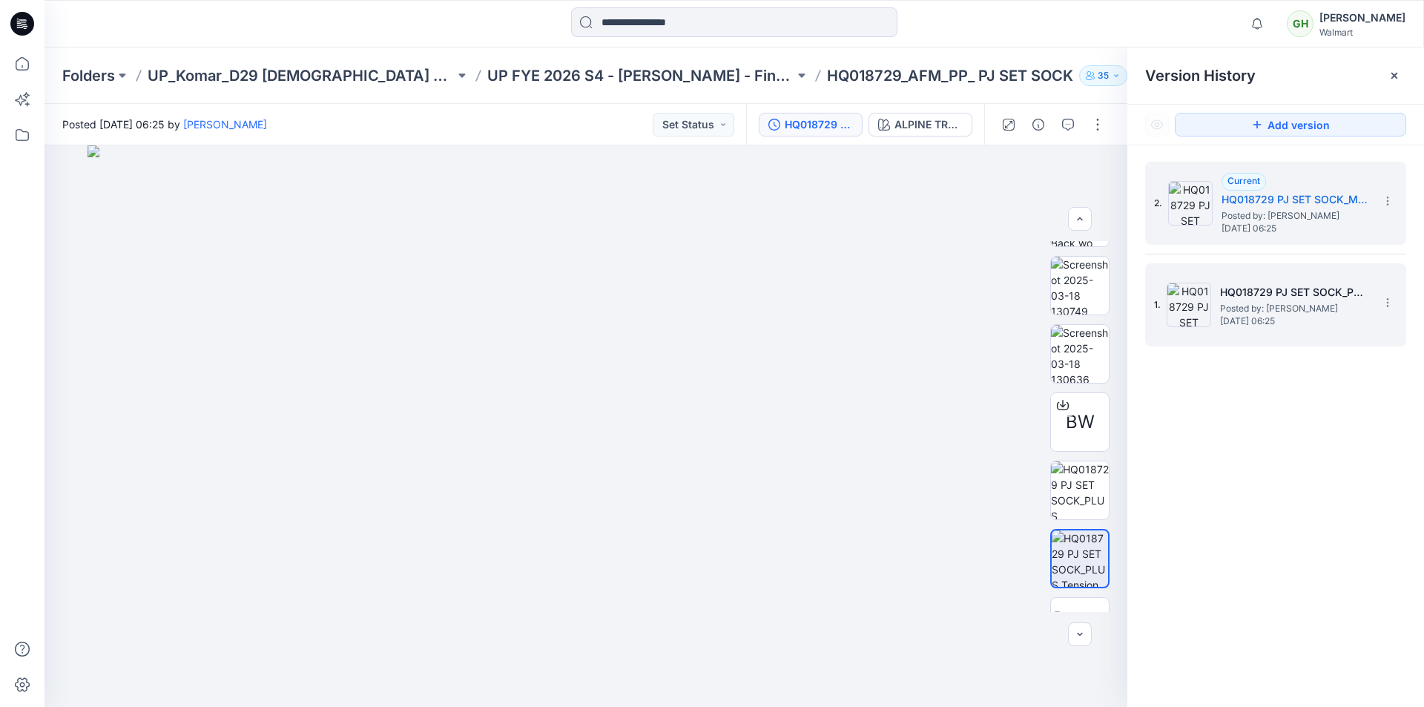
click at [1272, 300] on h5 "HQ018729 PJ SET SOCK_PLUS" at bounding box center [1294, 292] width 148 height 18
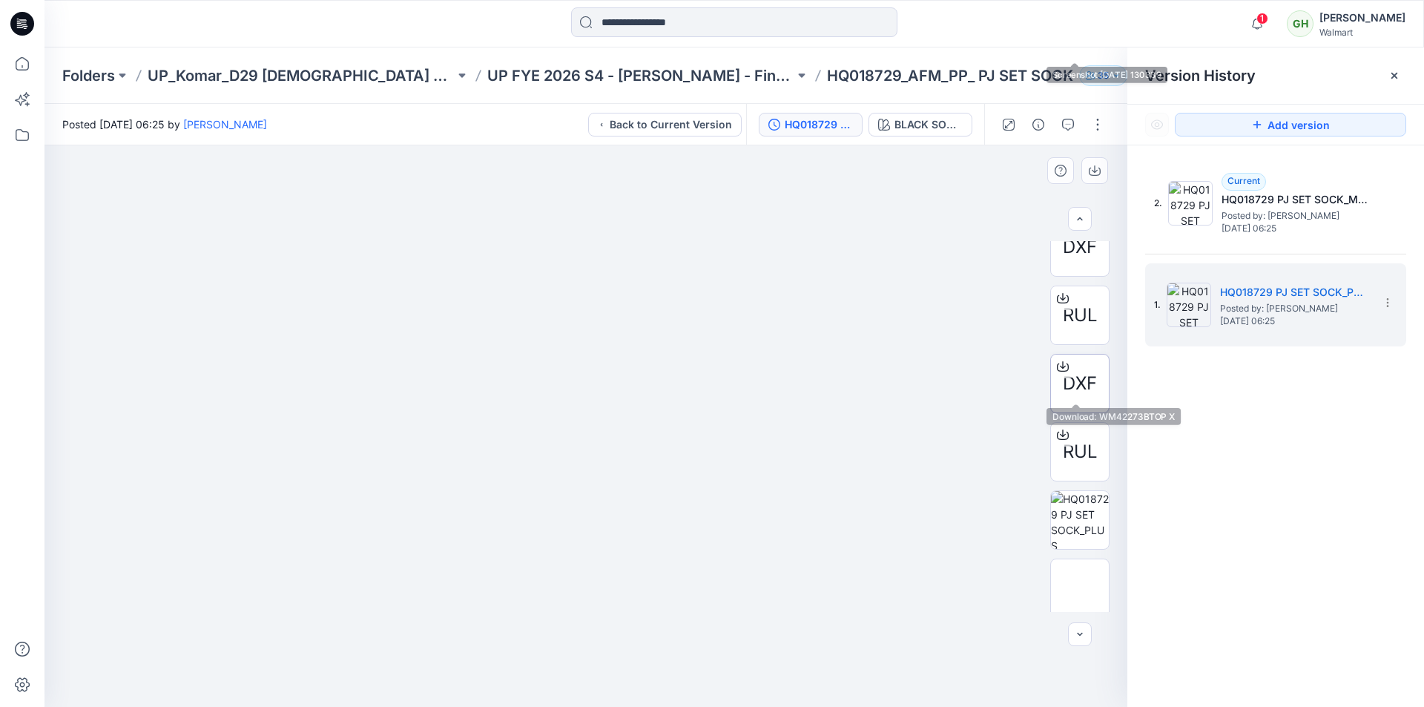
scroll to position [1558, 0]
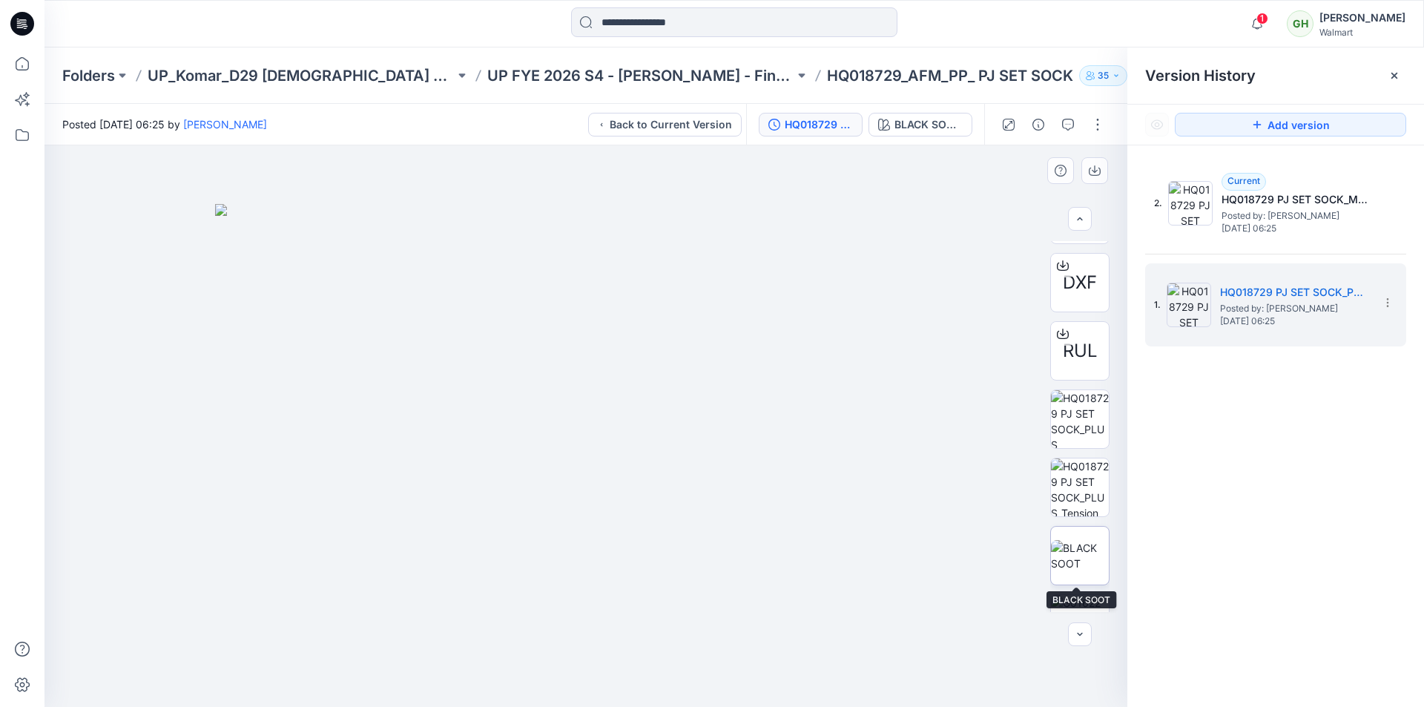
click at [1074, 546] on img at bounding box center [1080, 555] width 58 height 31
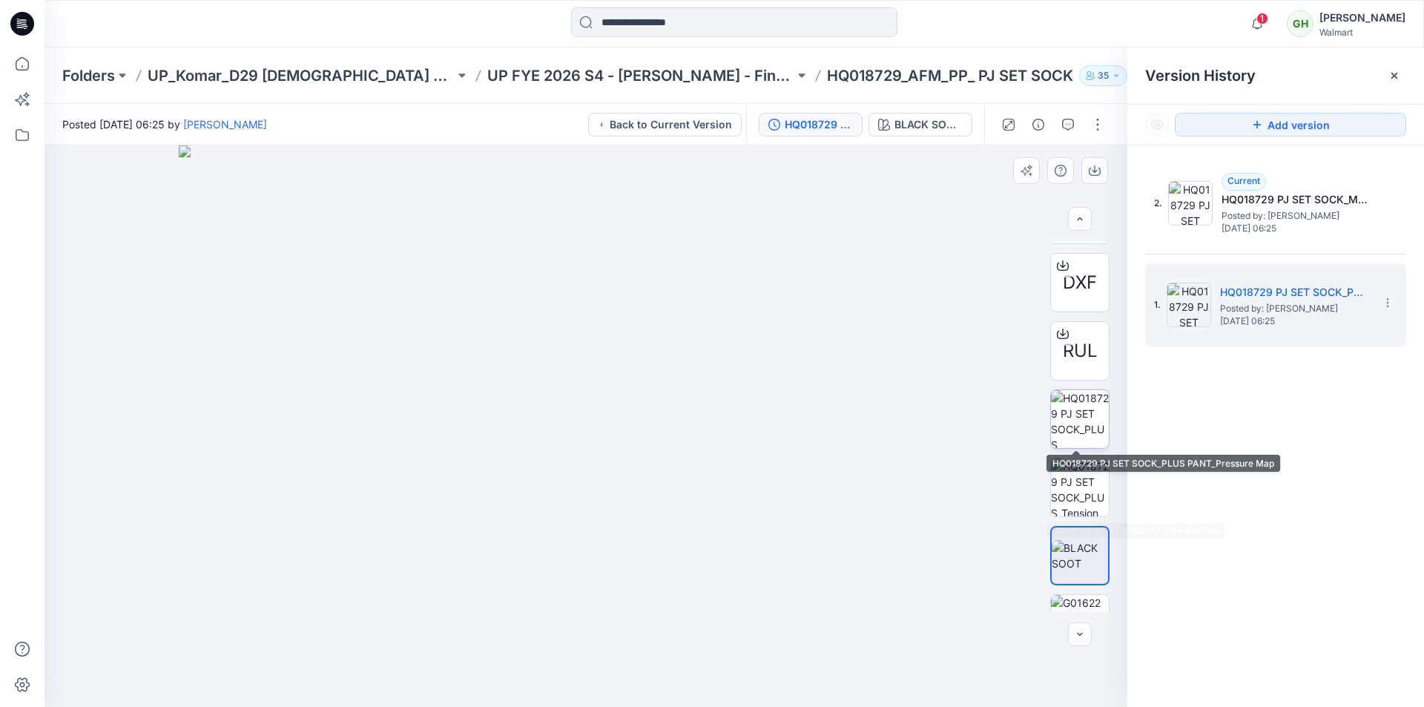
click at [1067, 424] on img at bounding box center [1080, 419] width 58 height 58
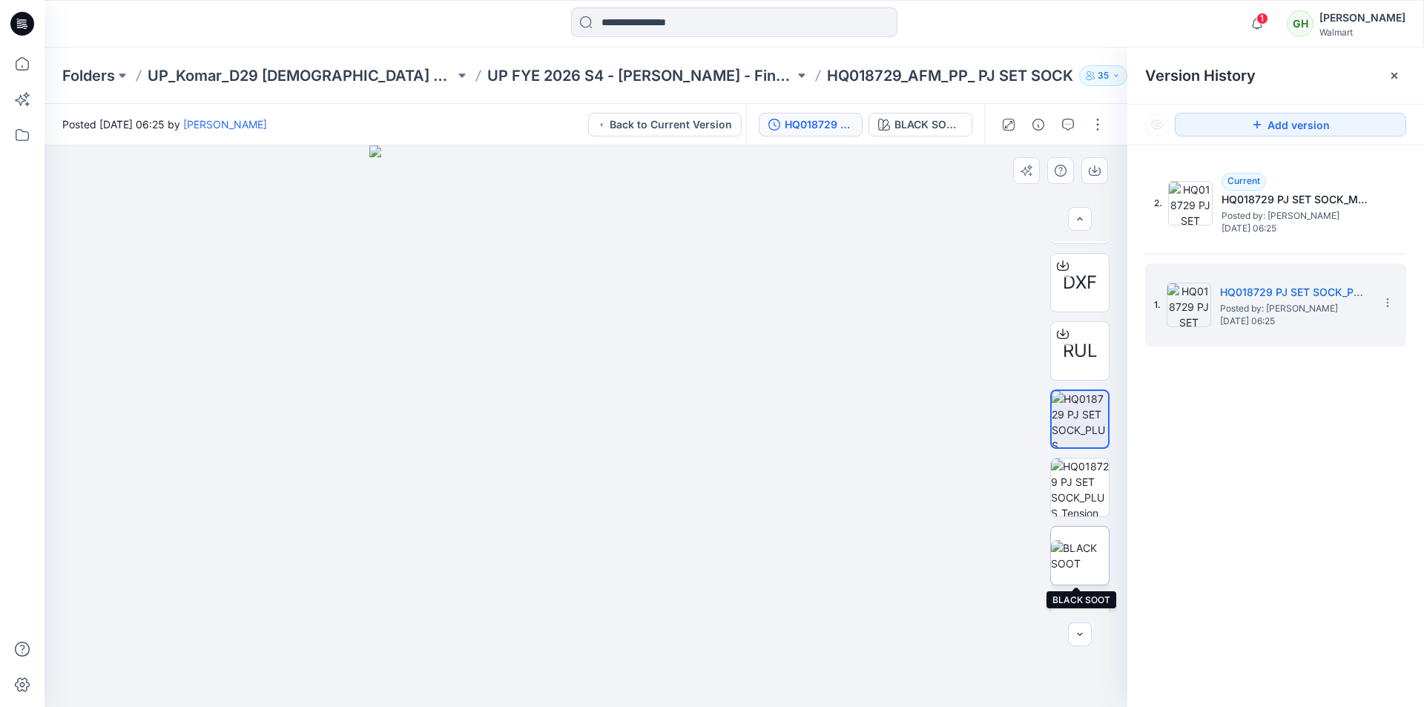
click at [1078, 547] on img at bounding box center [1080, 555] width 58 height 31
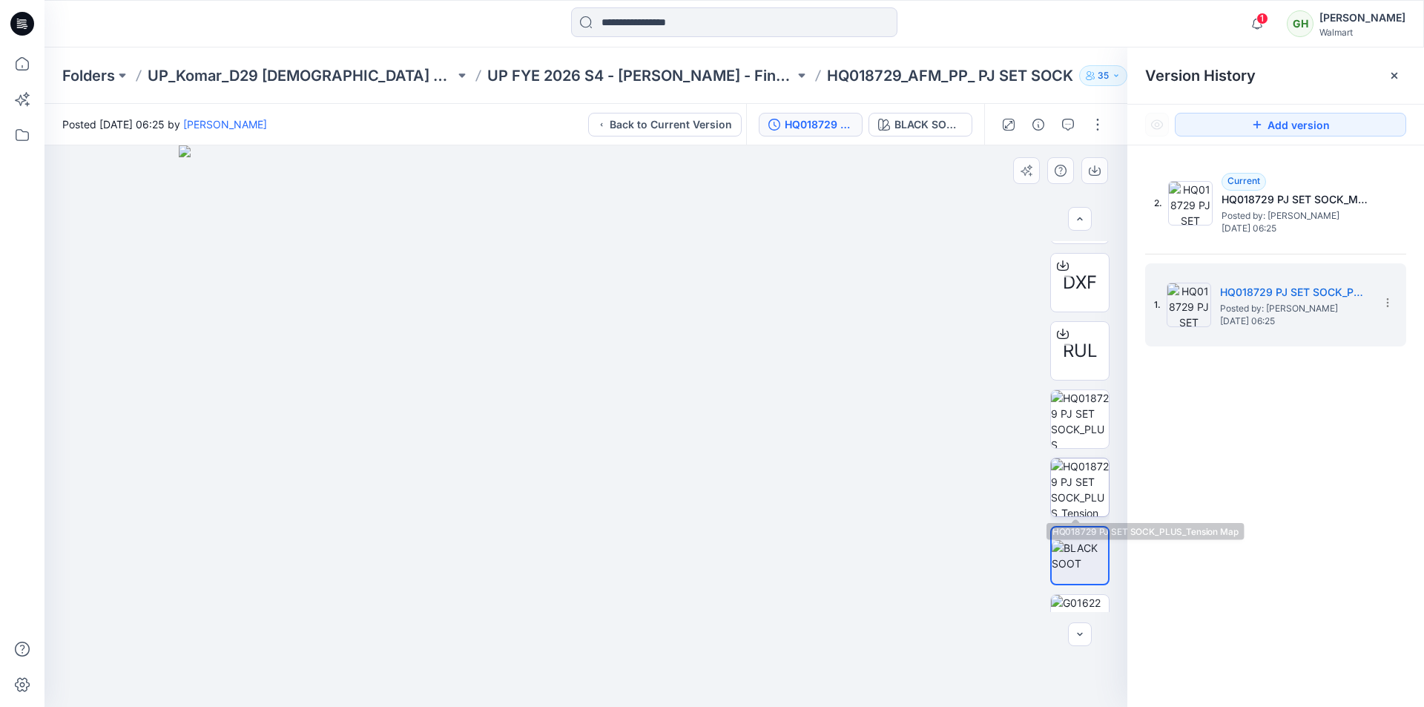
click at [1059, 482] on img at bounding box center [1080, 487] width 58 height 58
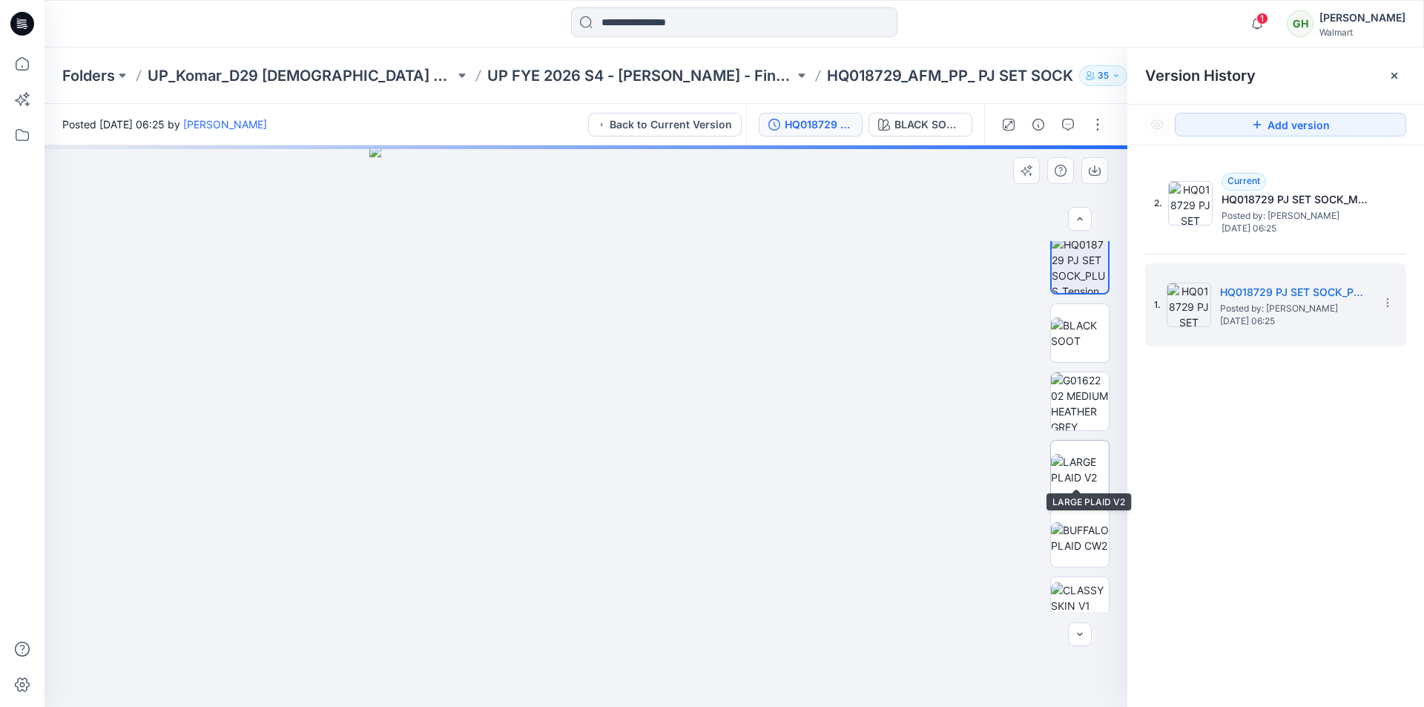
scroll to position [1854, 0]
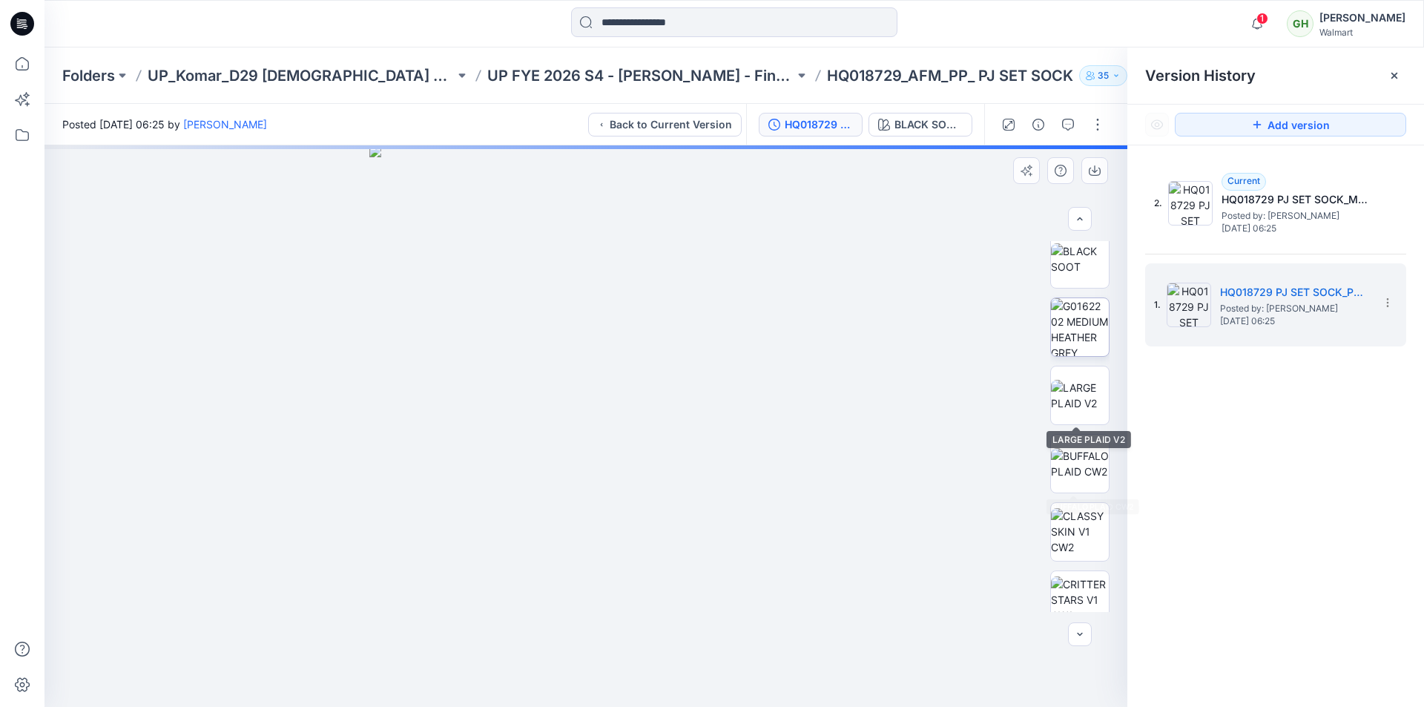
click at [1064, 321] on img at bounding box center [1080, 327] width 58 height 58
click at [1072, 404] on img at bounding box center [1080, 395] width 58 height 31
click at [1088, 332] on img at bounding box center [1080, 327] width 58 height 58
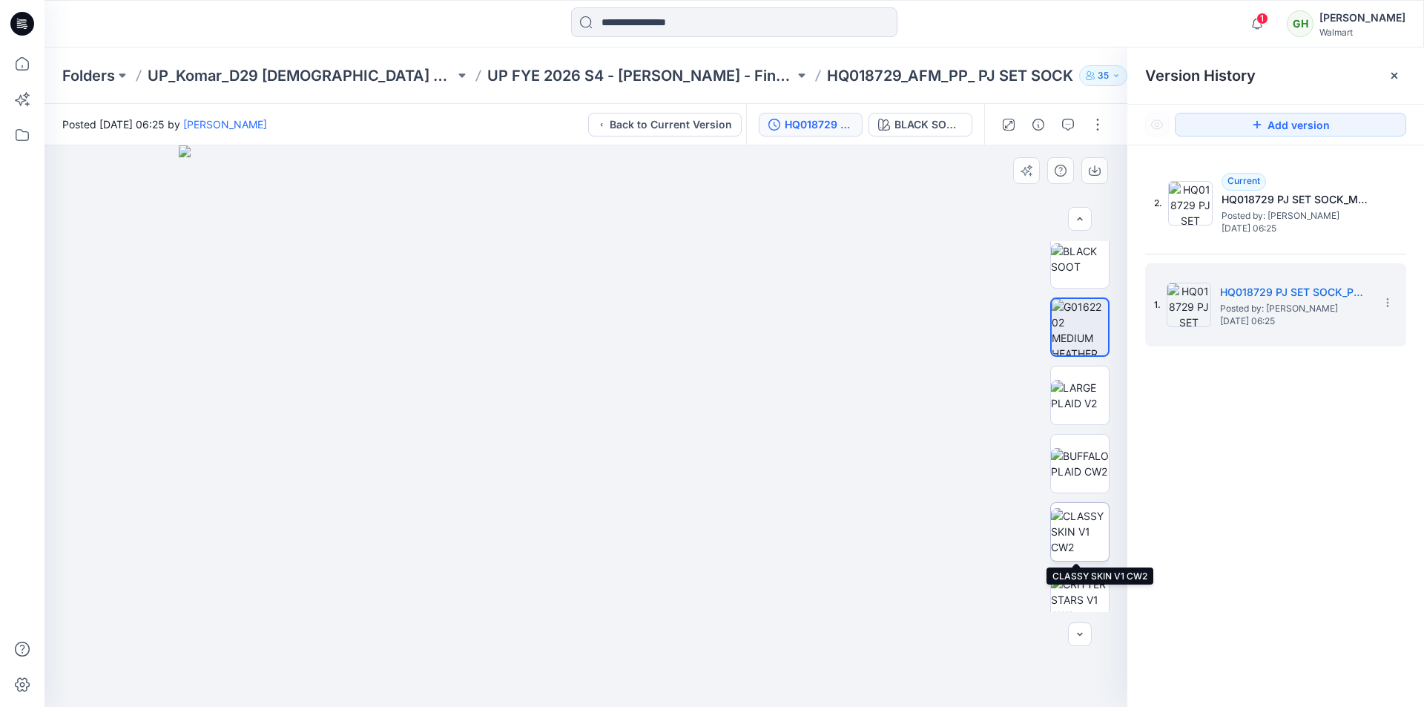
click at [1090, 527] on img at bounding box center [1080, 531] width 58 height 47
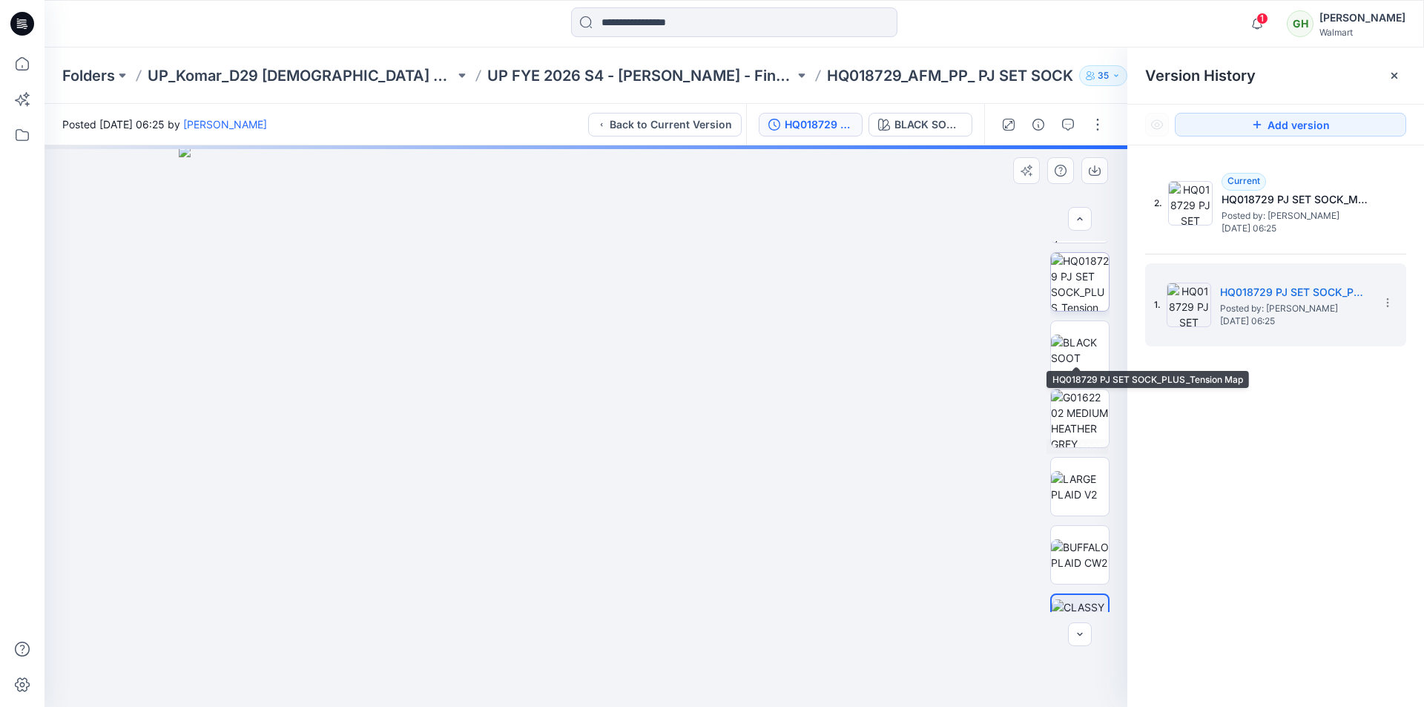
scroll to position [1706, 0]
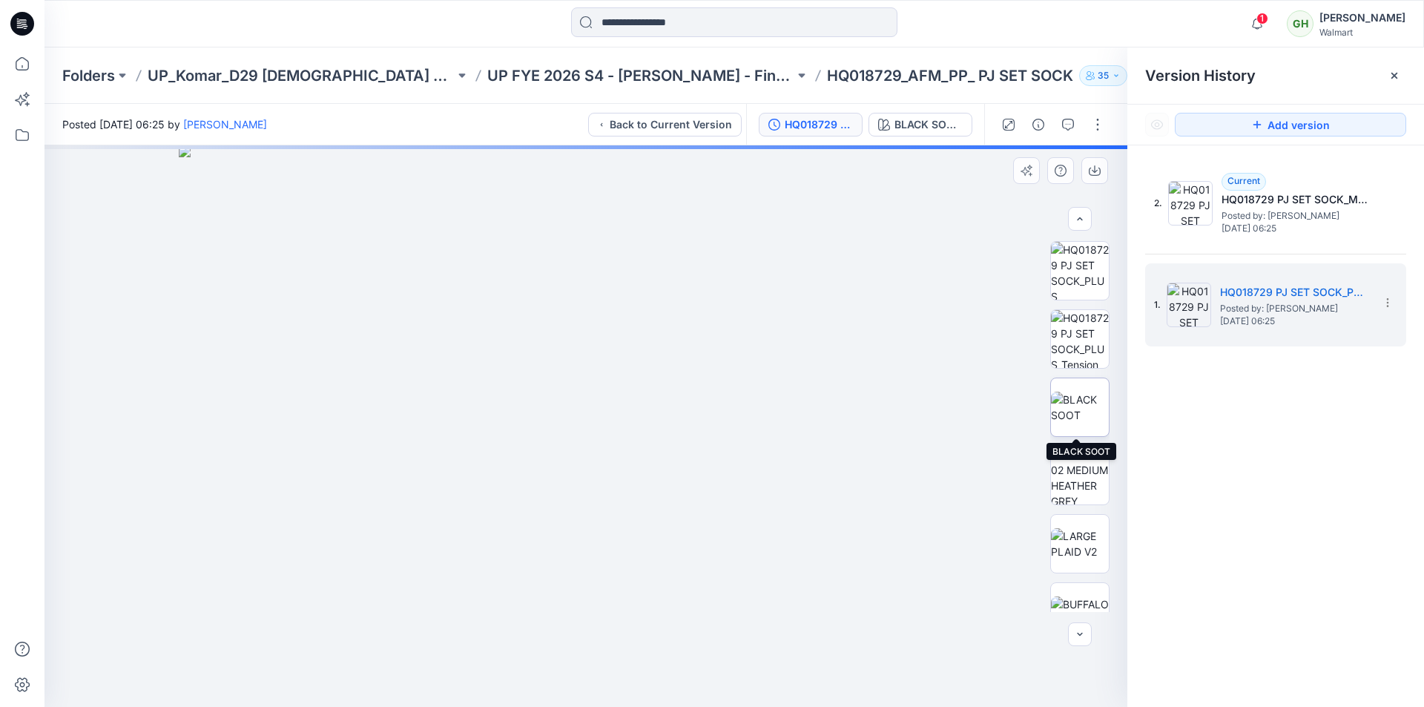
click at [1074, 409] on img at bounding box center [1080, 407] width 58 height 31
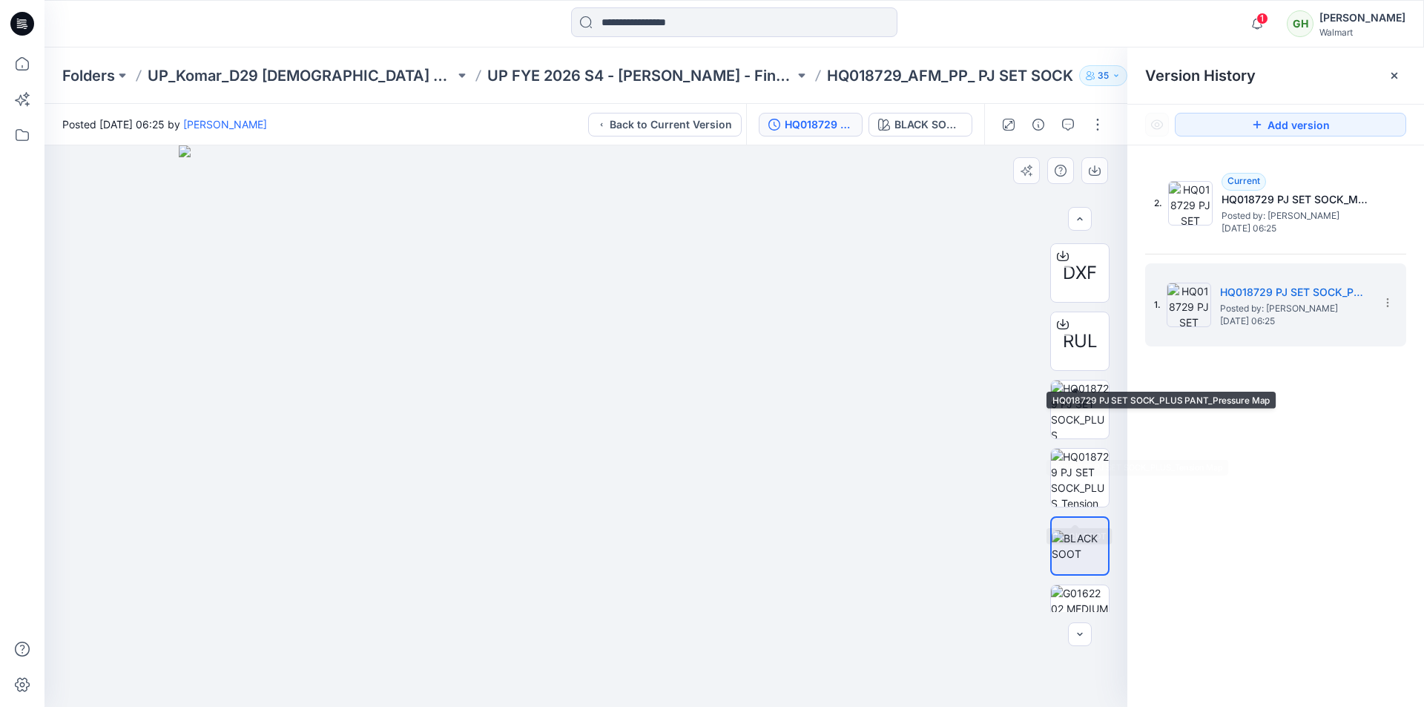
scroll to position [1632, 0]
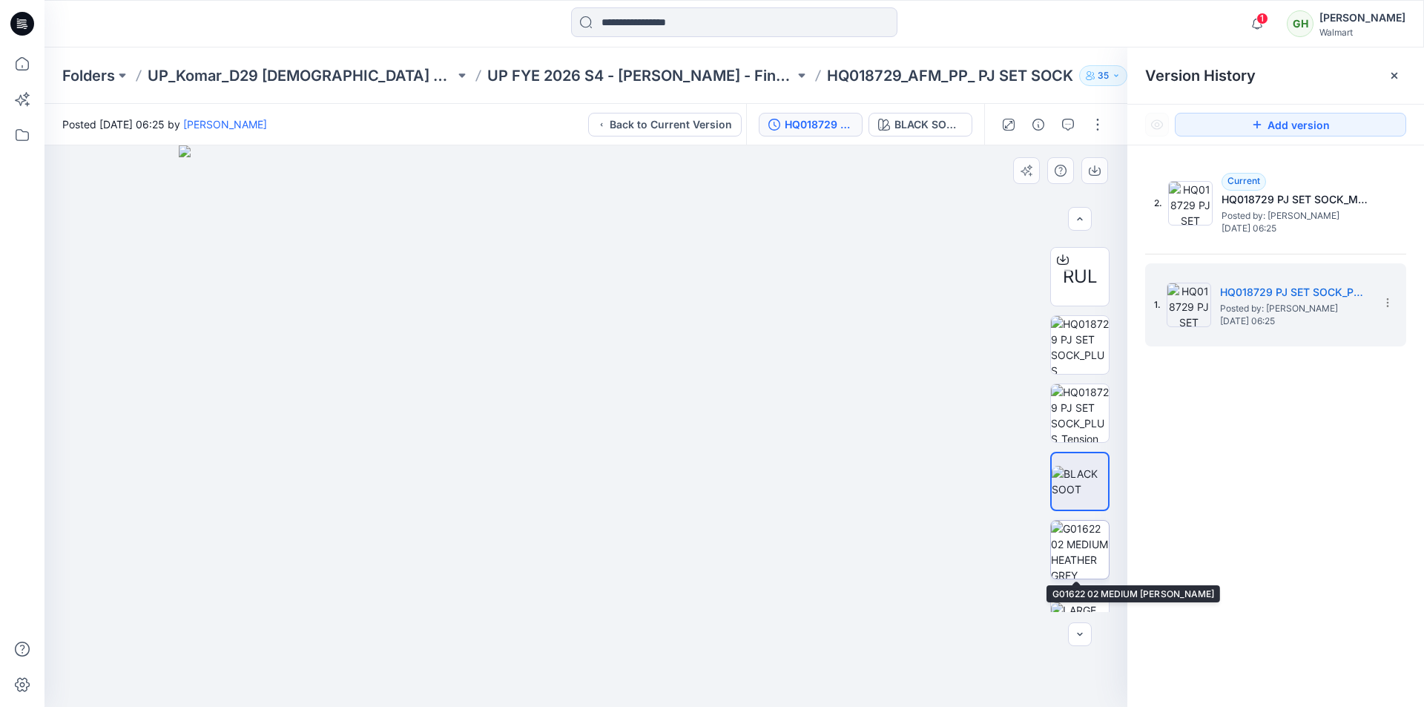
click at [1070, 542] on img at bounding box center [1080, 550] width 58 height 58
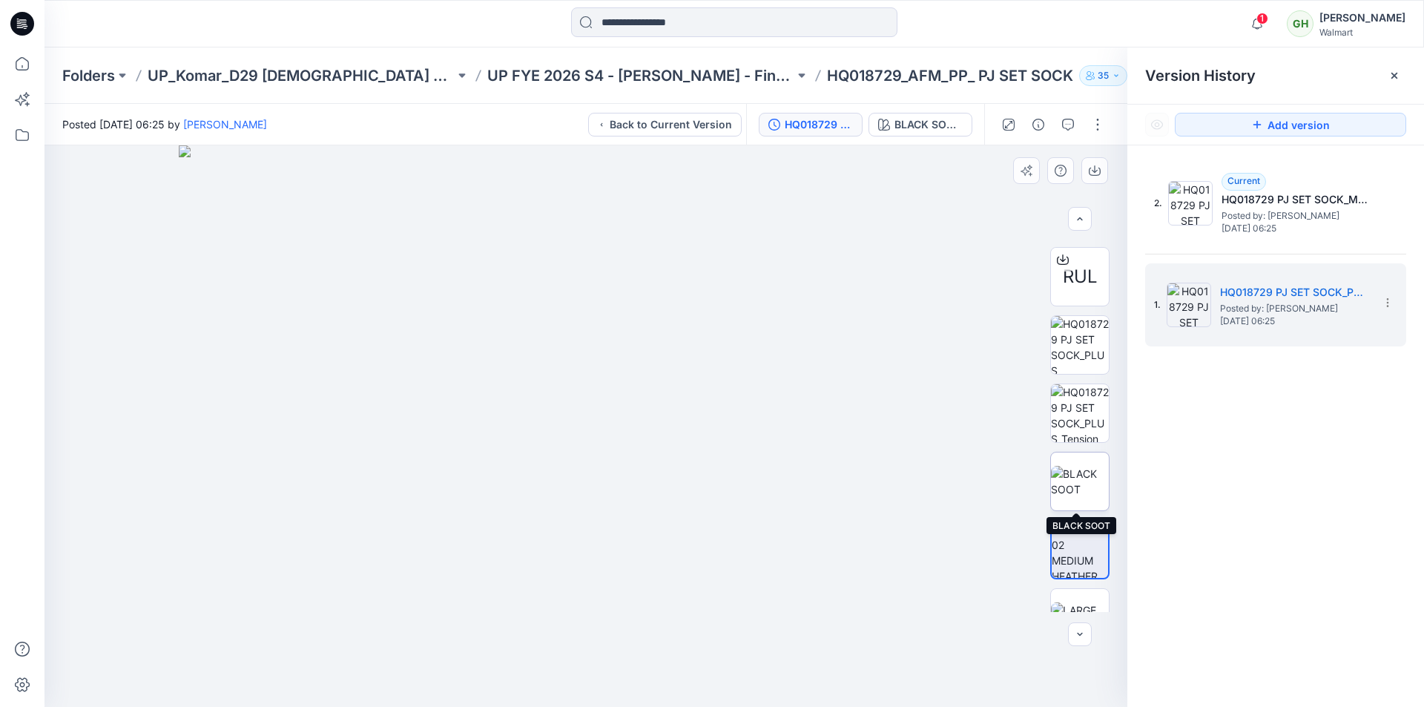
click at [1080, 488] on img at bounding box center [1080, 481] width 58 height 31
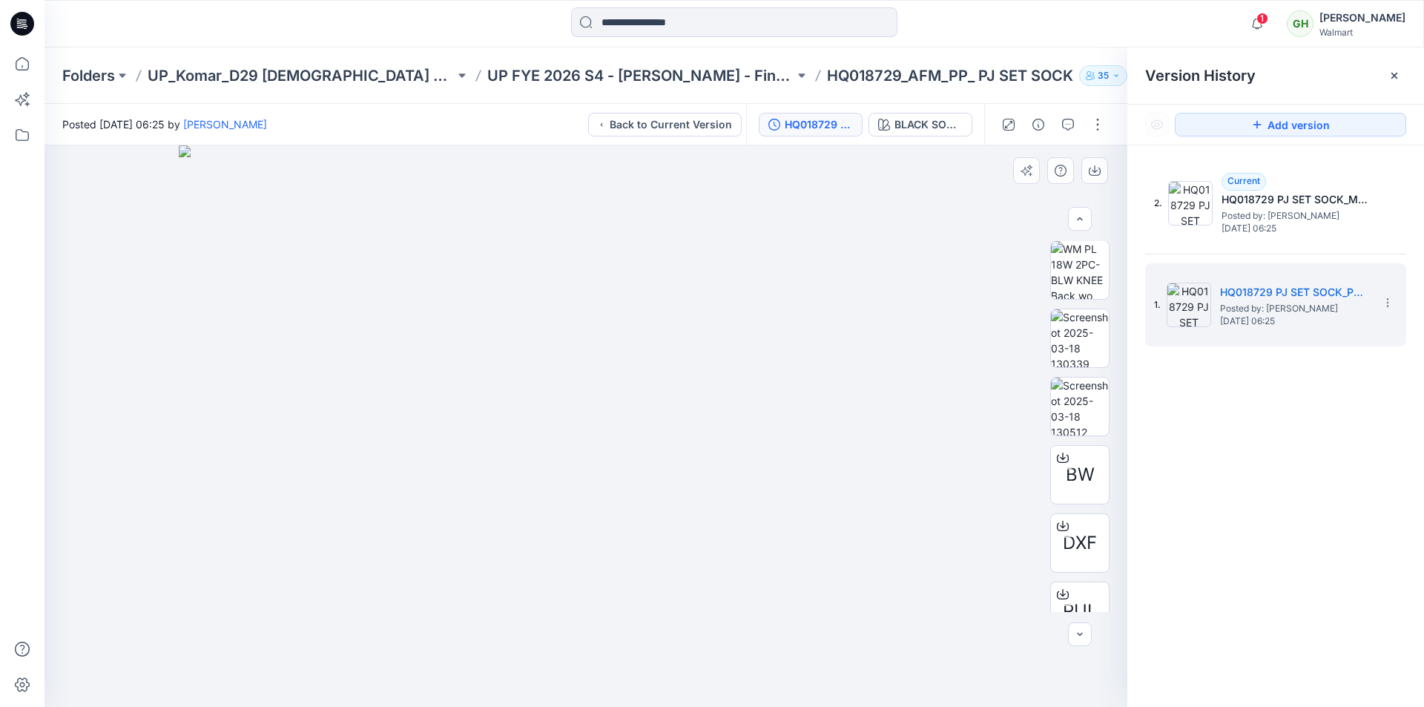
scroll to position [1172, 0]
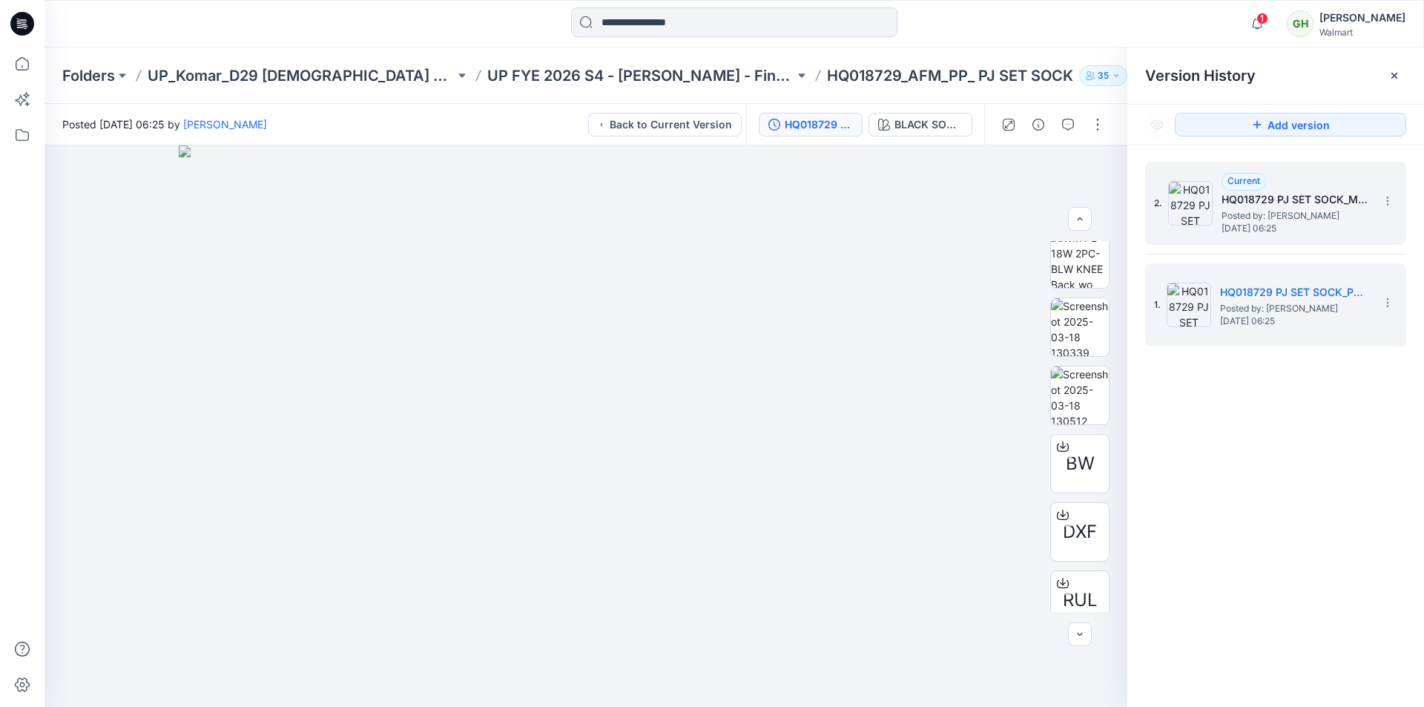
click at [1269, 214] on span "Posted by: [PERSON_NAME]" at bounding box center [1296, 215] width 148 height 15
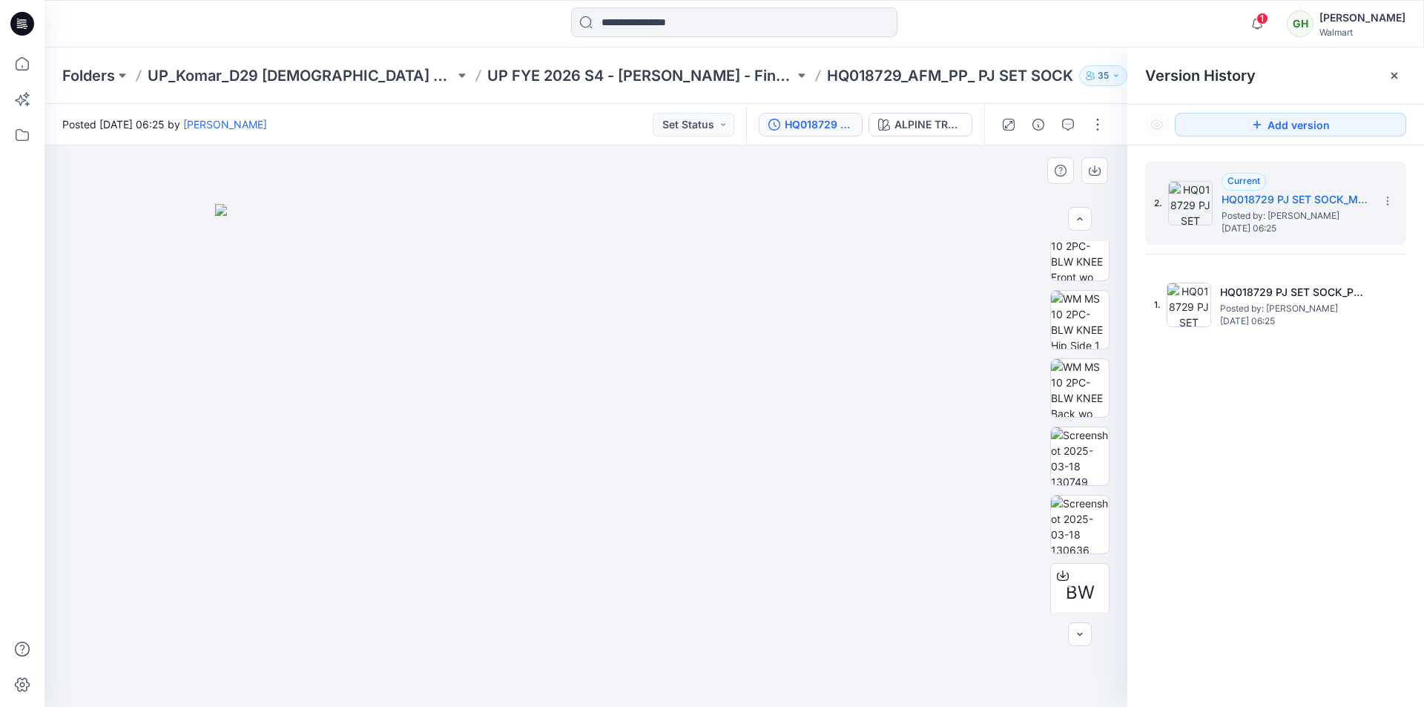
scroll to position [501, 0]
drag, startPoint x: 1250, startPoint y: 284, endPoint x: 1047, endPoint y: 25, distance: 329.1
click at [1047, 25] on div at bounding box center [734, 23] width 690 height 33
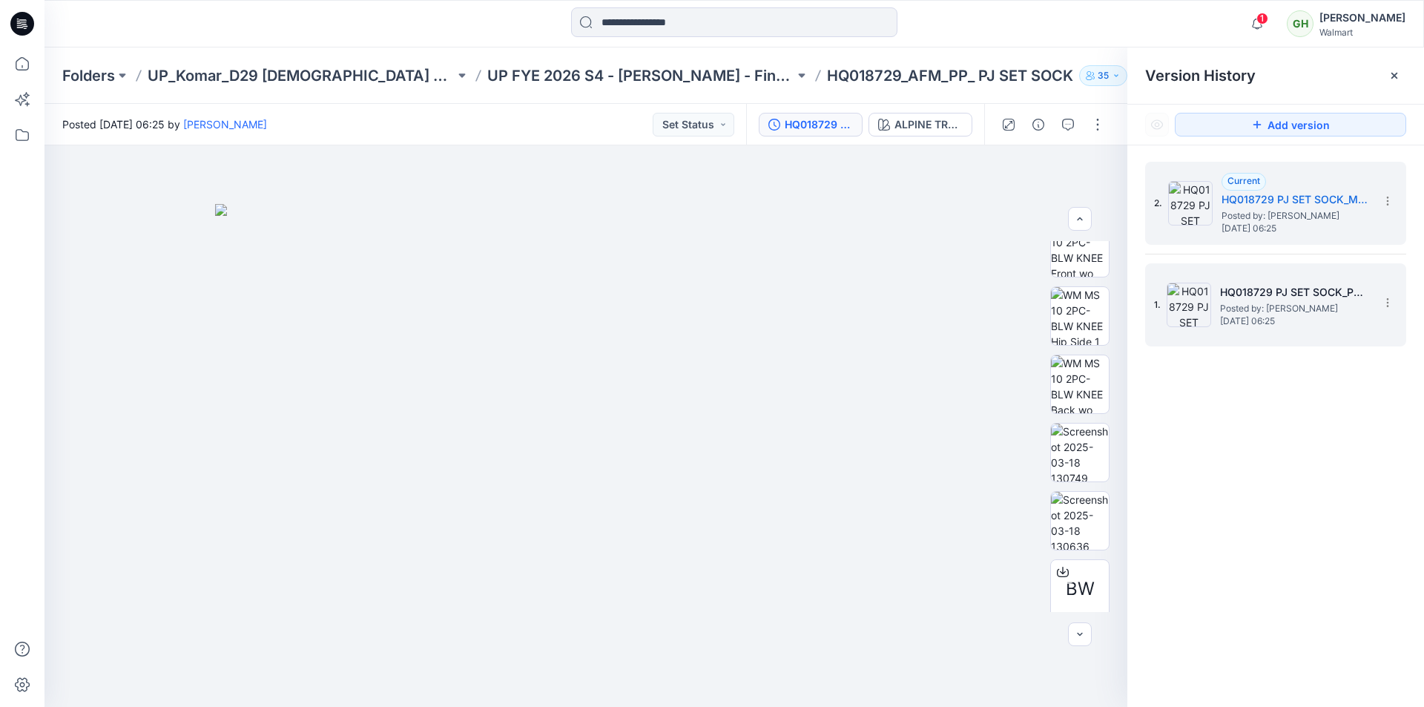
click at [1263, 316] on span "Sunday, March 23, 2025 06:25" at bounding box center [1294, 321] width 148 height 10
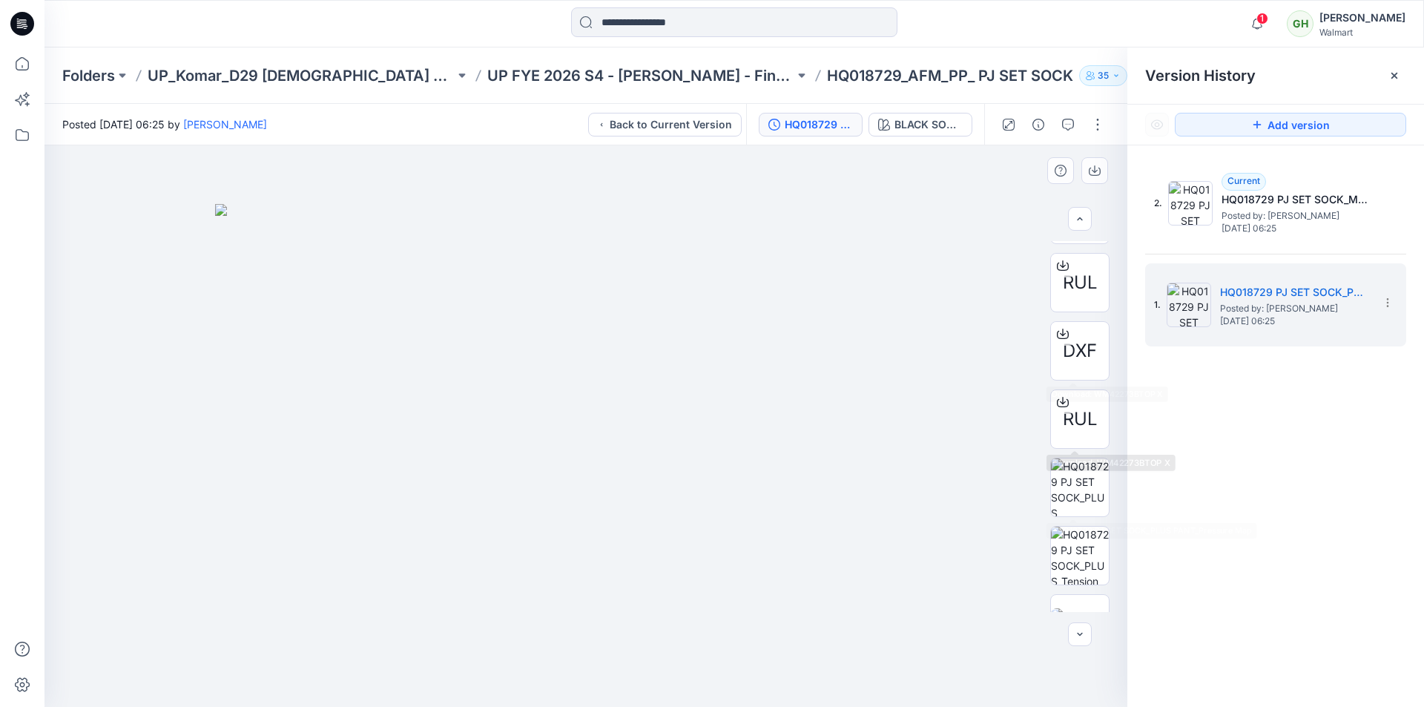
scroll to position [1558, 0]
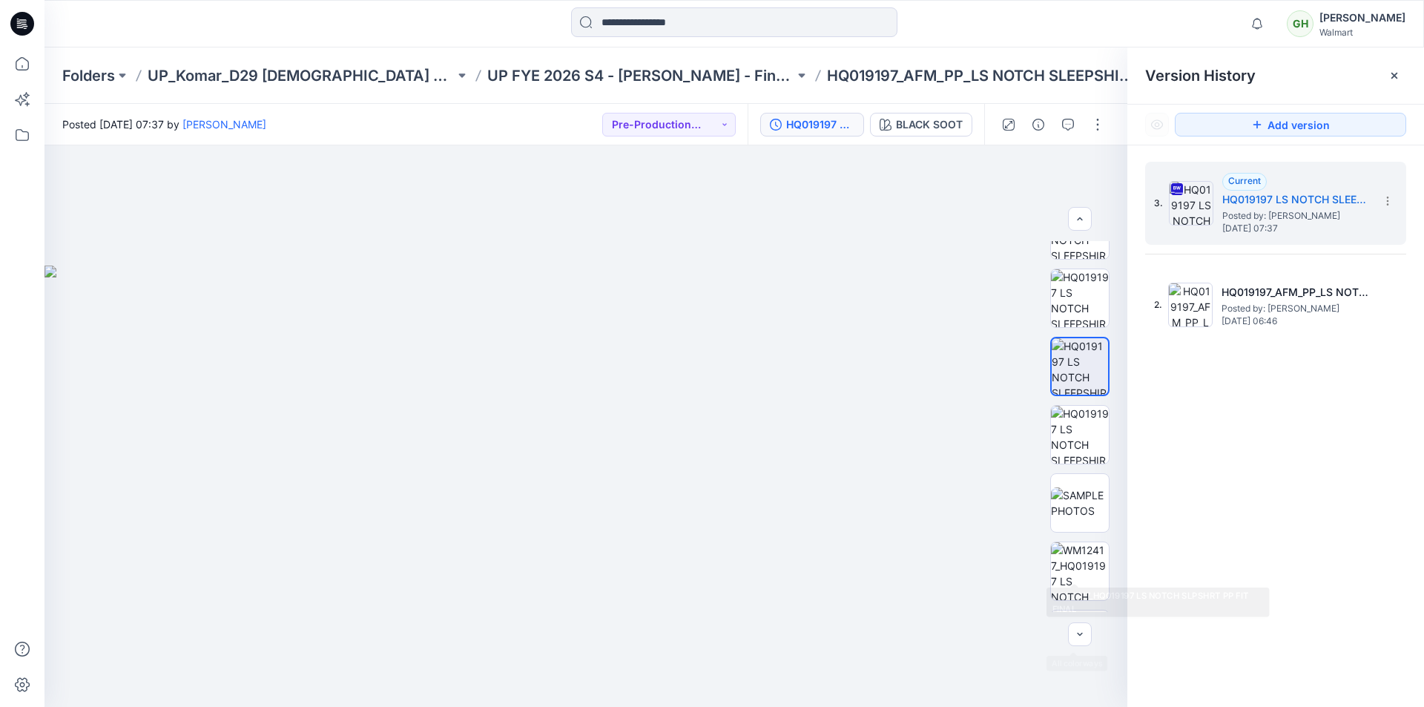
scroll to position [484, 0]
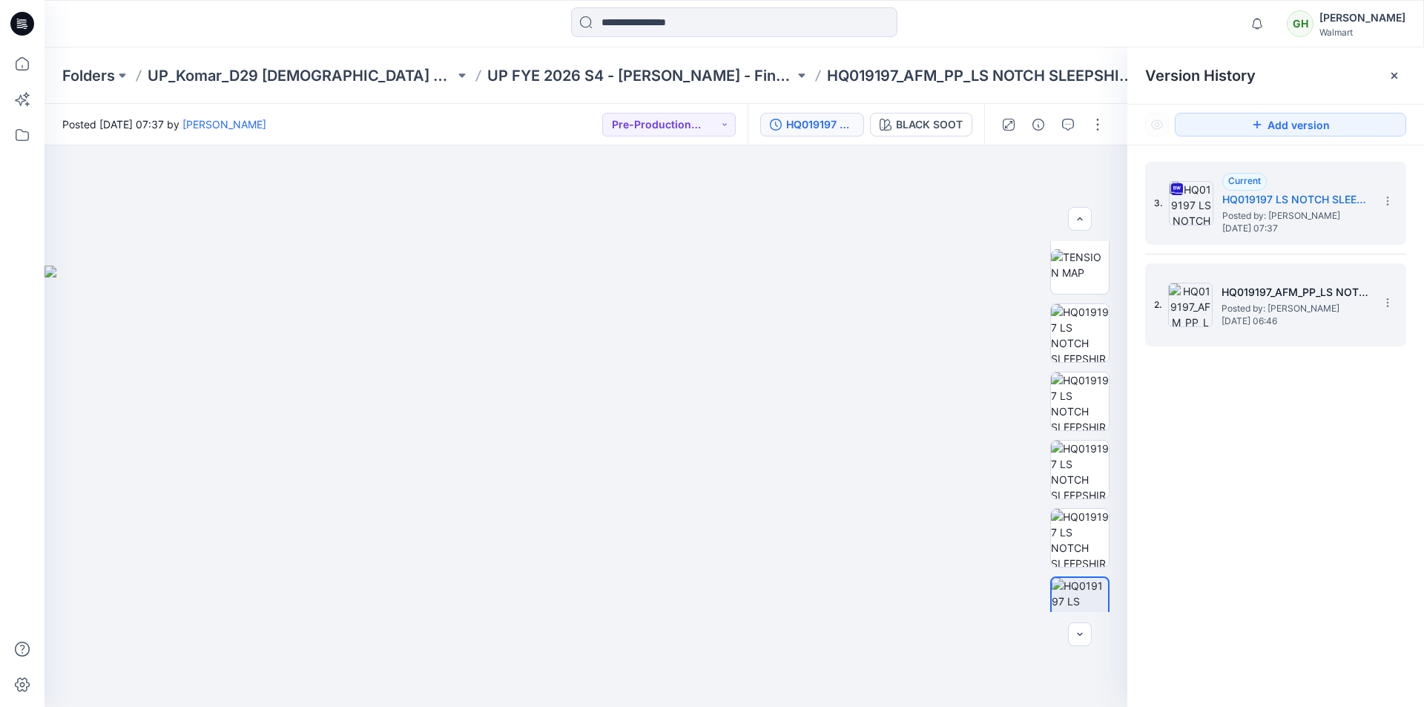
click at [1267, 312] on span "Posted by: [PERSON_NAME]" at bounding box center [1296, 308] width 148 height 15
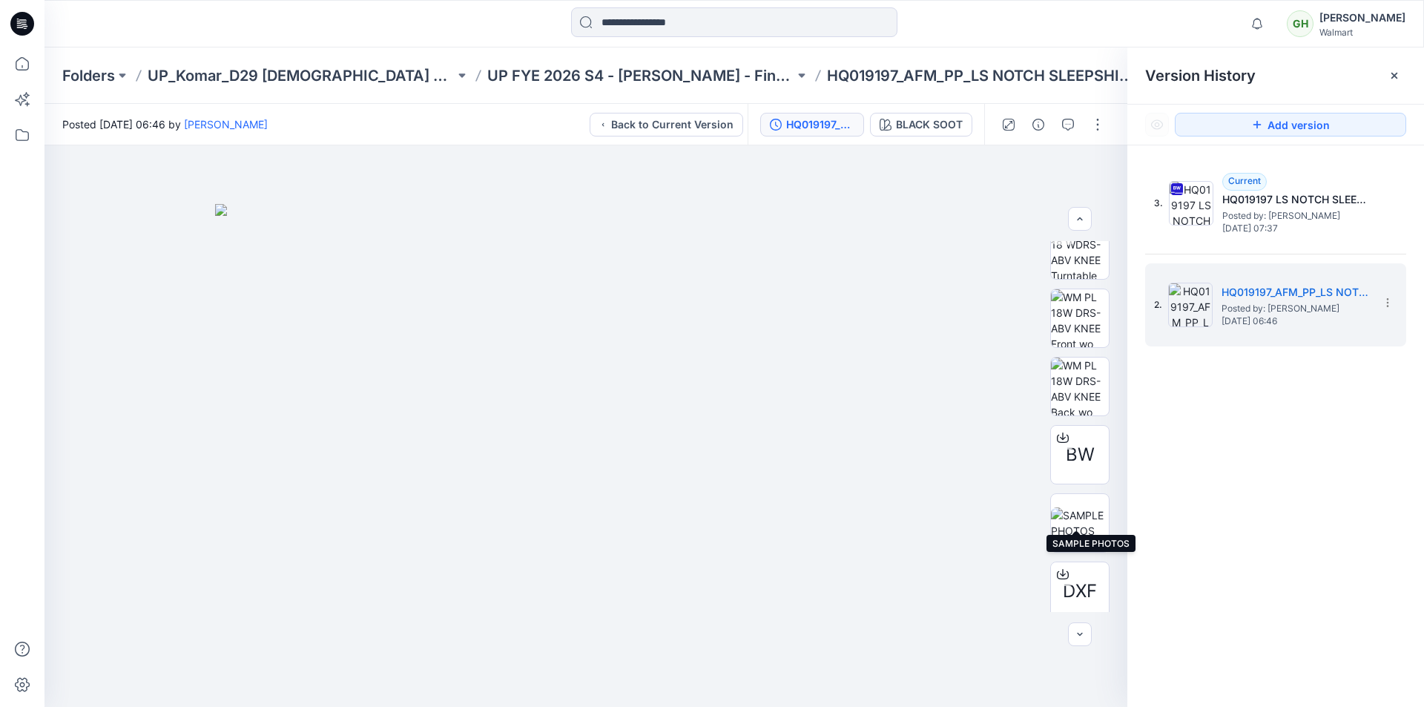
scroll to position [0, 0]
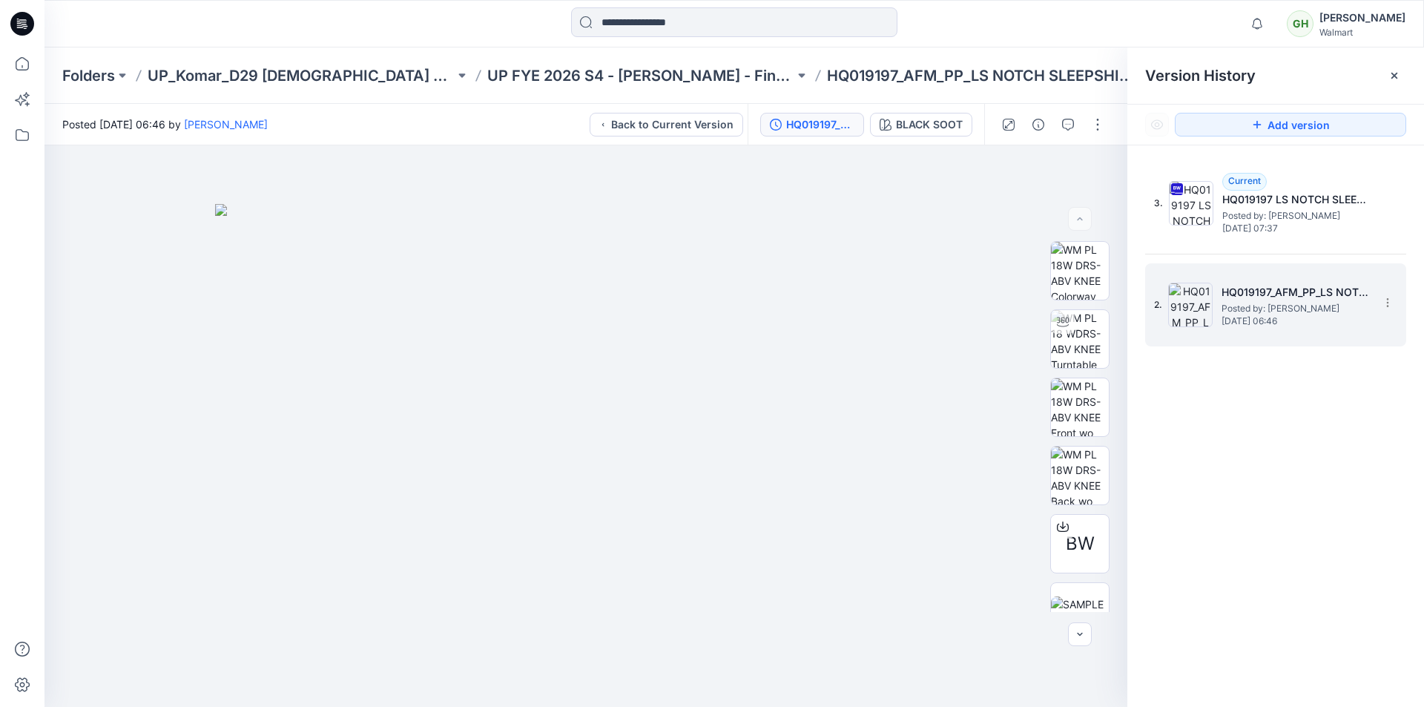
click at [1265, 294] on h5 "HQ019197_AFM_PP_LS NOTCH SLEEPSHIRT_PLUS" at bounding box center [1296, 292] width 148 height 18
click at [28, 20] on icon at bounding box center [22, 24] width 24 height 24
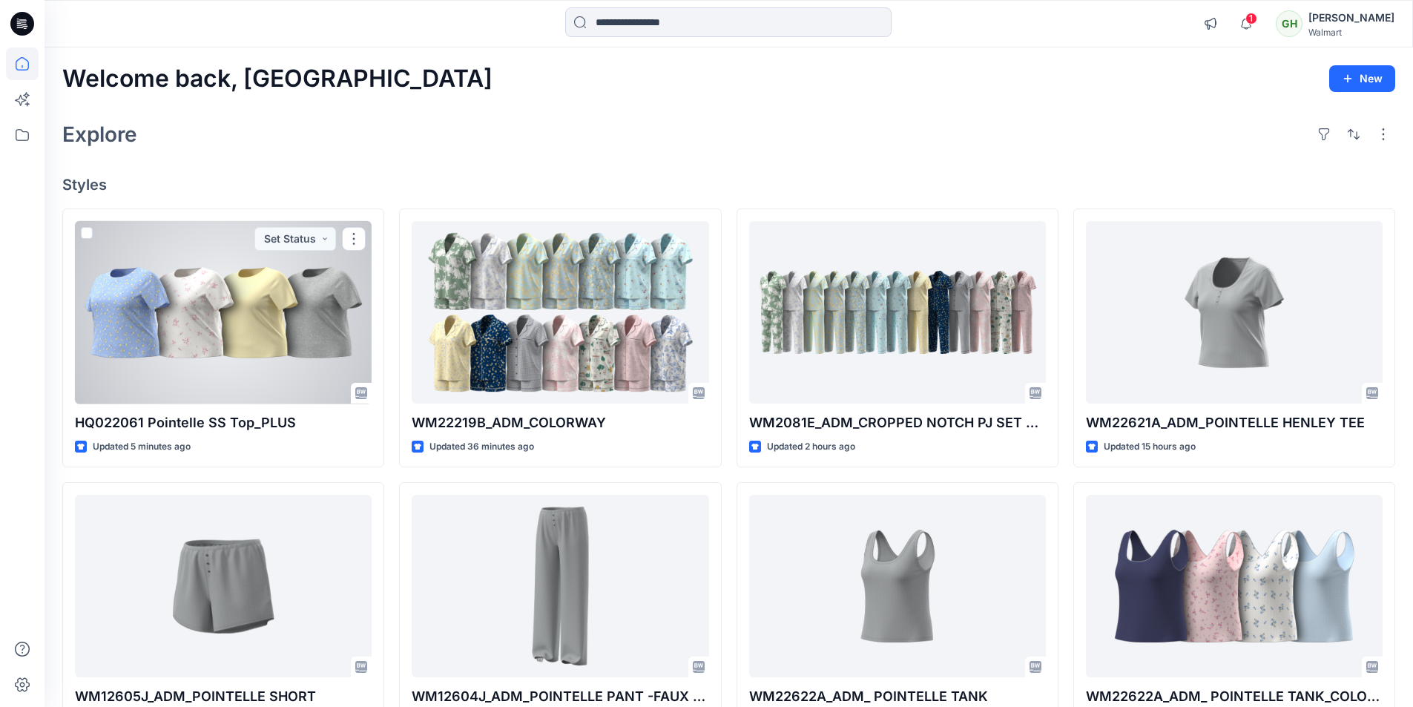
click at [202, 359] on div at bounding box center [223, 312] width 297 height 183
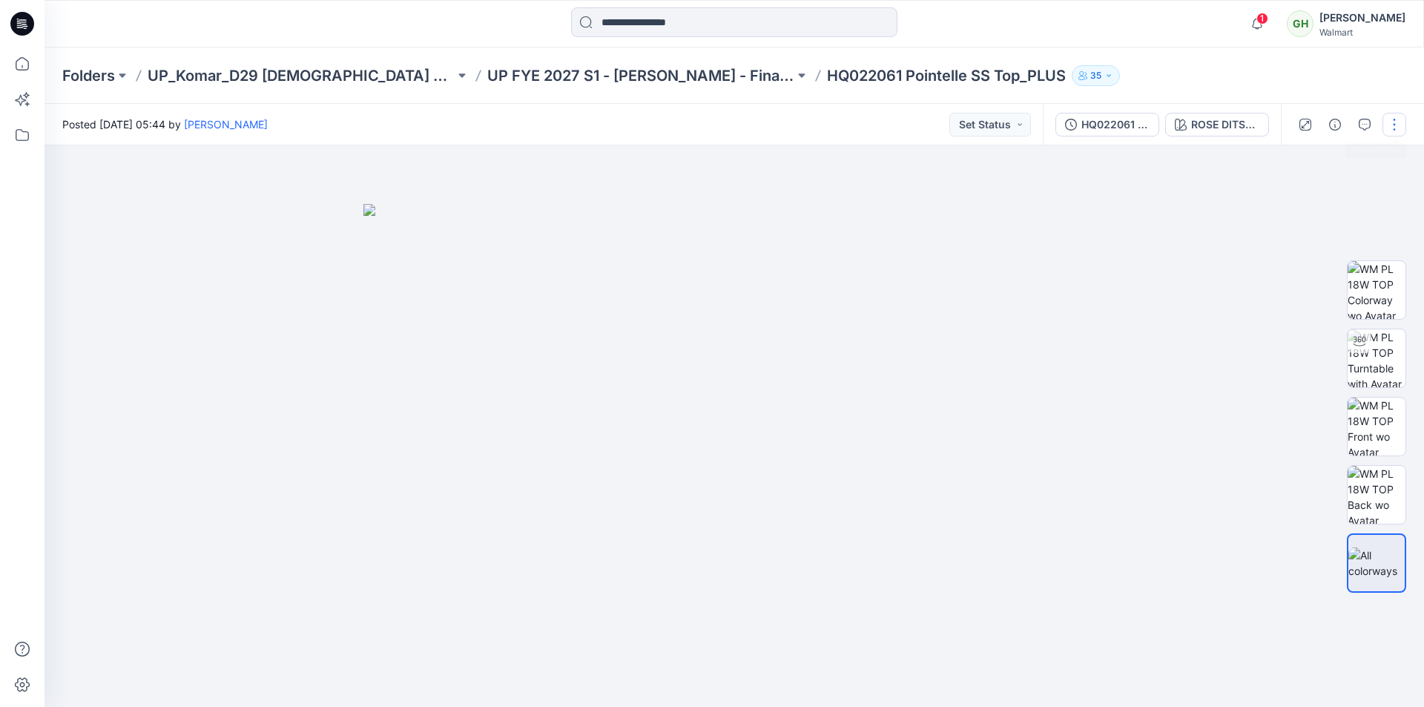
click at [1393, 128] on button "button" at bounding box center [1395, 125] width 24 height 24
click at [1309, 198] on p "Edit" at bounding box center [1300, 201] width 19 height 16
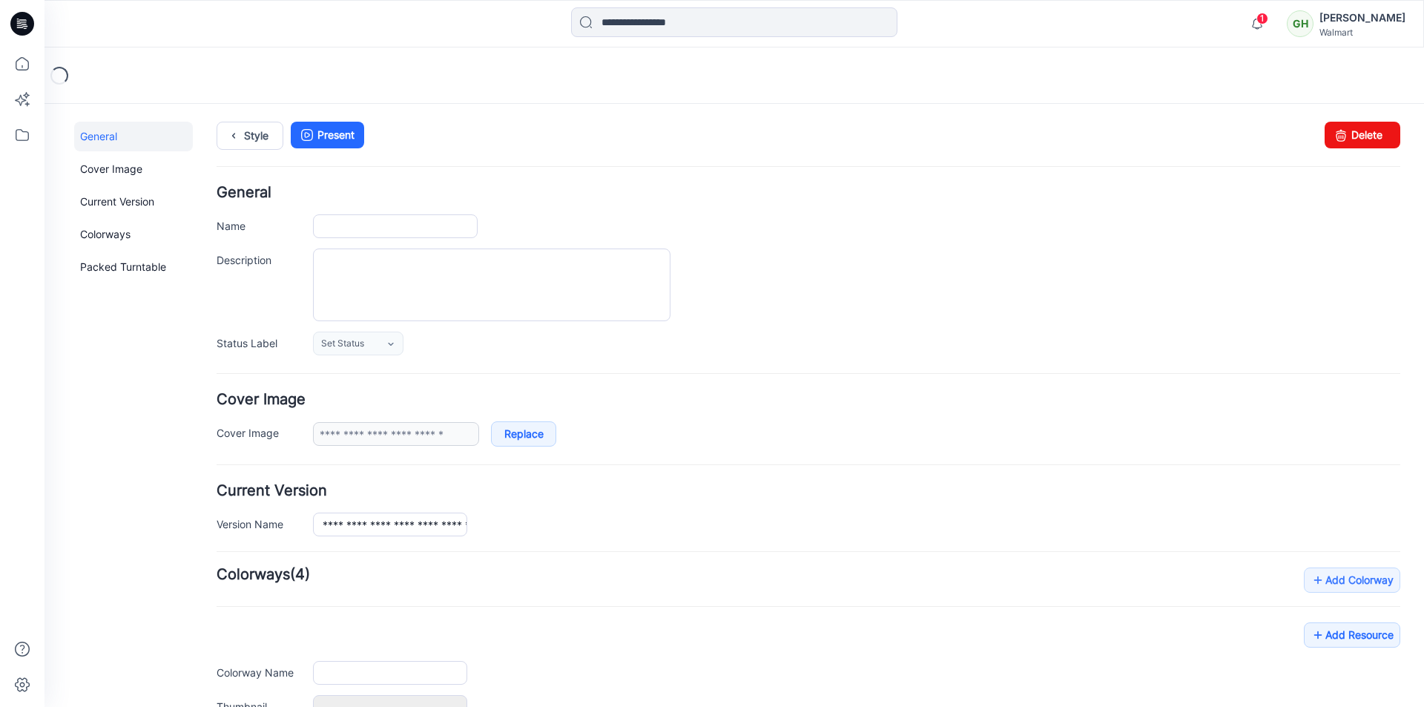
type input "**********"
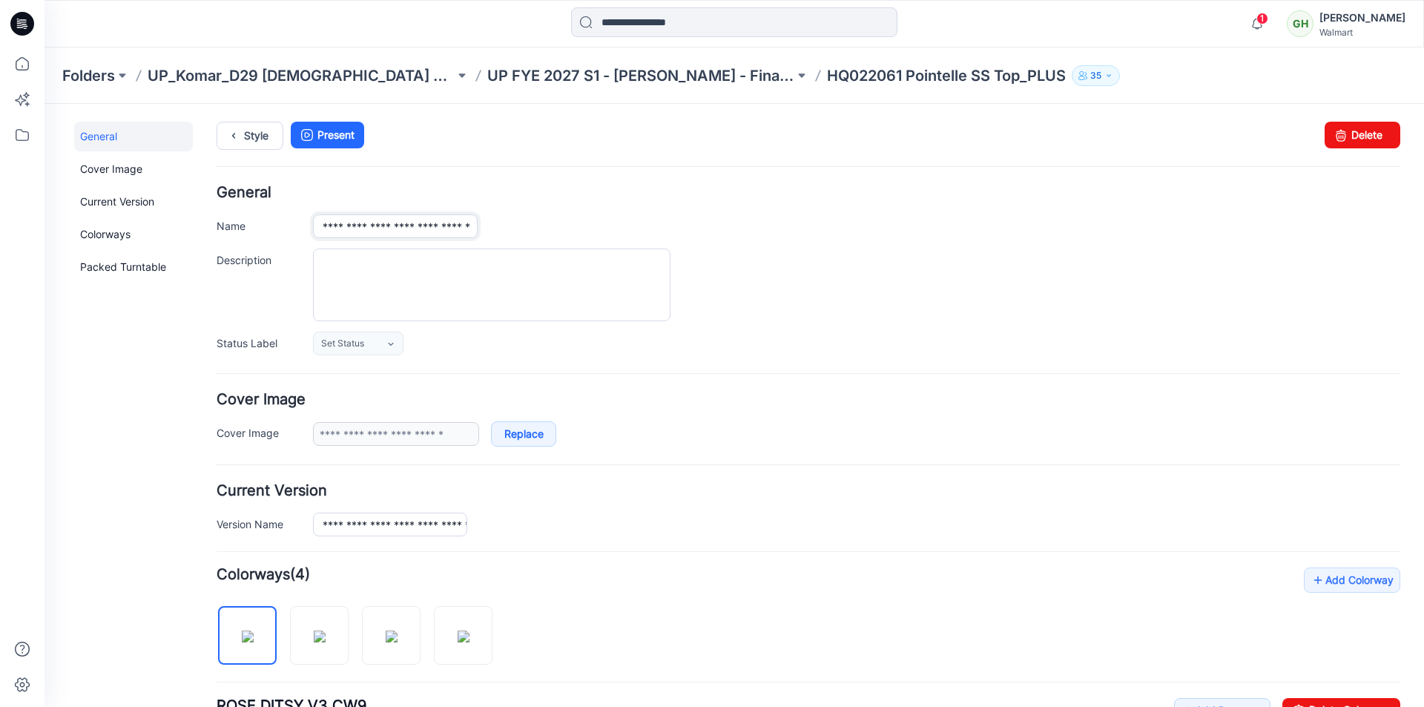
click at [378, 230] on input "**********" at bounding box center [395, 226] width 165 height 24
click at [542, 164] on div "Style Present Changes Saved Delete" at bounding box center [809, 154] width 1184 height 64
click at [434, 234] on input "**********" at bounding box center [395, 226] width 165 height 24
type input "**********"
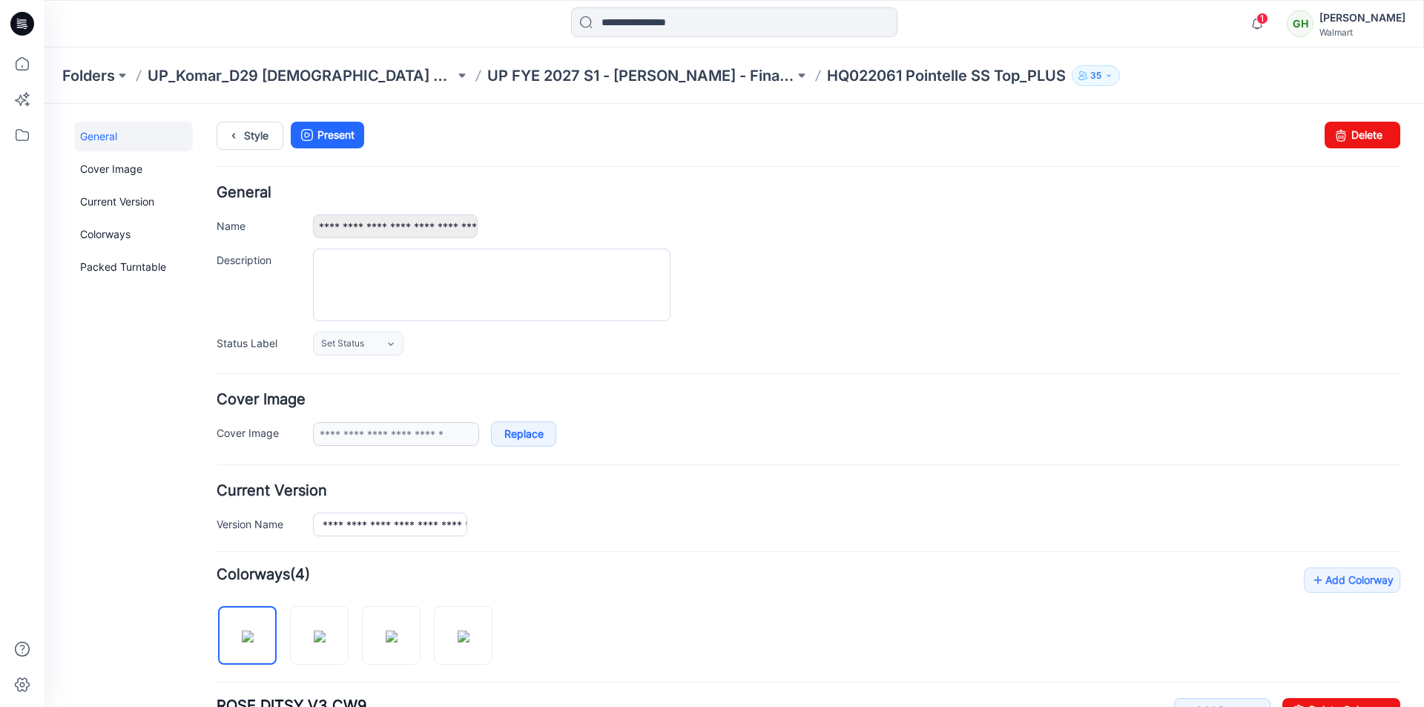
click at [558, 141] on ul "Style Present" at bounding box center [809, 135] width 1184 height 27
click at [256, 139] on link "Style" at bounding box center [250, 136] width 67 height 28
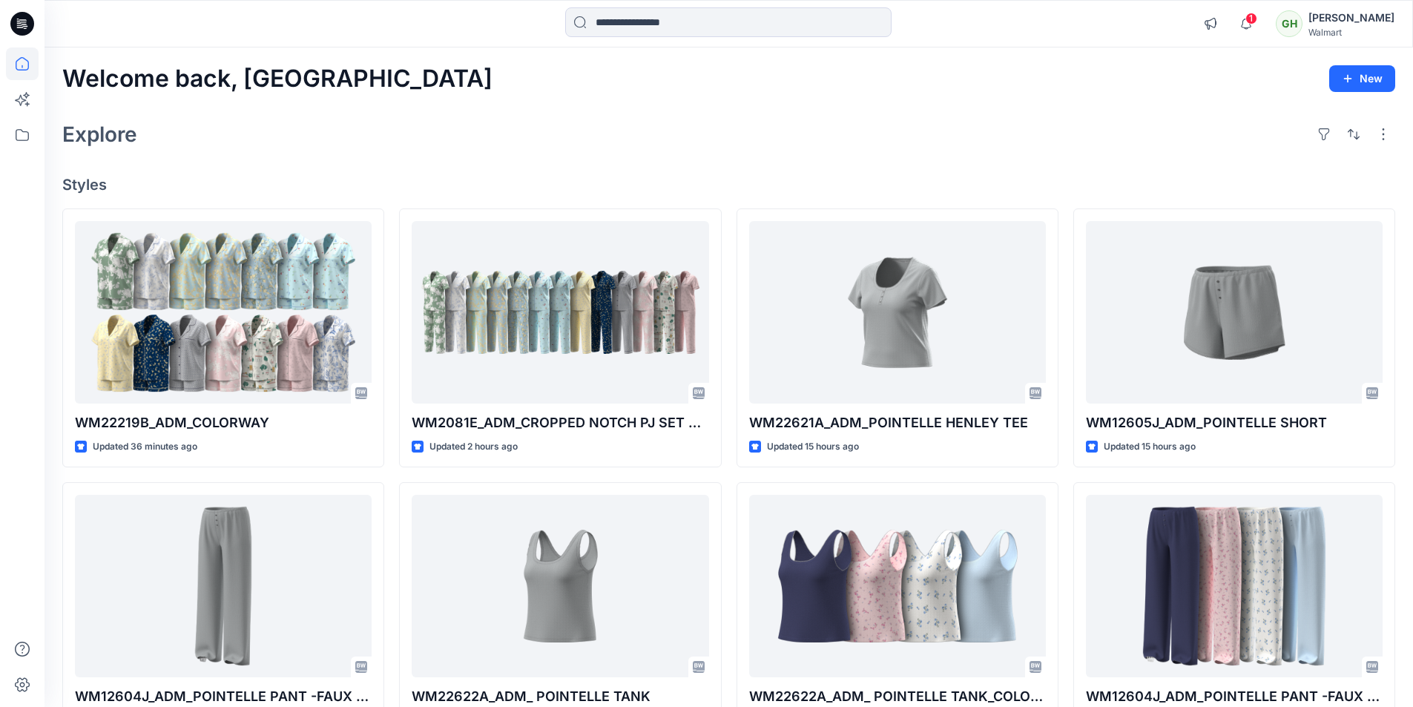
click at [16, 33] on icon at bounding box center [22, 23] width 24 height 47
click at [18, 30] on icon at bounding box center [22, 24] width 24 height 24
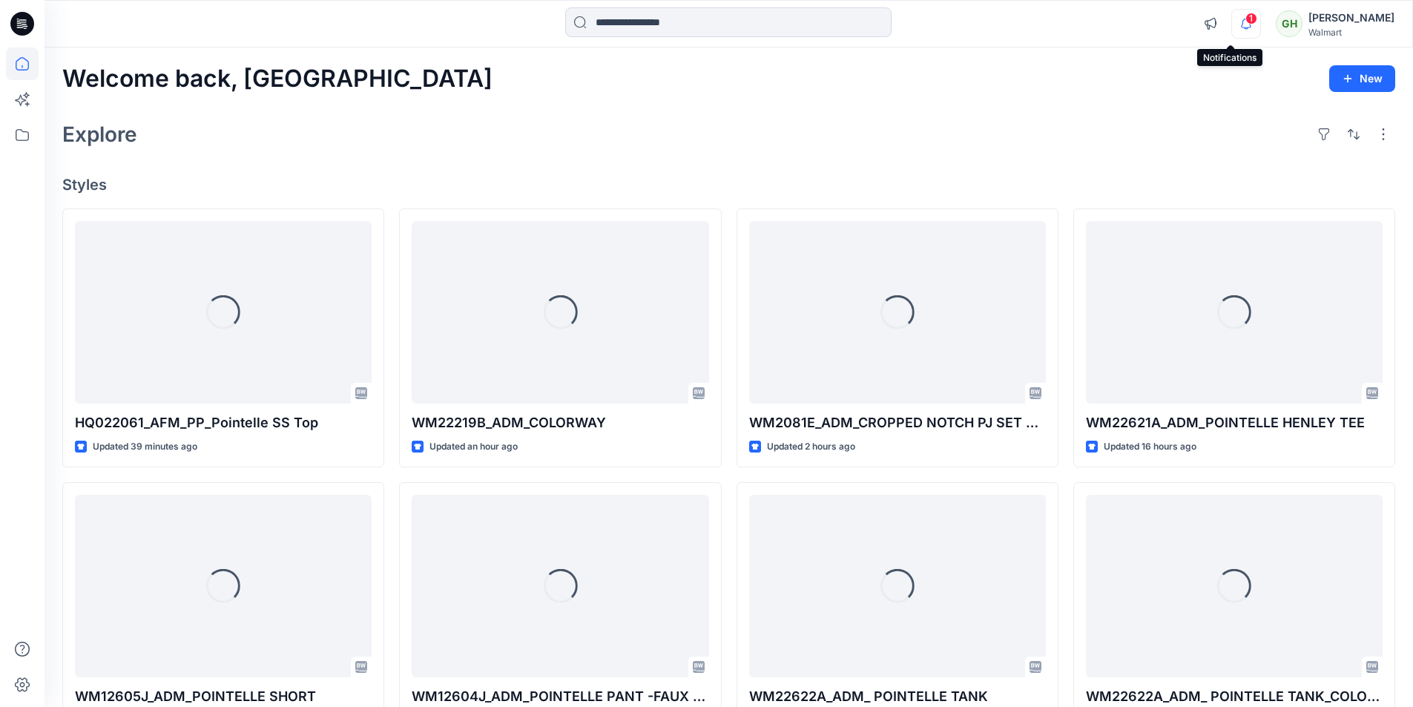
click at [1232, 25] on icon "button" at bounding box center [1246, 24] width 28 height 30
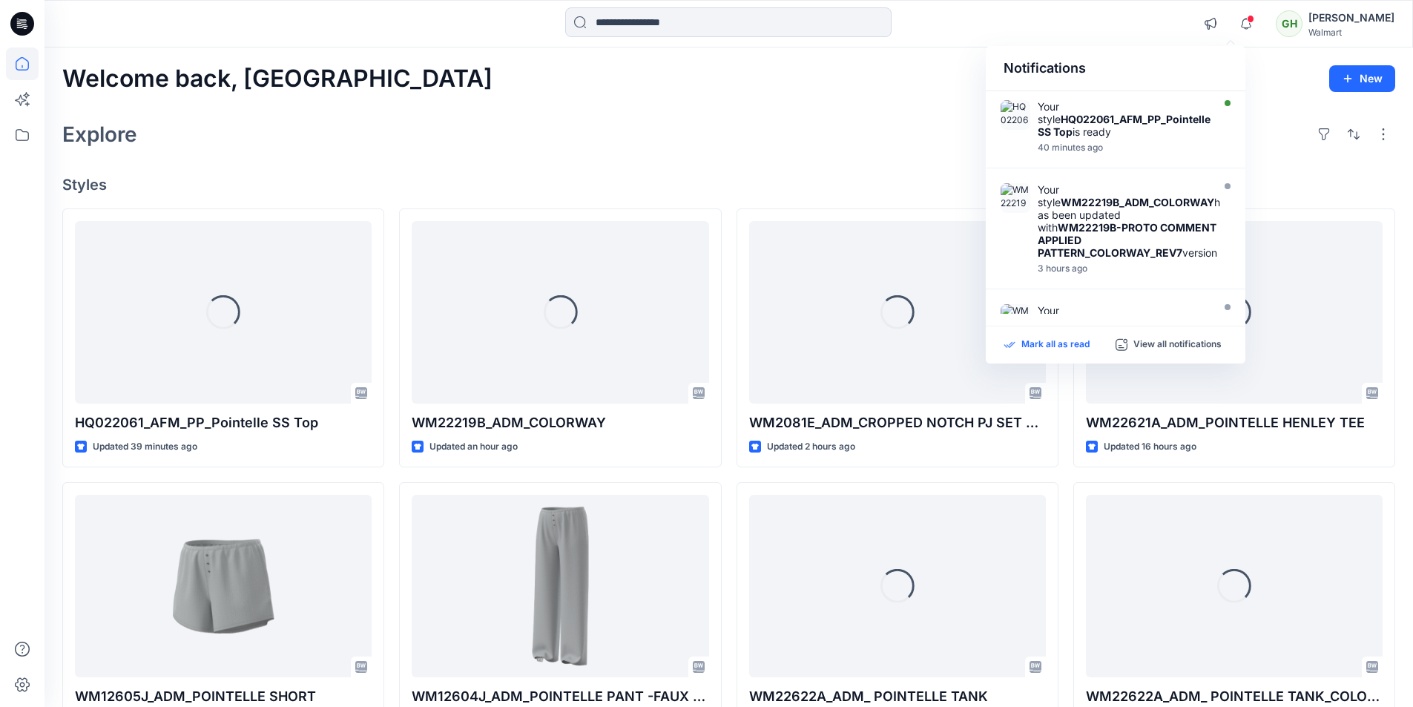
click at [1041, 340] on p "Mark all as read" at bounding box center [1055, 344] width 68 height 13
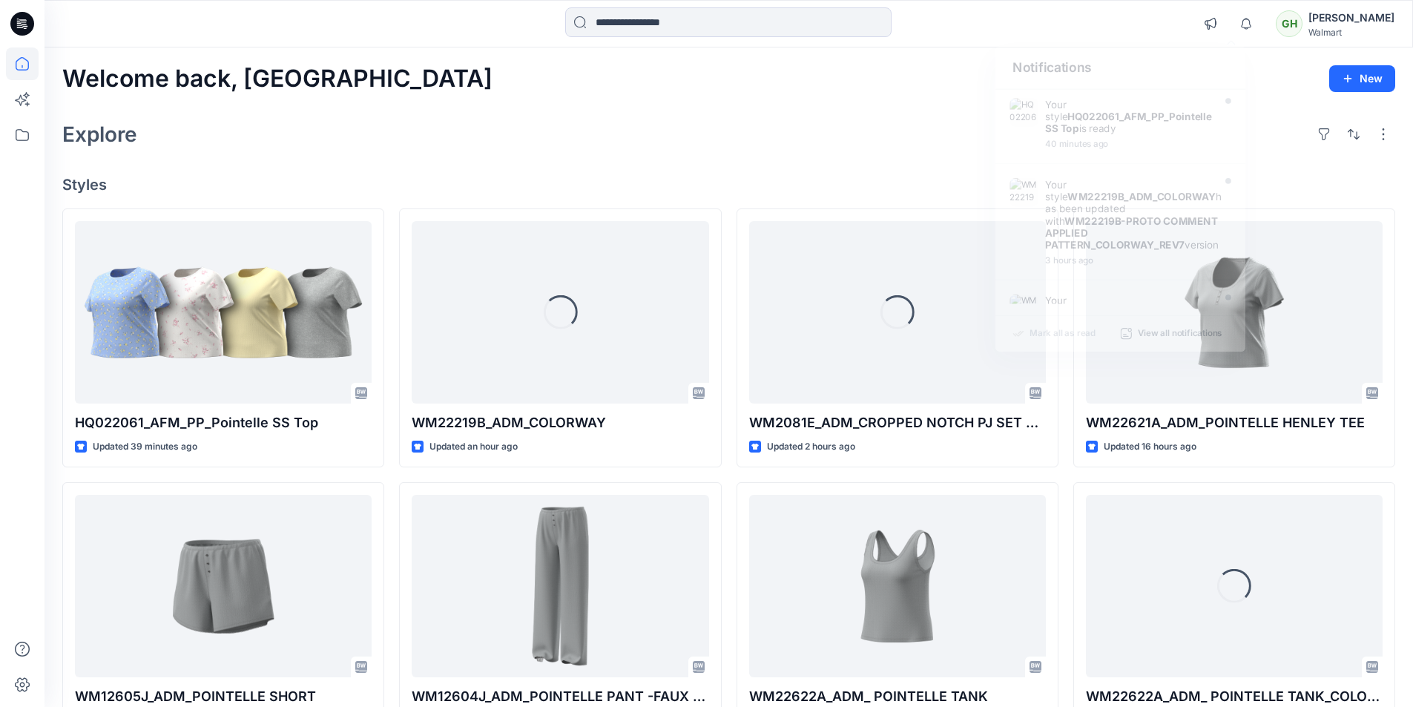
click at [778, 184] on h4 "Styles" at bounding box center [728, 185] width 1333 height 18
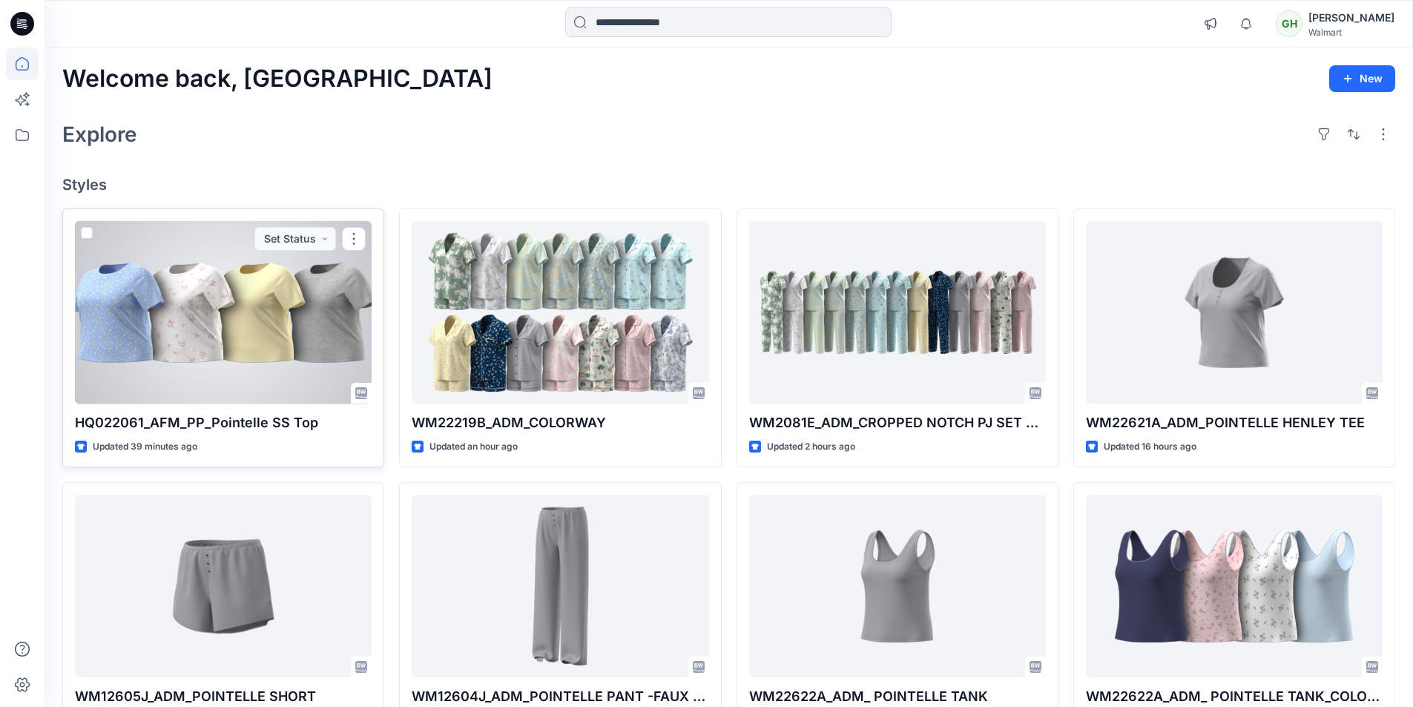
click at [245, 312] on div at bounding box center [223, 312] width 297 height 183
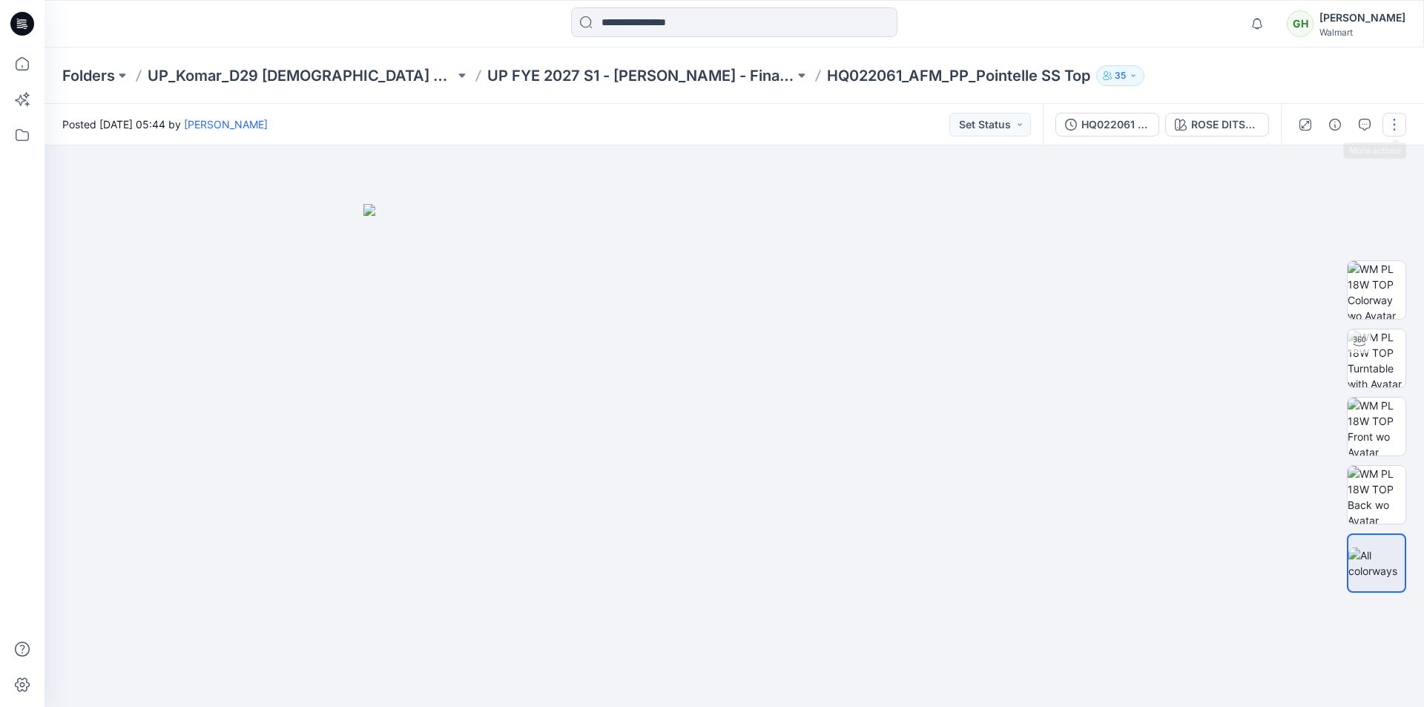
click at [1399, 125] on button "button" at bounding box center [1395, 125] width 24 height 24
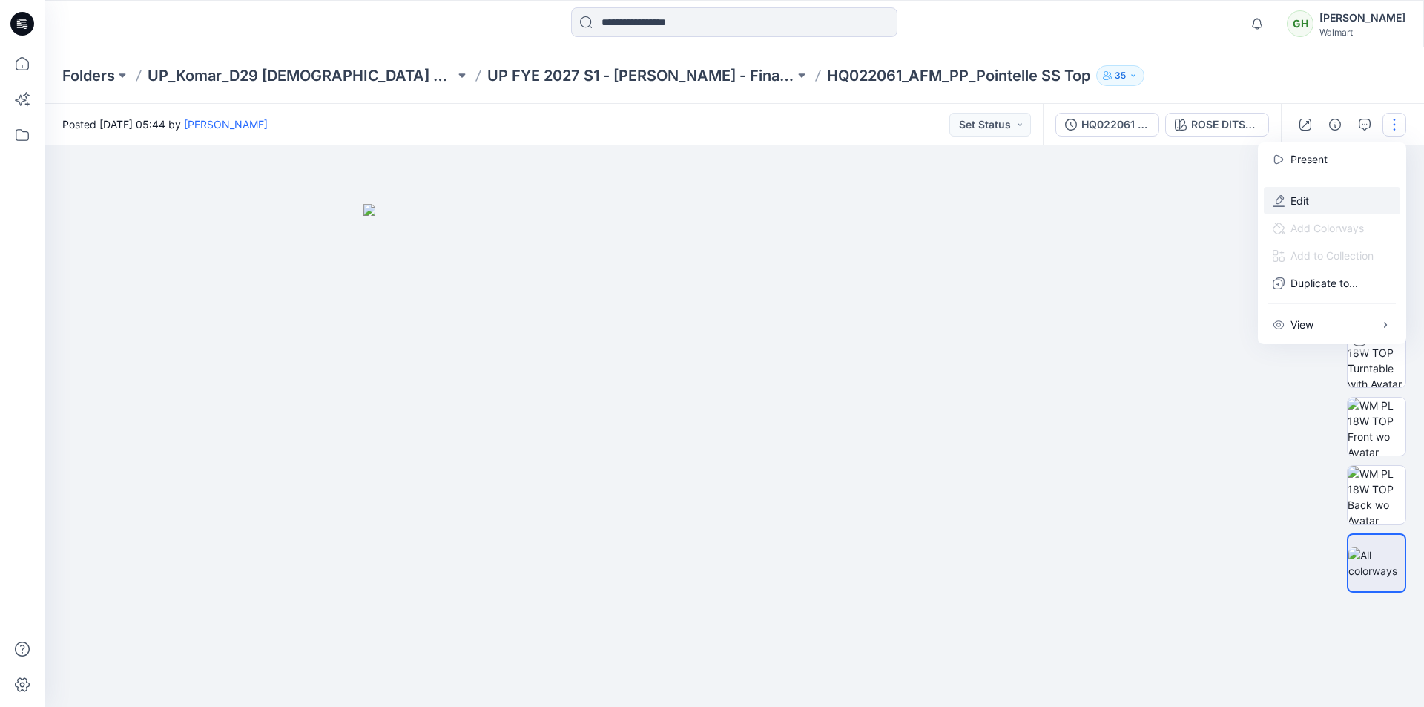
click at [1306, 200] on p "Edit" at bounding box center [1300, 201] width 19 height 16
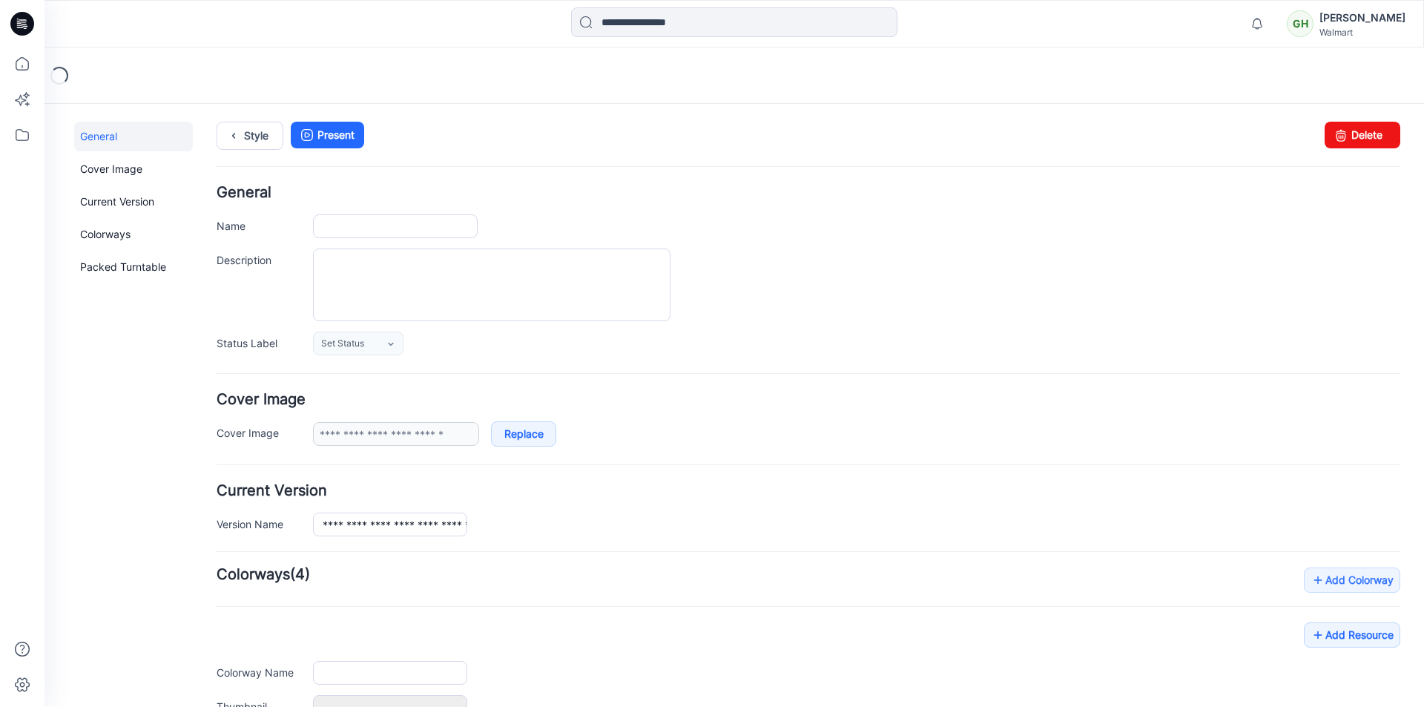
type input "**********"
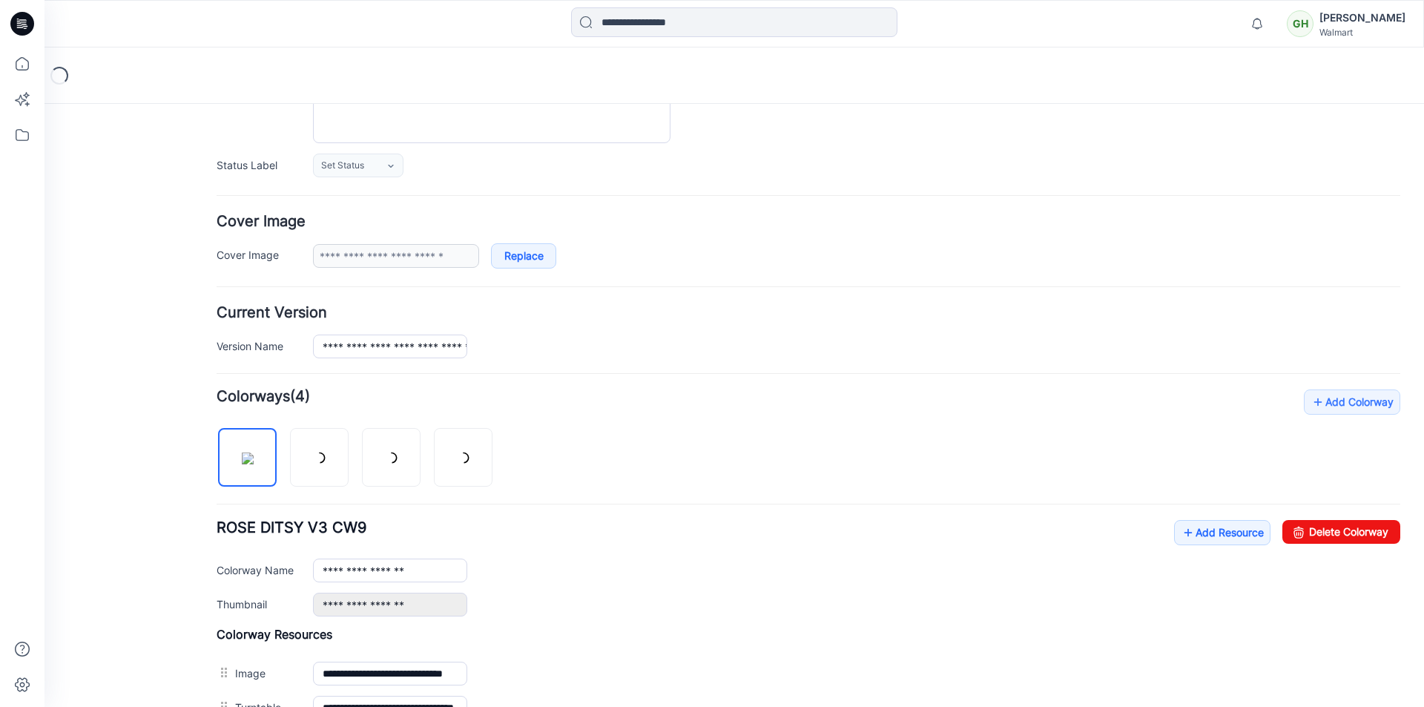
scroll to position [182, 0]
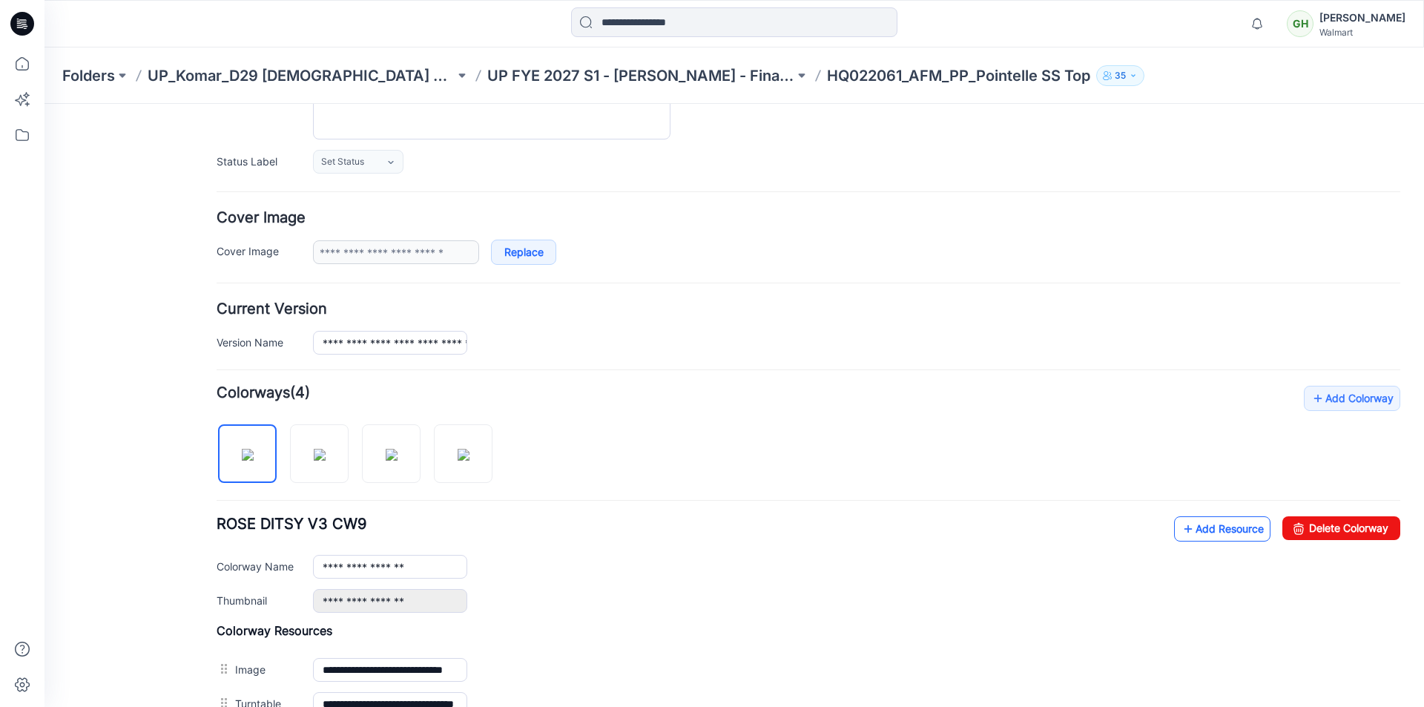
click at [1205, 527] on link "Add Resource" at bounding box center [1222, 528] width 96 height 25
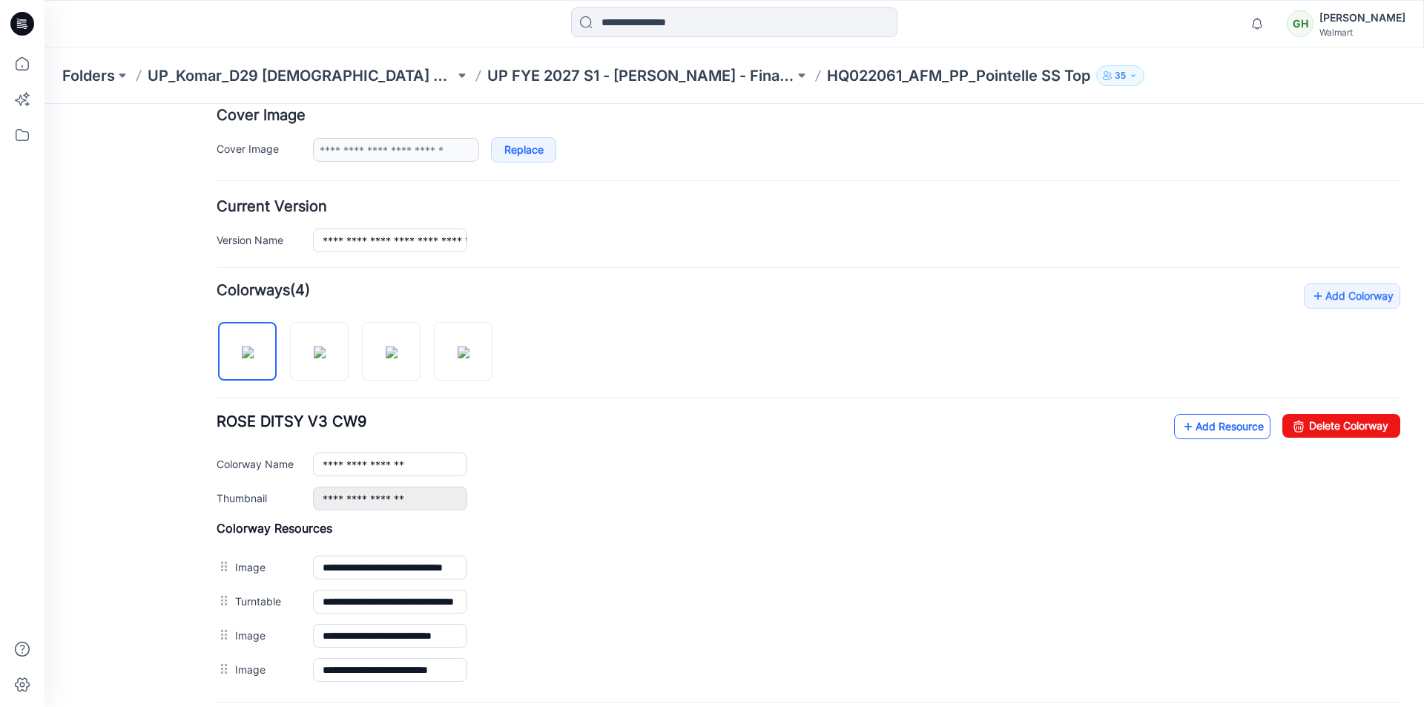
scroll to position [434, 0]
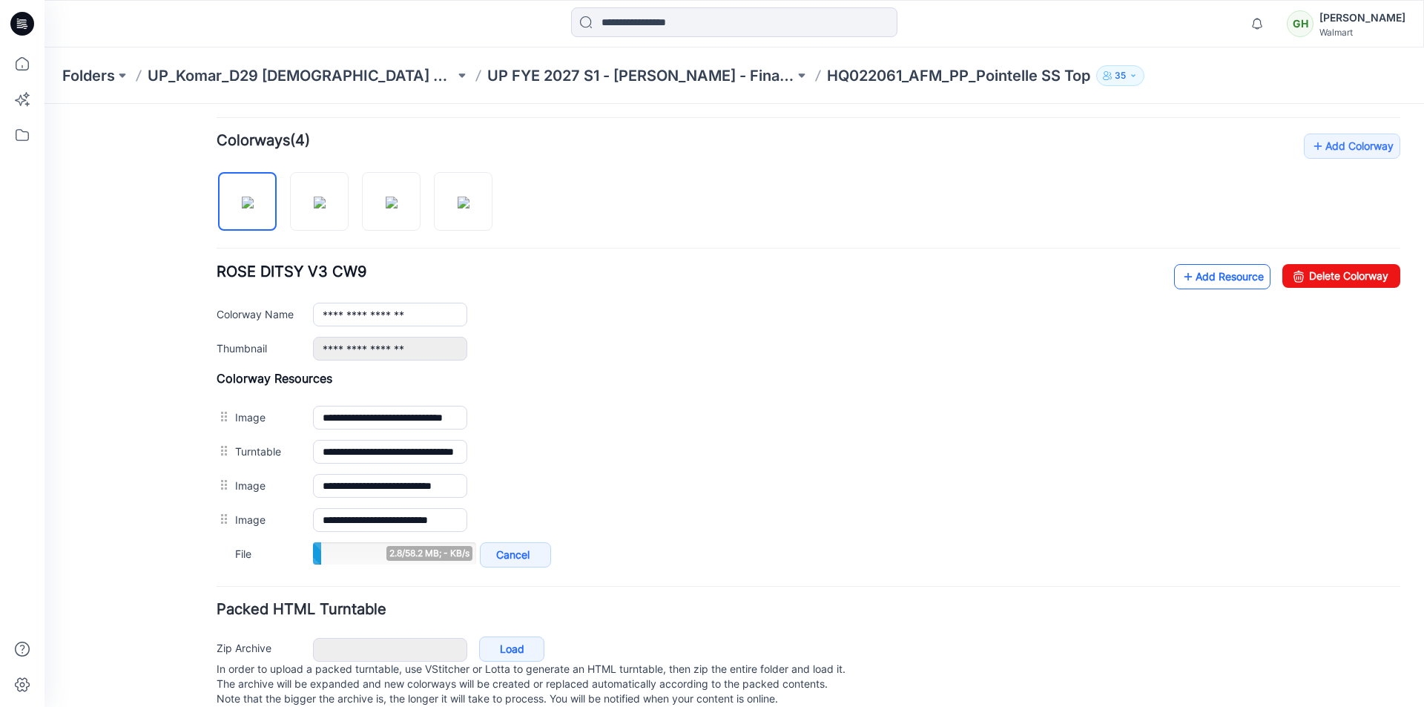
click at [1197, 286] on link "Add Resource" at bounding box center [1222, 276] width 96 height 25
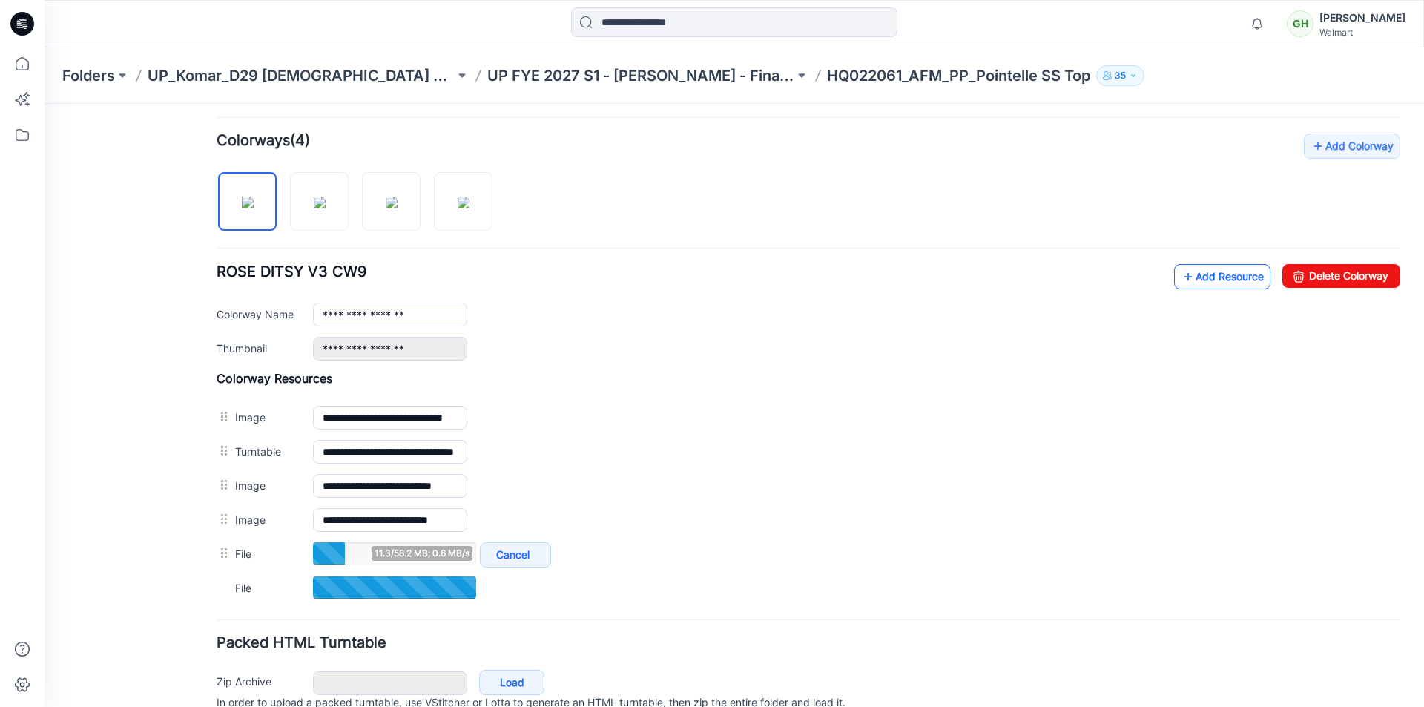
click at [1203, 283] on link "Add Resource" at bounding box center [1222, 276] width 96 height 25
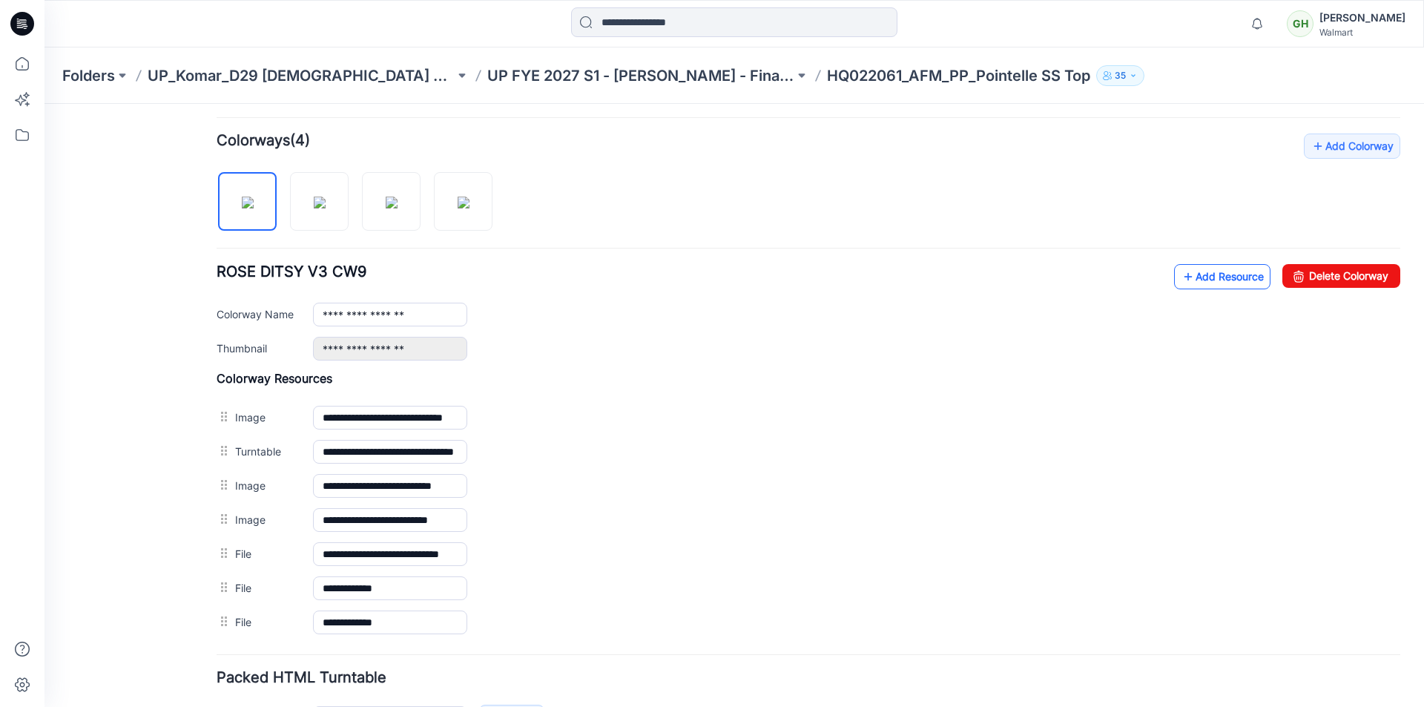
click at [1234, 283] on link "Add Resource" at bounding box center [1222, 276] width 96 height 25
click at [1205, 279] on link "Add Resource" at bounding box center [1222, 276] width 96 height 25
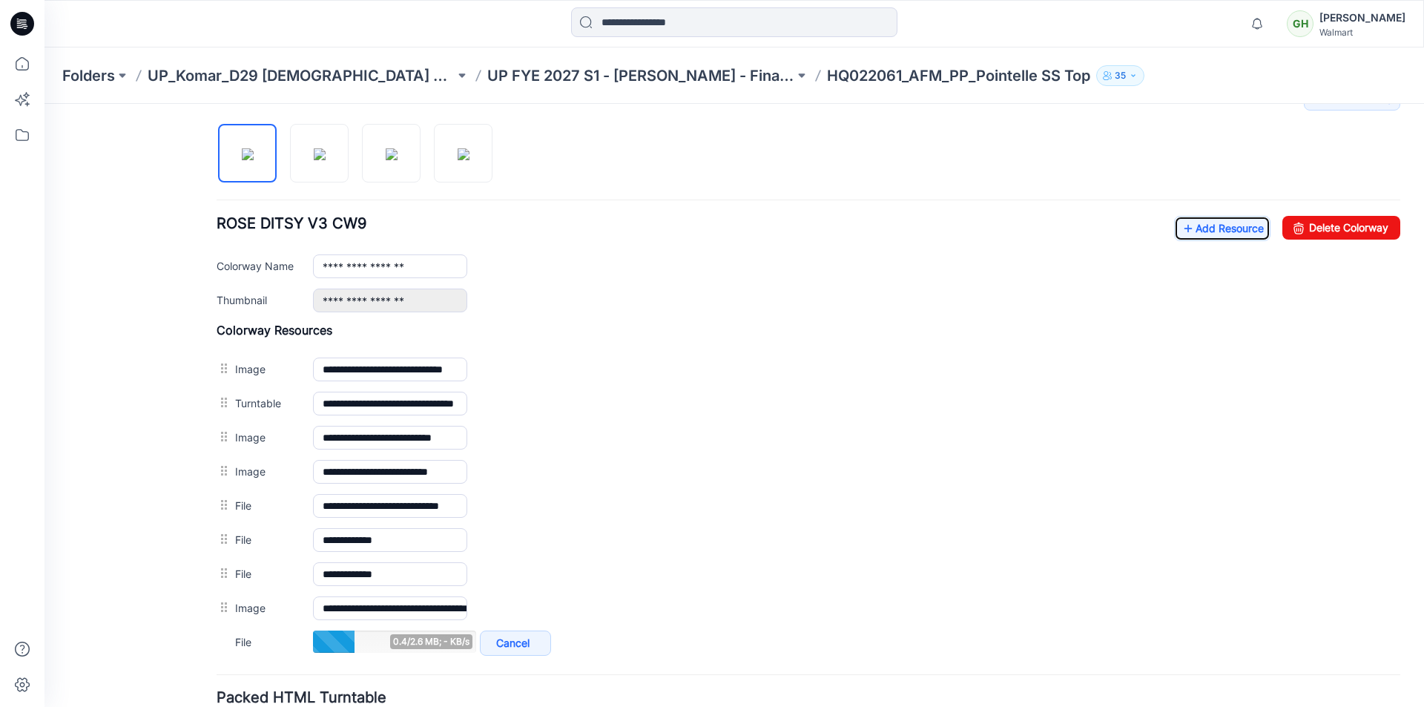
scroll to position [508, 0]
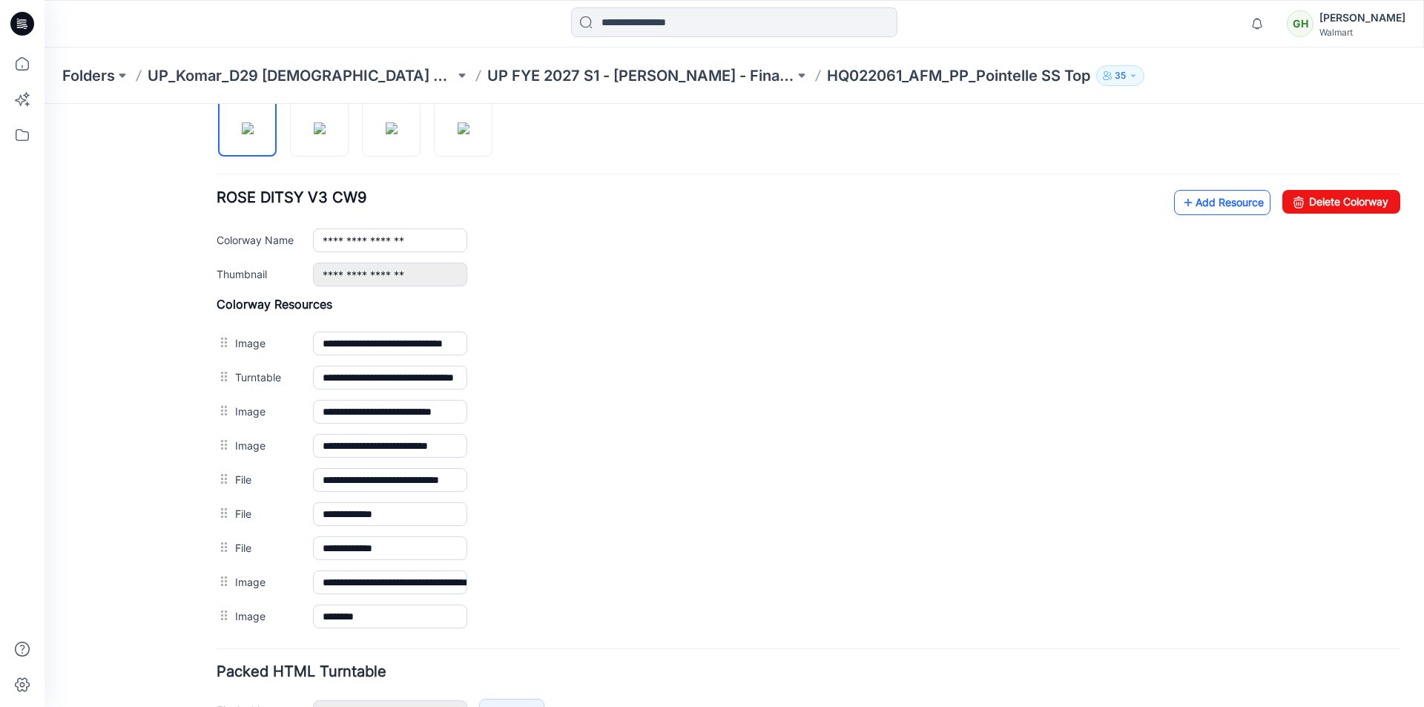
click at [1217, 210] on link "Add Resource" at bounding box center [1222, 202] width 96 height 25
click at [1202, 199] on link "Add Resource" at bounding box center [1222, 202] width 96 height 25
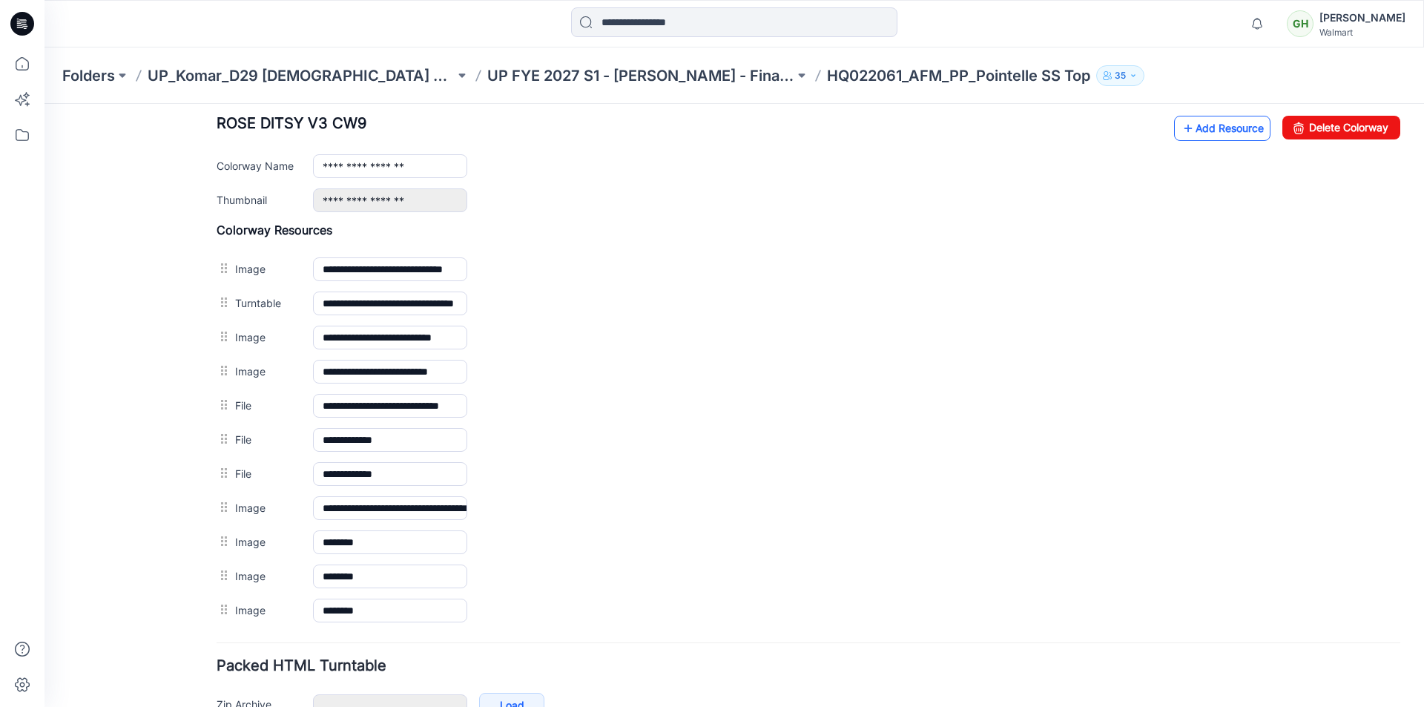
click at [1199, 131] on link "Add Resource" at bounding box center [1222, 128] width 96 height 25
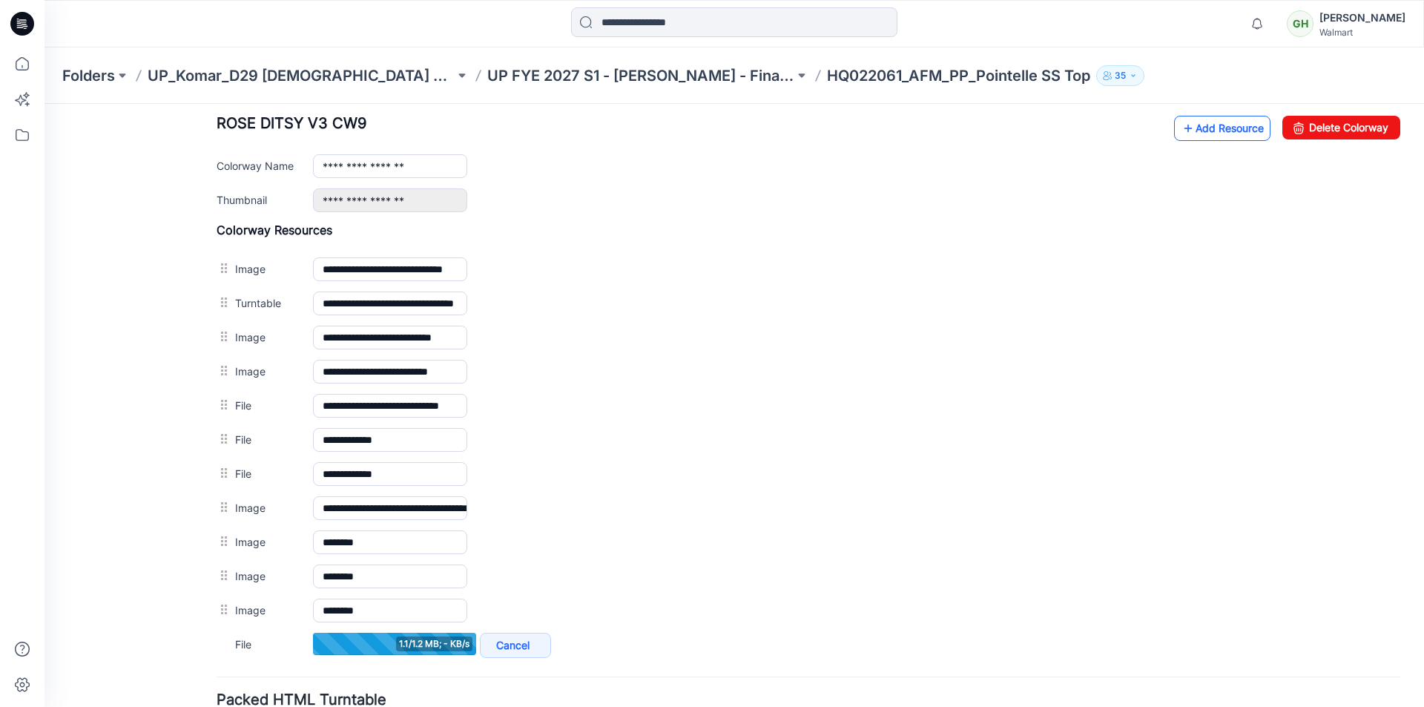
click at [1190, 130] on link "Add Resource" at bounding box center [1222, 128] width 96 height 25
click at [1200, 127] on link "Add Resource" at bounding box center [1222, 128] width 96 height 25
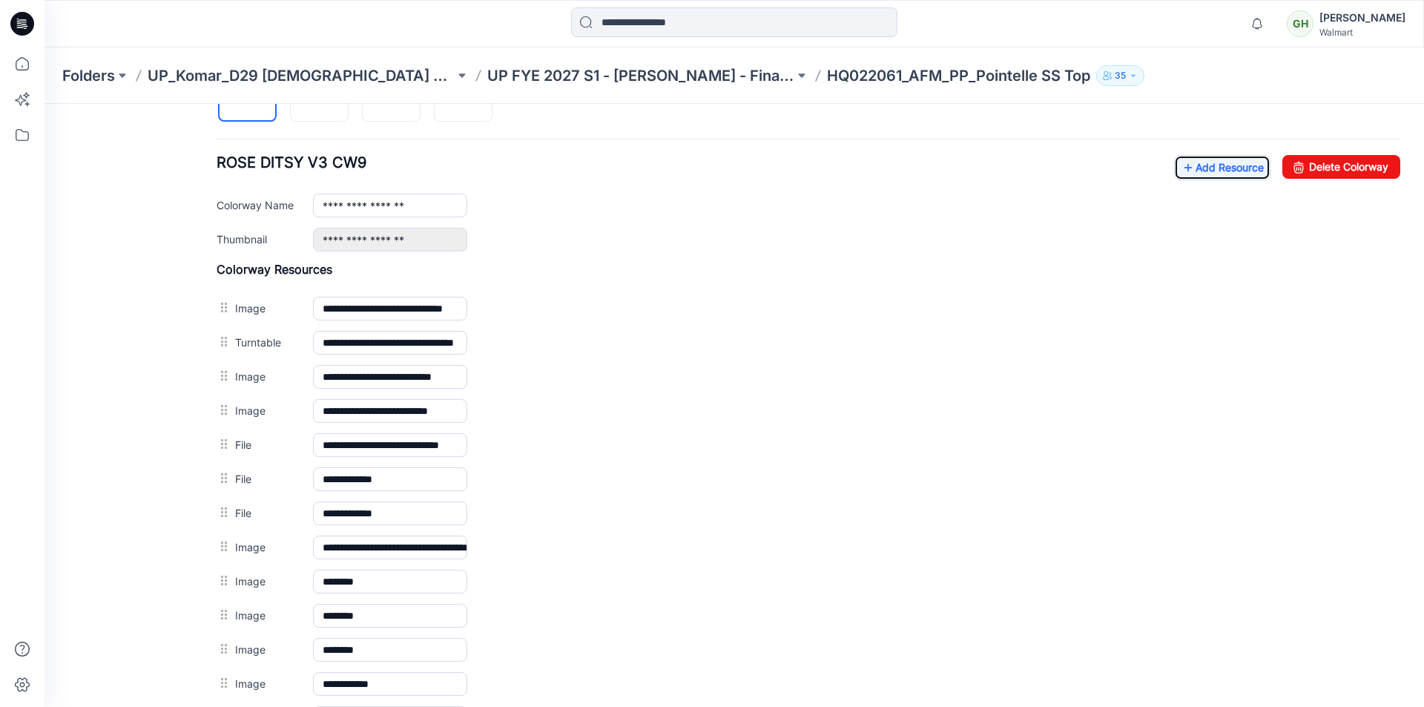
scroll to position [508, 0]
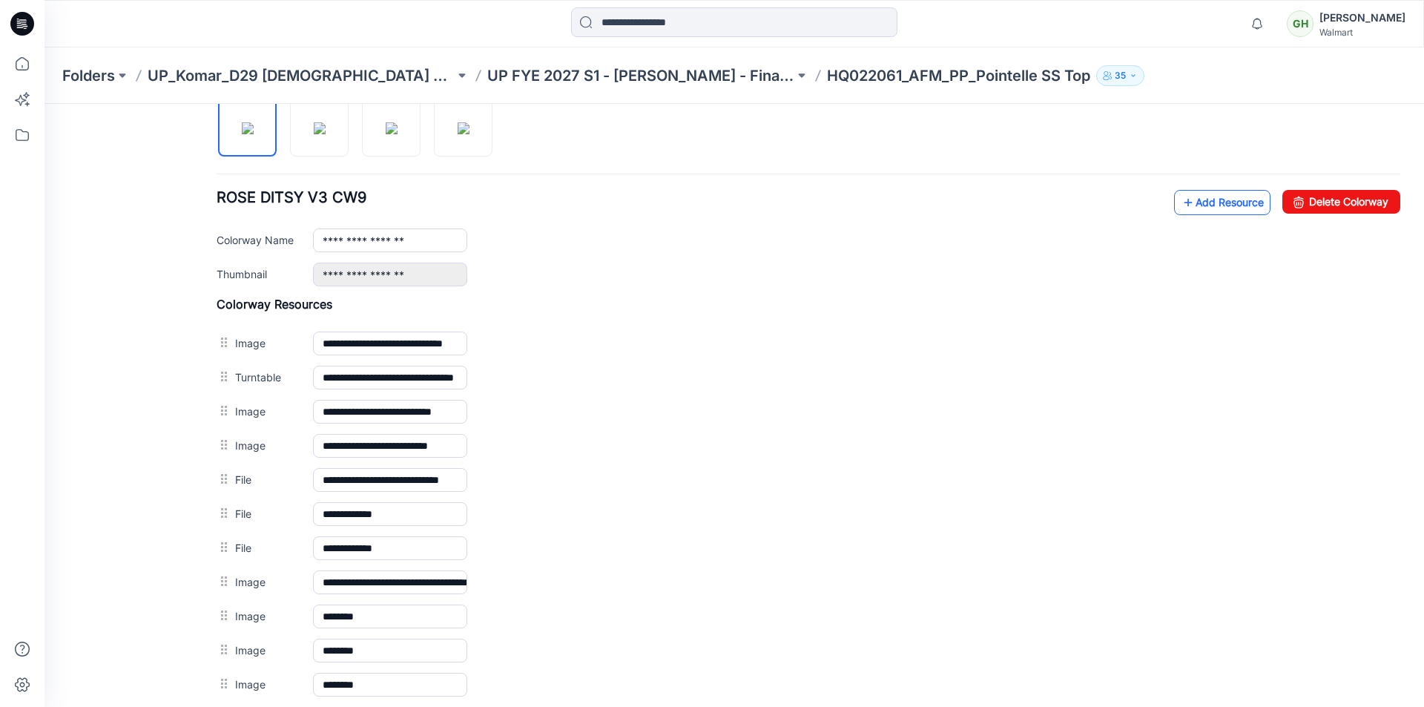
click at [1241, 208] on link "Add Resource" at bounding box center [1222, 202] width 96 height 25
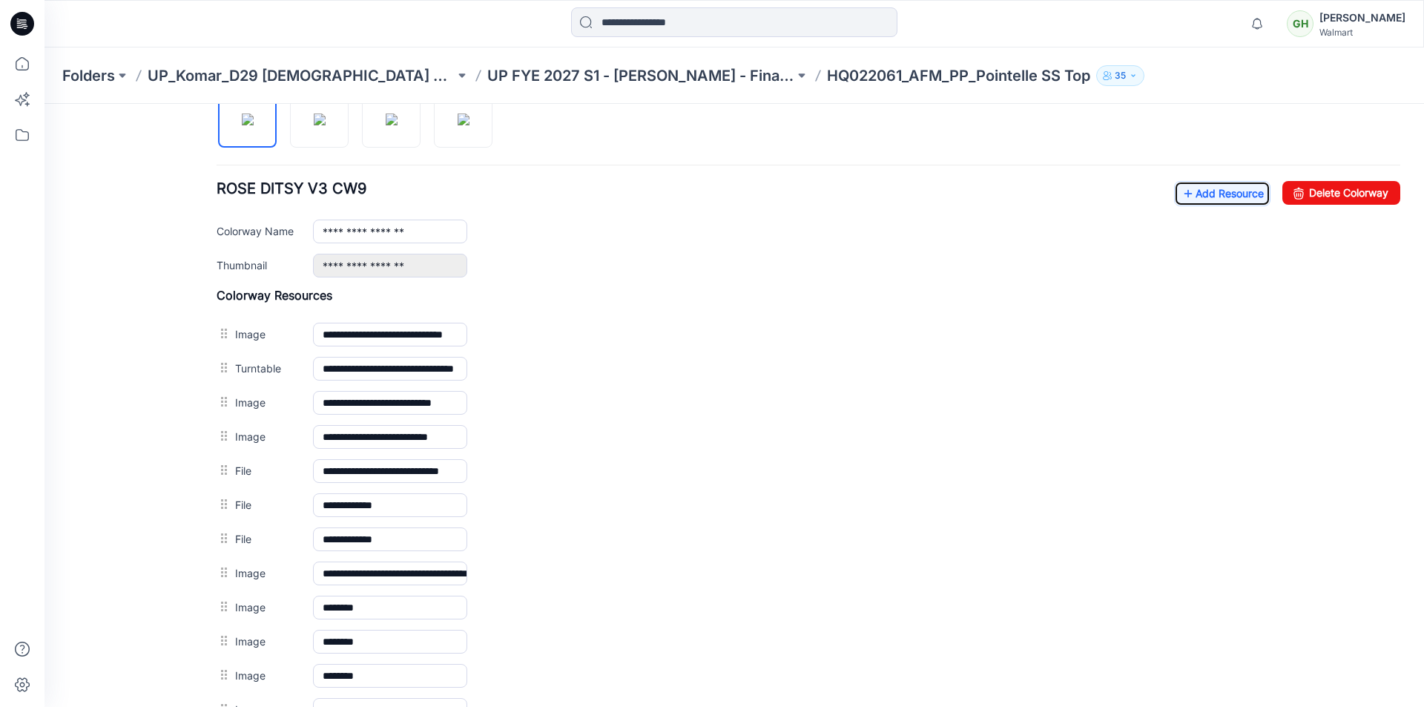
scroll to position [478, 0]
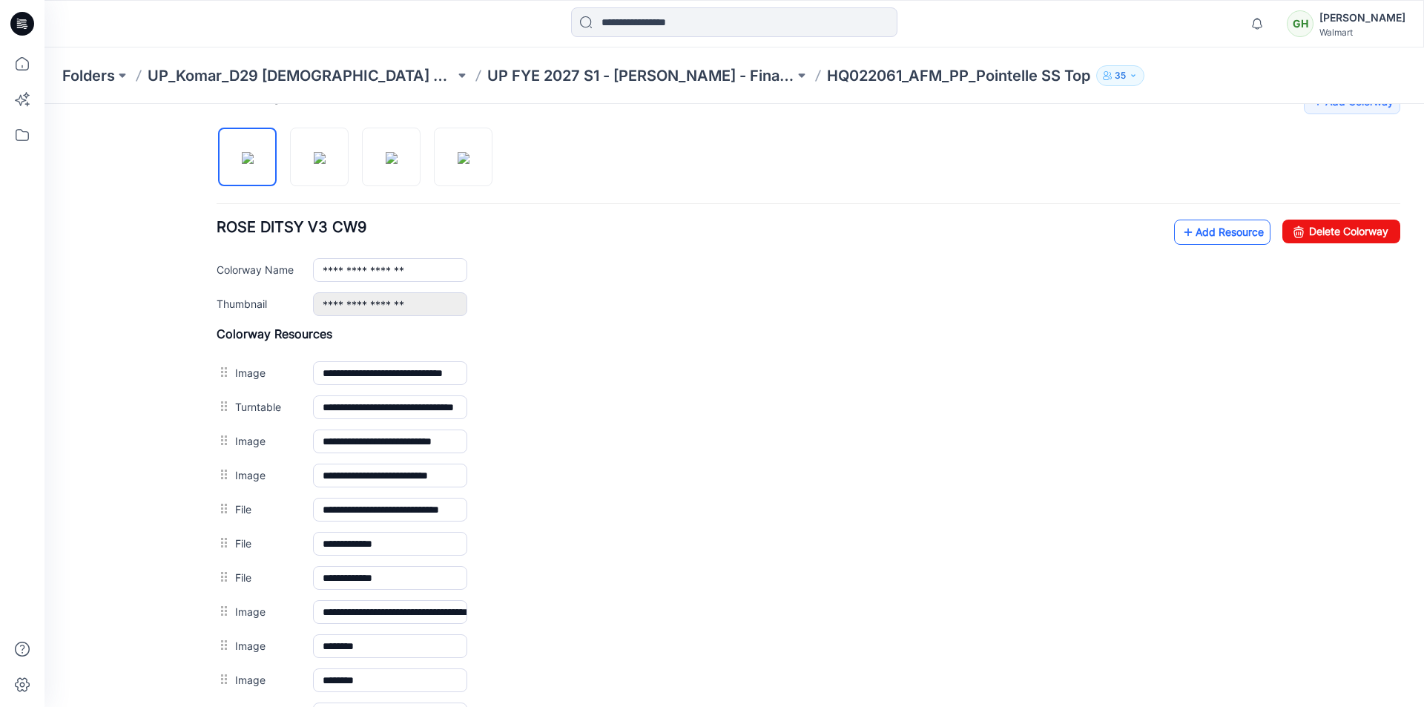
click at [1214, 235] on link "Add Resource" at bounding box center [1222, 232] width 96 height 25
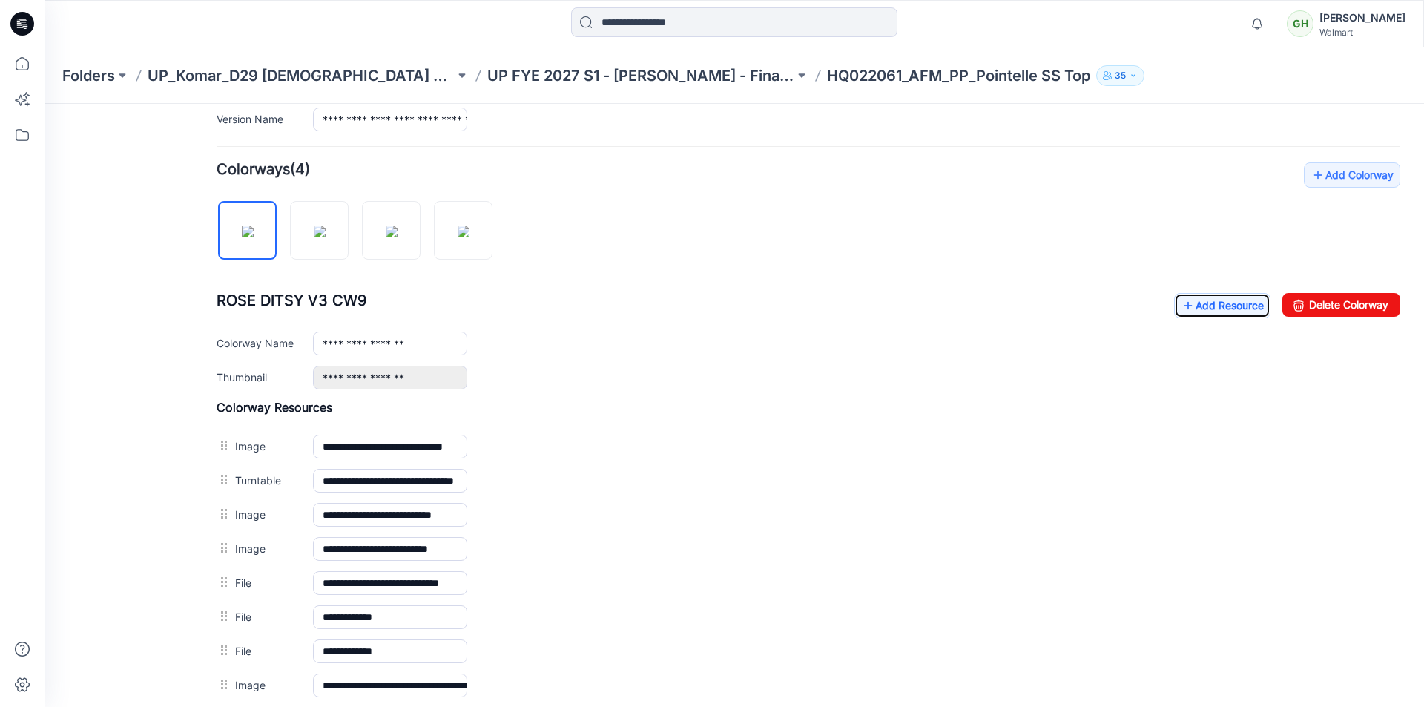
scroll to position [404, 0]
click at [1217, 306] on link "Add Resource" at bounding box center [1222, 306] width 96 height 25
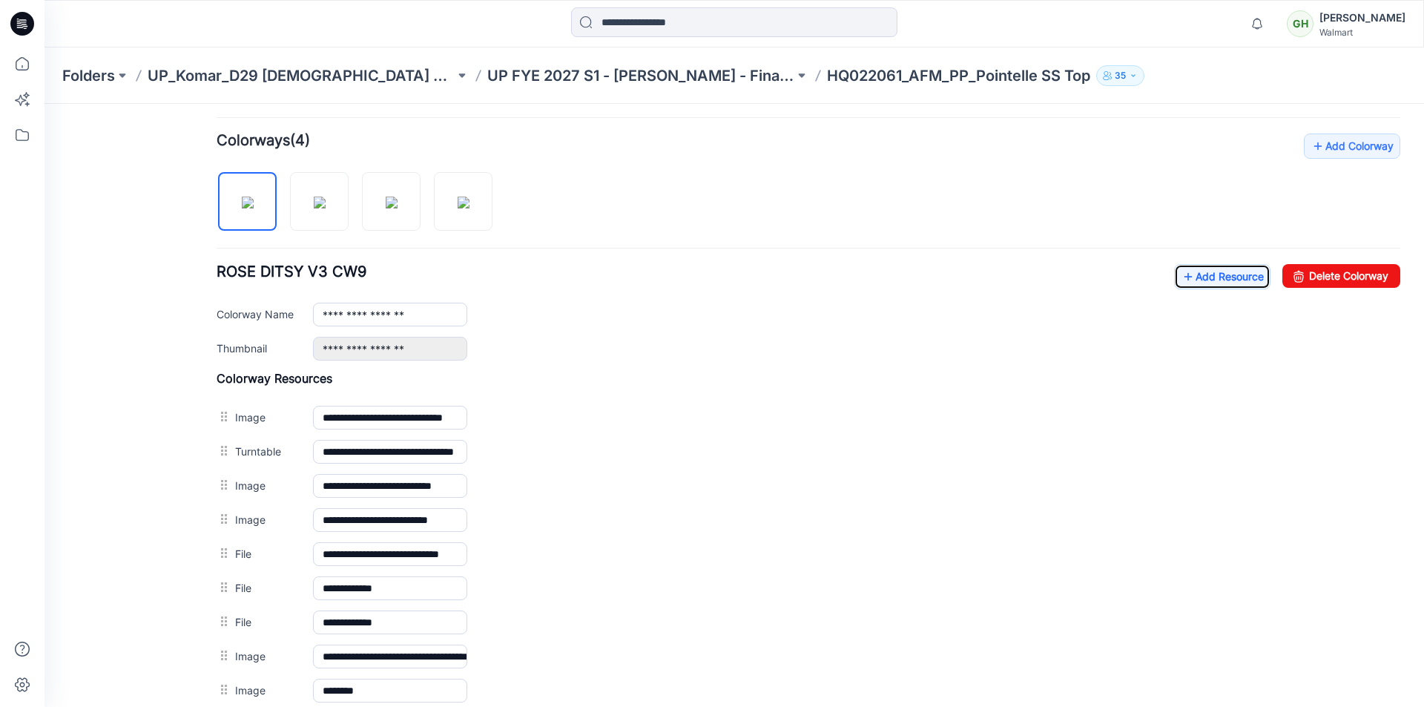
scroll to position [330, 0]
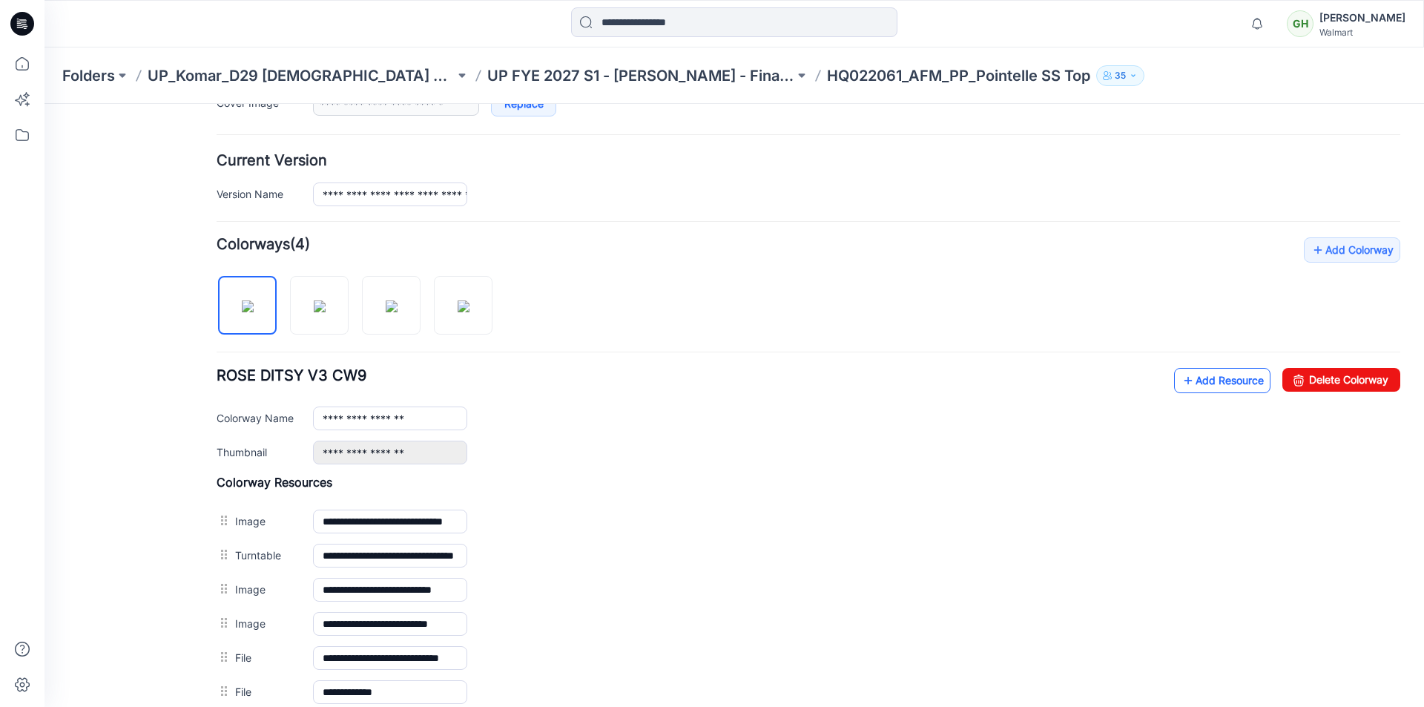
click at [1196, 375] on link "Add Resource" at bounding box center [1222, 380] width 96 height 25
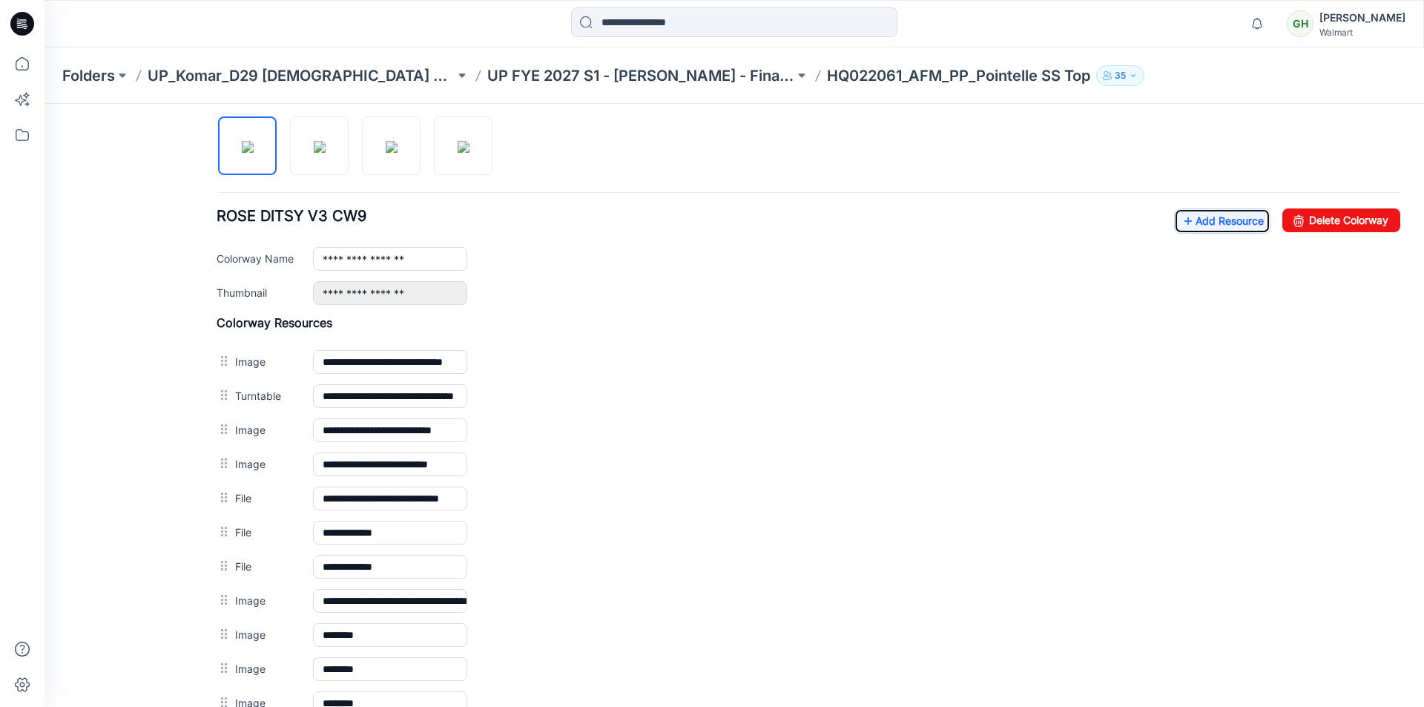
scroll to position [473, 0]
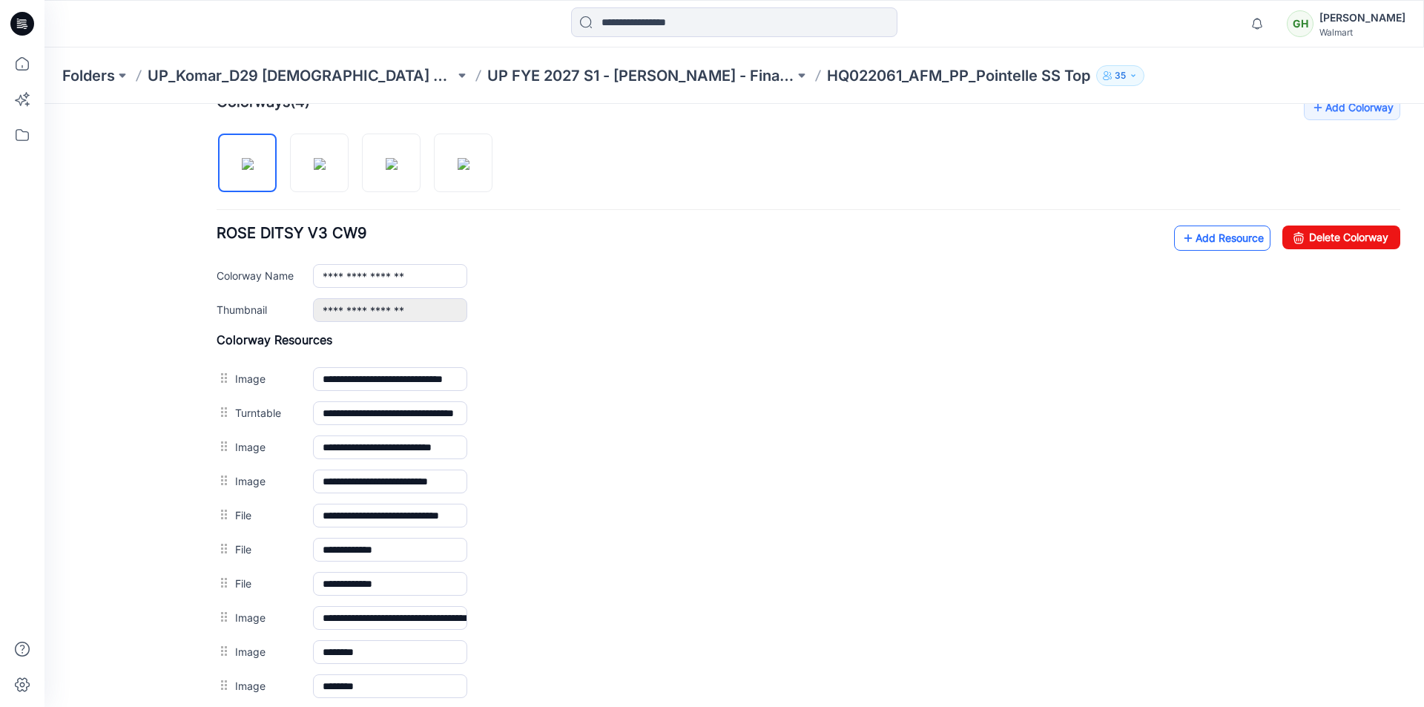
click at [1202, 235] on link "Add Resource" at bounding box center [1222, 238] width 96 height 25
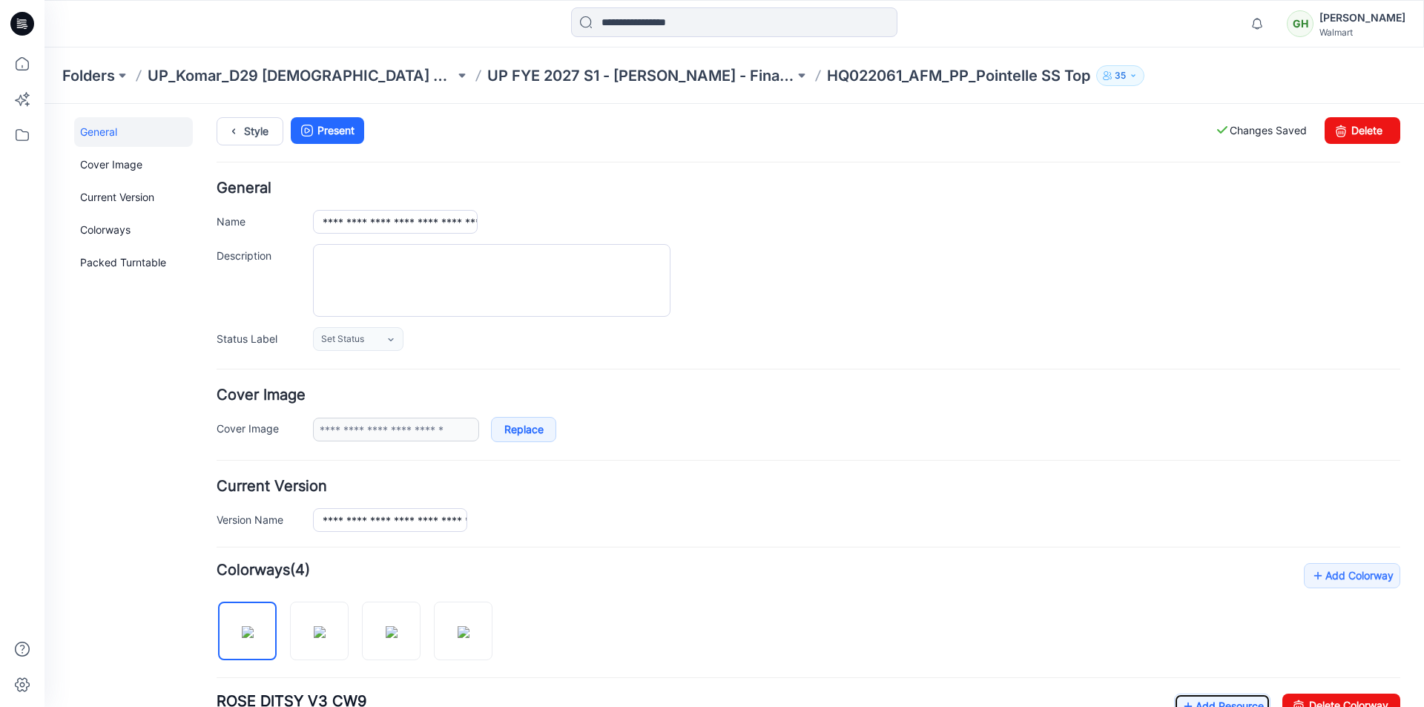
scroll to position [0, 0]
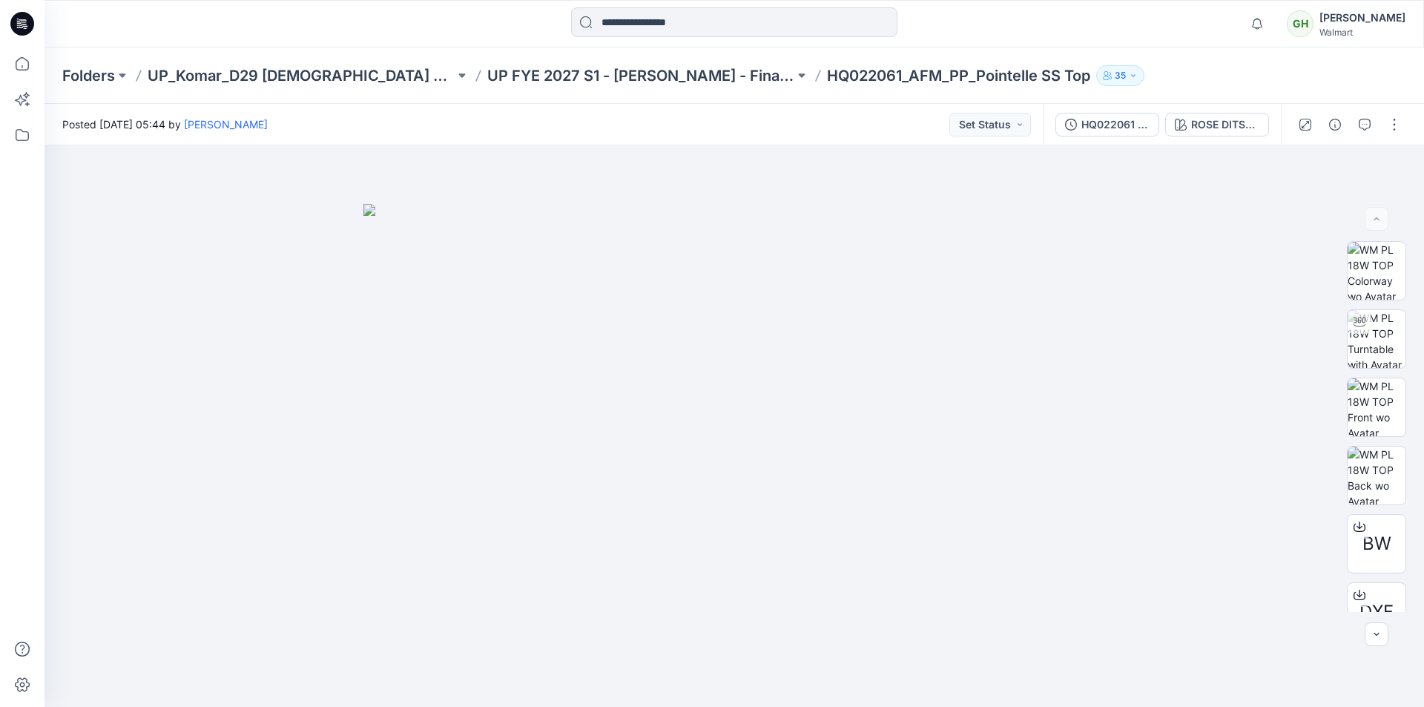
click at [25, 19] on icon at bounding box center [22, 24] width 24 height 24
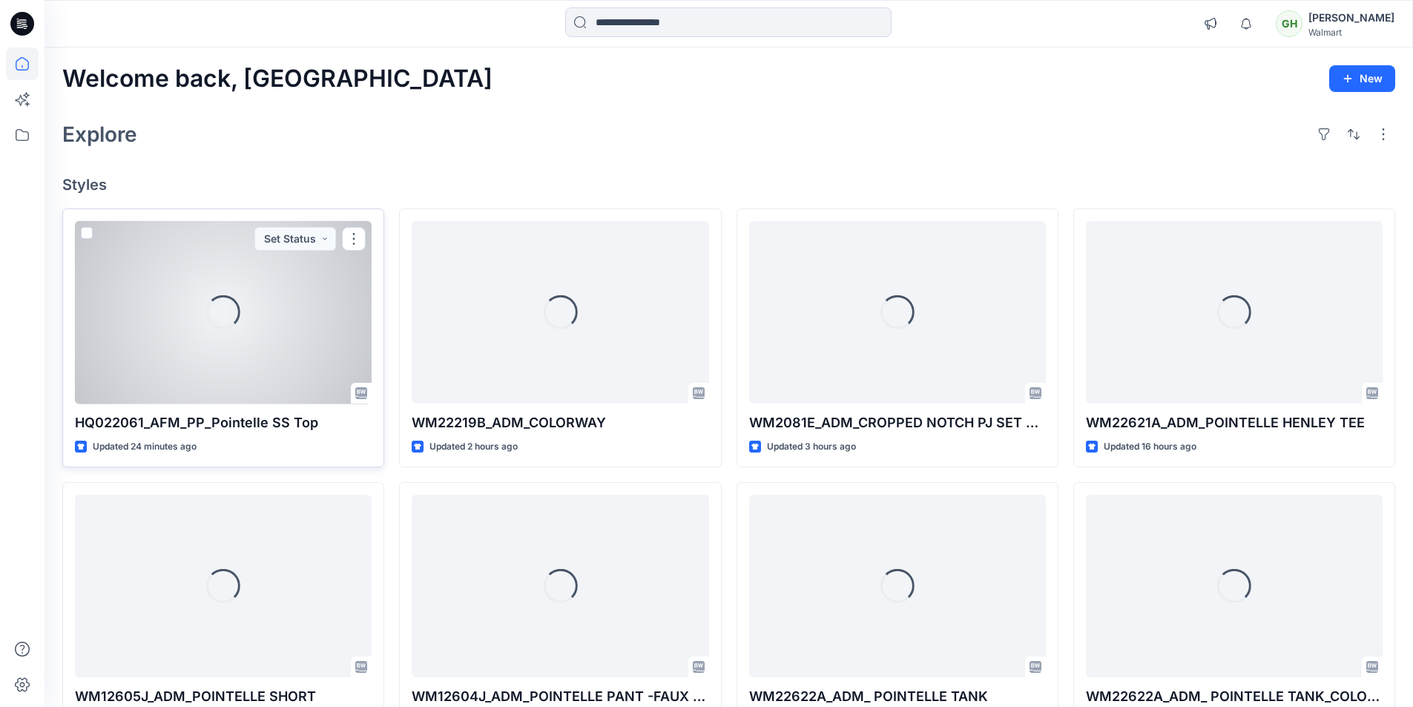
click at [215, 354] on div "Loading..." at bounding box center [223, 312] width 297 height 183
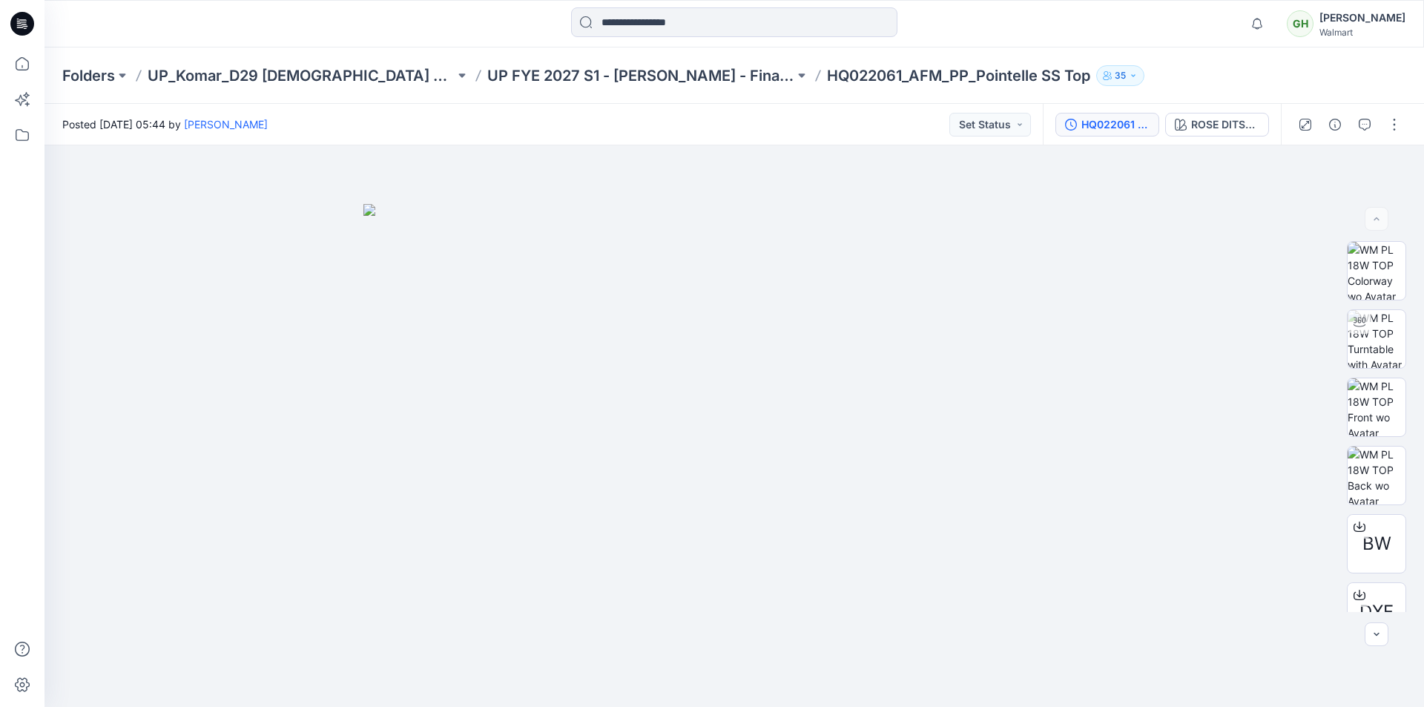
click at [1122, 133] on button "HQ022061 Pointelle SS Top_PLUS" at bounding box center [1108, 125] width 104 height 24
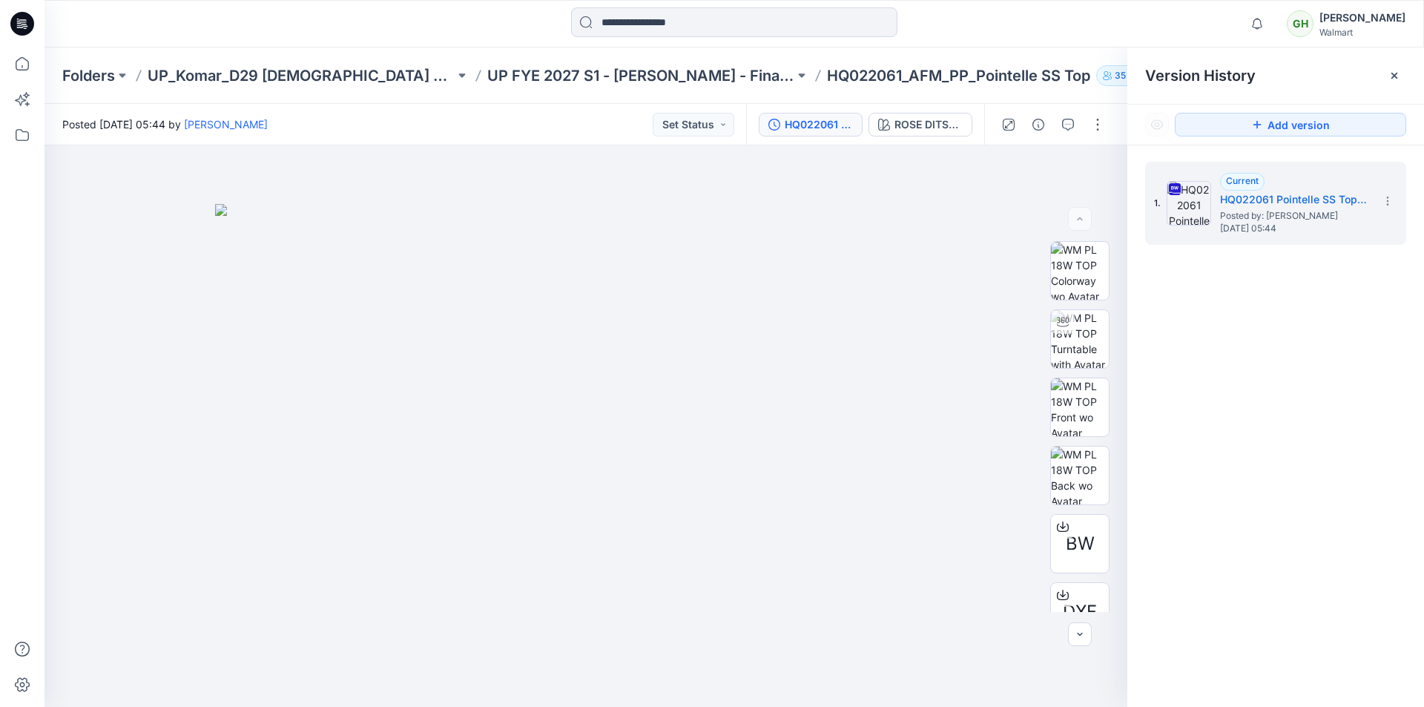
click at [1055, 41] on div "Notifications Your style HQ022061_AFM_PP_Pointelle SS Top is ready 46 minutes a…" at bounding box center [735, 23] width 1380 height 47
click at [1062, 30] on div at bounding box center [734, 23] width 690 height 33
click at [1056, 28] on div at bounding box center [734, 23] width 690 height 33
click at [1382, 201] on icon at bounding box center [1388, 201] width 12 height 12
click at [1283, 286] on span "Rename Version" at bounding box center [1289, 289] width 77 height 18
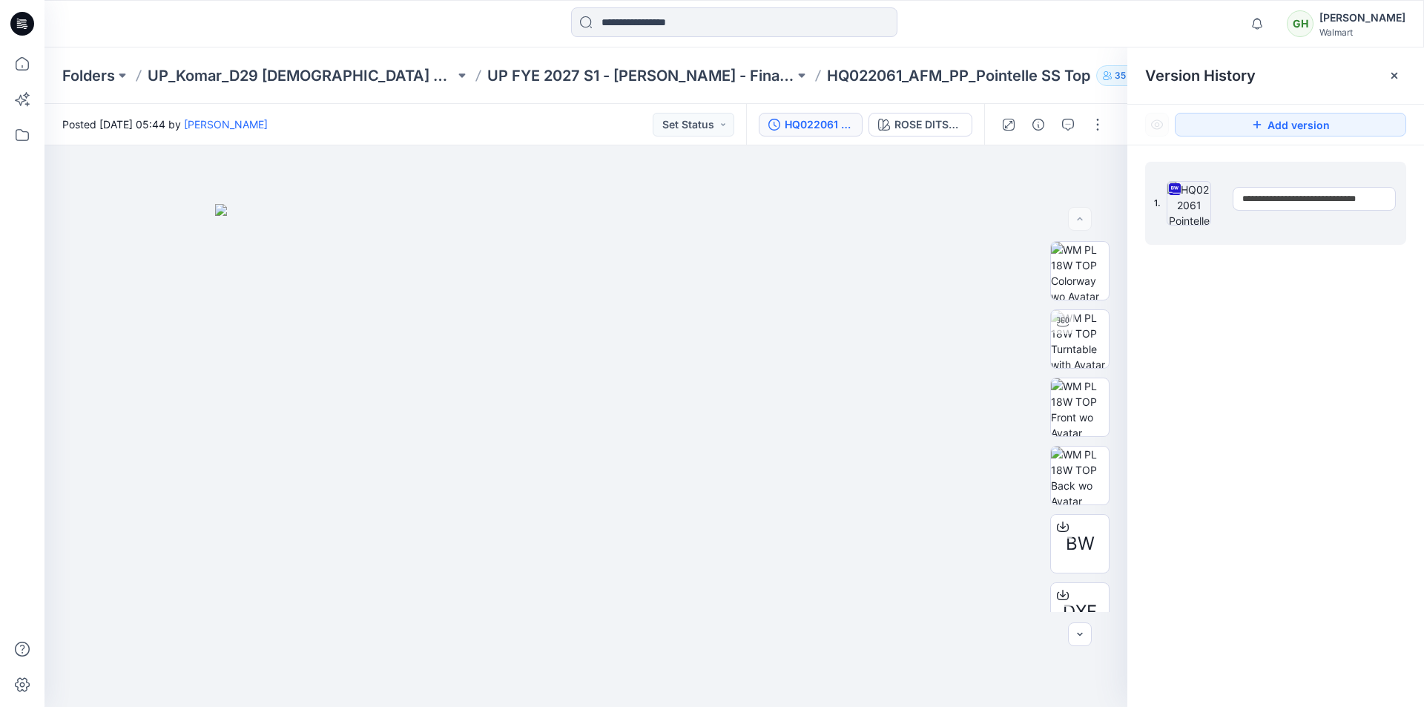
click at [1295, 85] on div "Version History" at bounding box center [1275, 75] width 261 height 21
